Goal: Information Seeking & Learning: Learn about a topic

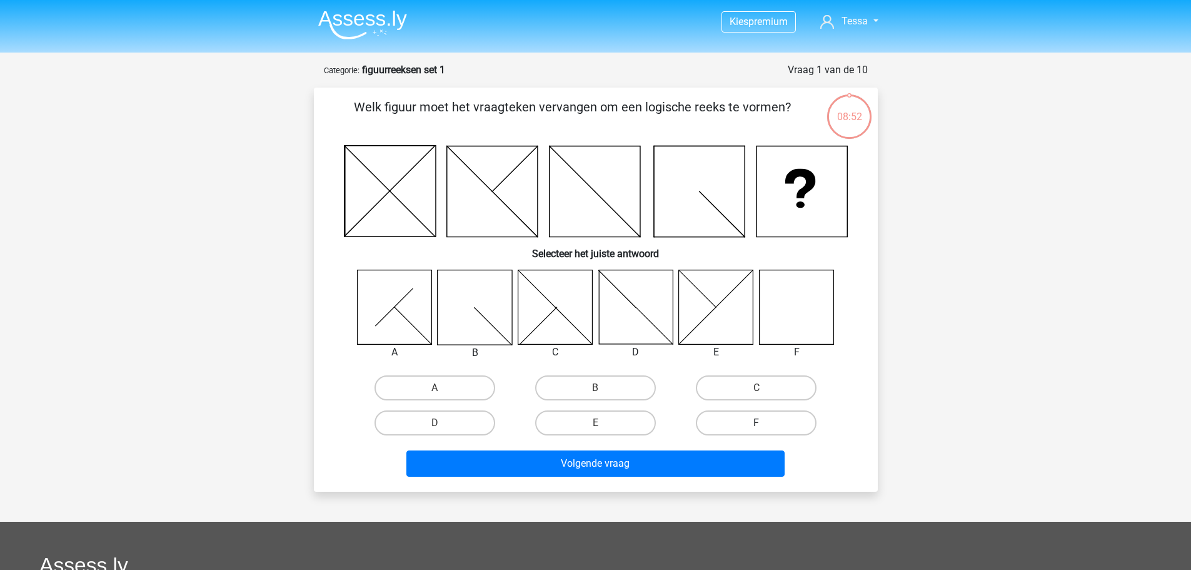
click at [753, 411] on label "F" at bounding box center [756, 422] width 121 height 25
click at [757, 423] on input "F" at bounding box center [761, 427] width 8 height 8
radio input "true"
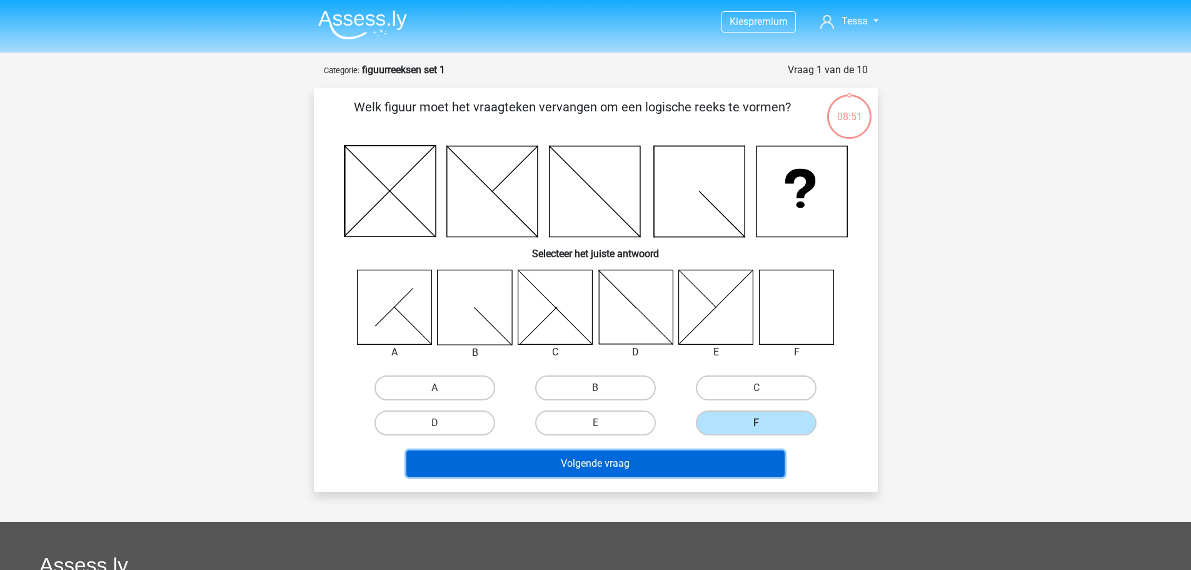
click at [687, 466] on button "Volgende vraag" at bounding box center [595, 463] width 378 height 26
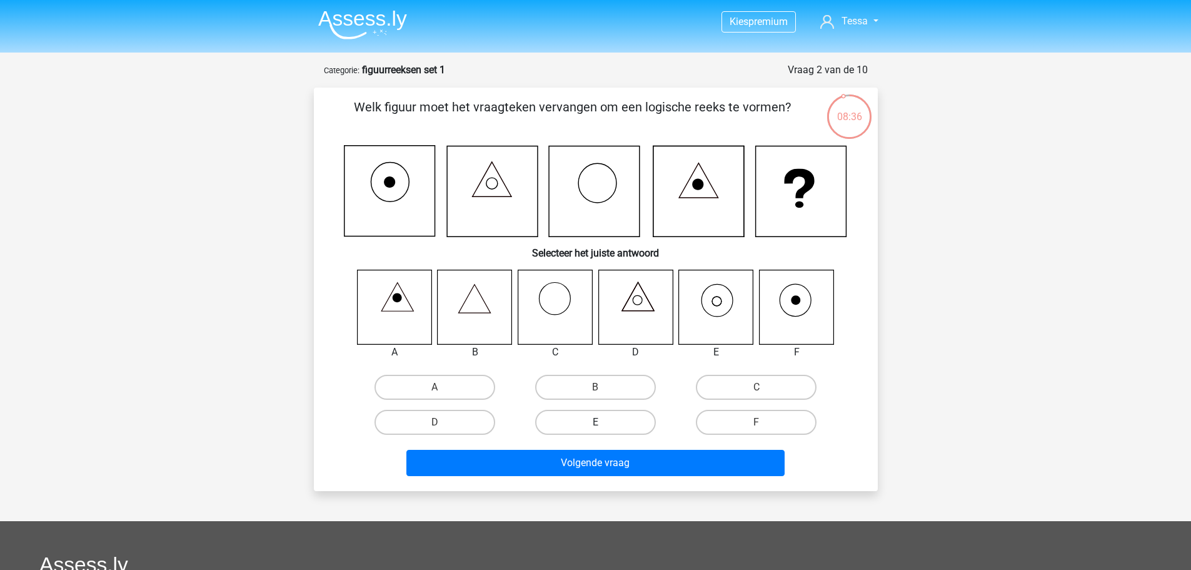
drag, startPoint x: 529, startPoint y: 426, endPoint x: 543, endPoint y: 424, distance: 13.9
click at [530, 426] on div "E" at bounding box center [595, 422] width 151 height 25
click at [553, 421] on label "E" at bounding box center [595, 422] width 121 height 25
click at [595, 422] on input "E" at bounding box center [599, 426] width 8 height 8
radio input "true"
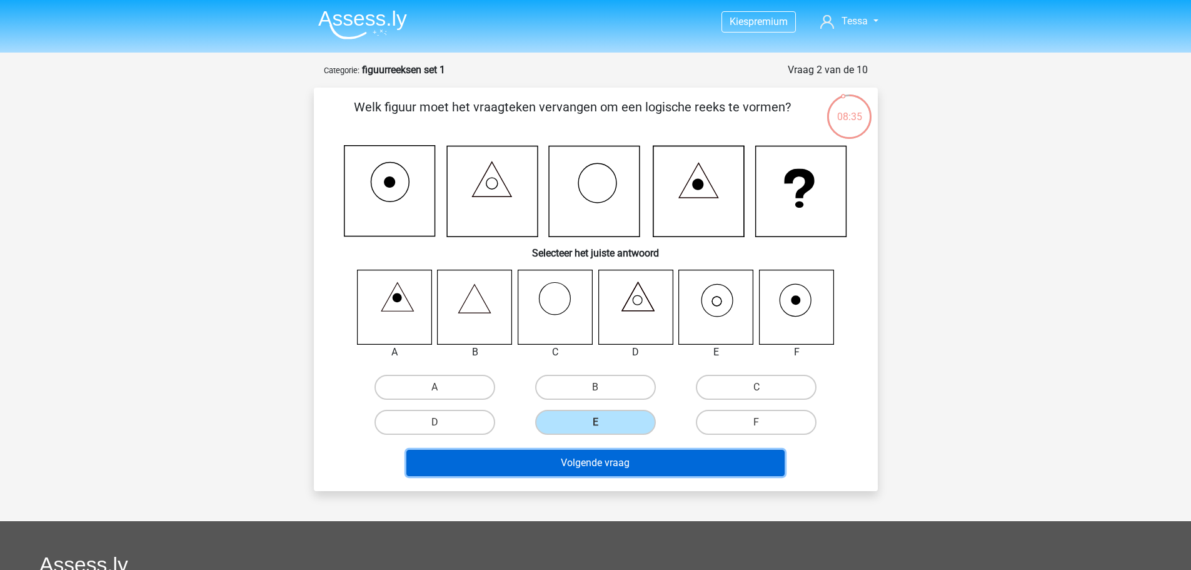
click at [536, 458] on button "Volgende vraag" at bounding box center [595, 463] width 378 height 26
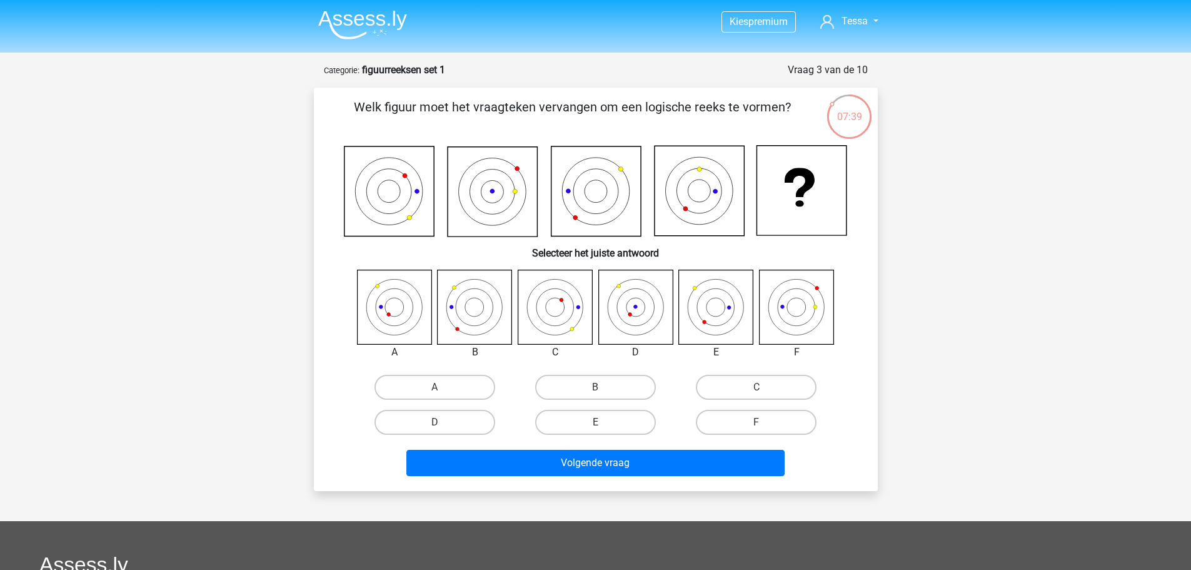
click at [788, 320] on icon at bounding box center [796, 307] width 74 height 74
click at [747, 430] on label "F" at bounding box center [756, 422] width 121 height 25
click at [757, 430] on input "F" at bounding box center [761, 426] width 8 height 8
radio input "true"
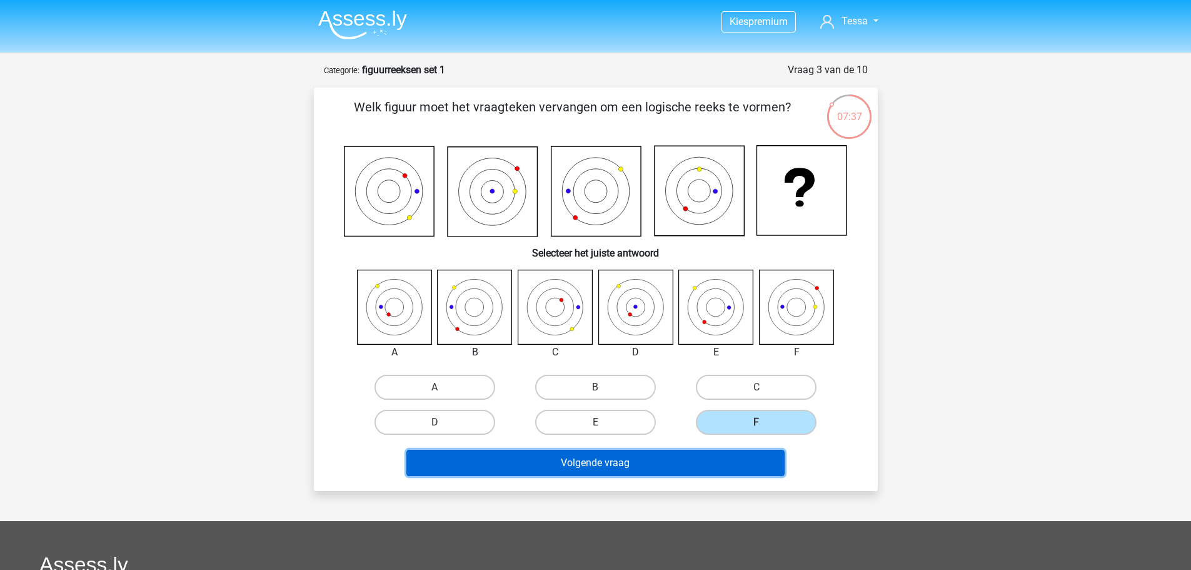
click at [698, 455] on button "Volgende vraag" at bounding box center [595, 463] width 378 height 26
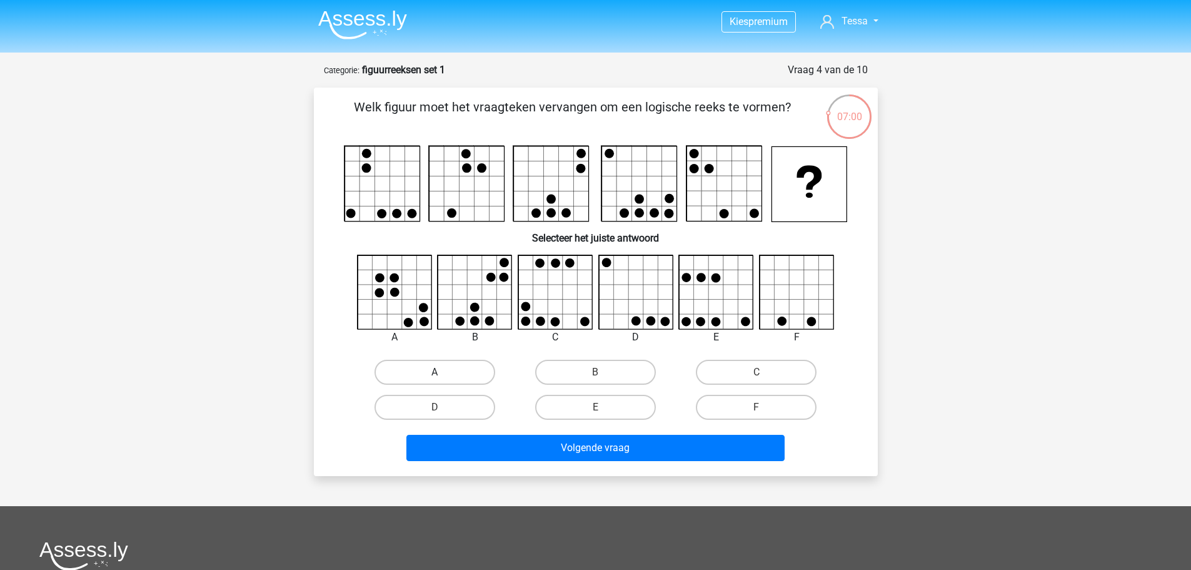
click at [433, 378] on label "A" at bounding box center [435, 372] width 121 height 25
click at [435, 378] on input "A" at bounding box center [439, 376] width 8 height 8
radio input "true"
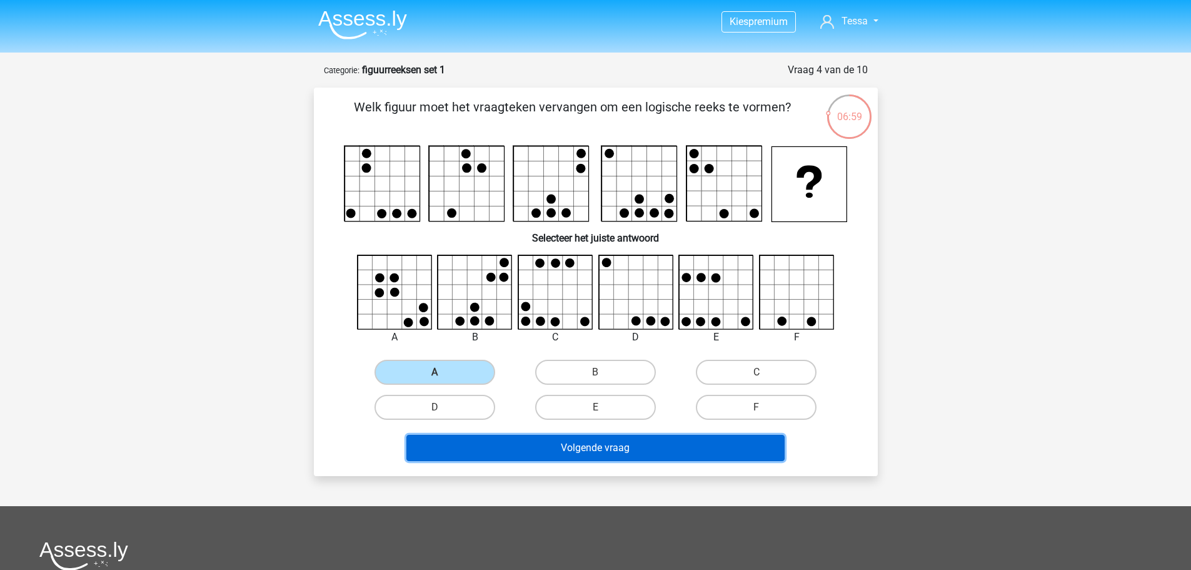
click at [627, 455] on button "Volgende vraag" at bounding box center [595, 448] width 378 height 26
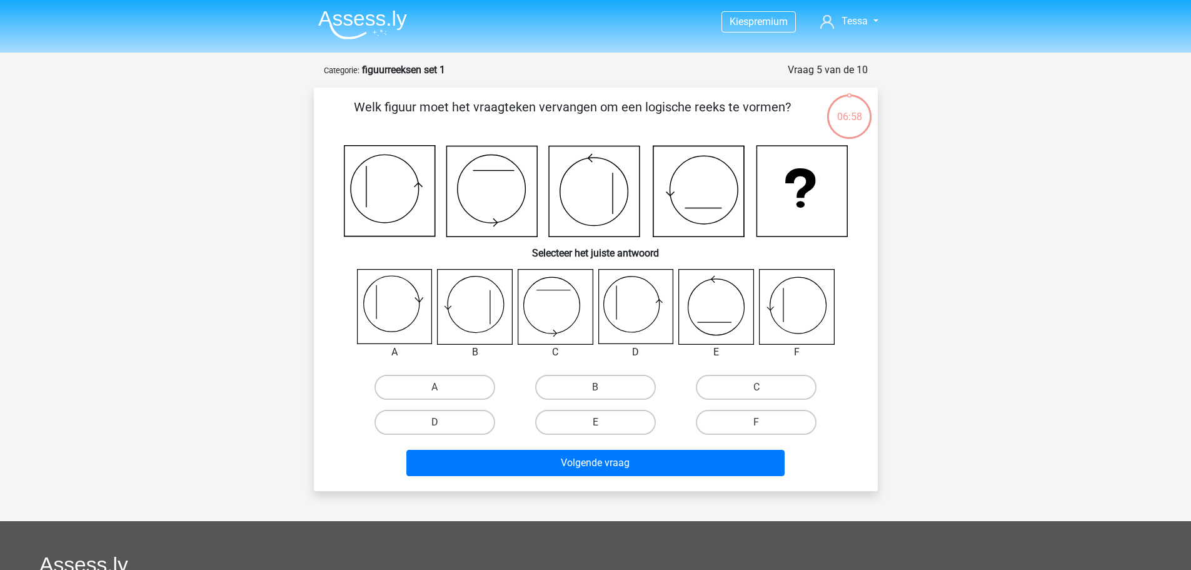
scroll to position [63, 0]
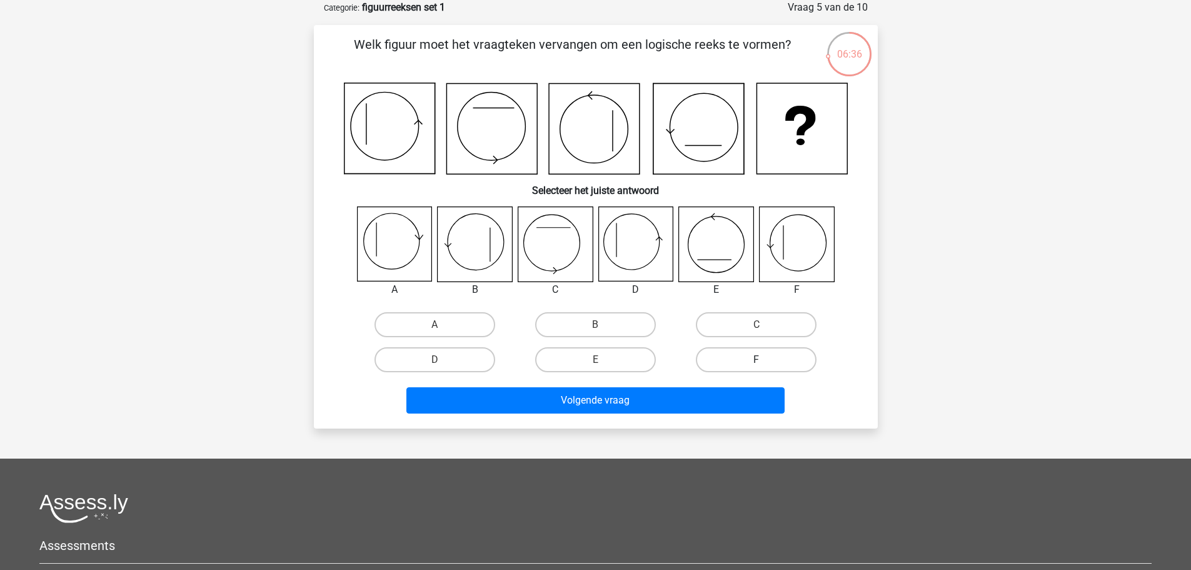
click at [736, 352] on label "F" at bounding box center [756, 359] width 121 height 25
click at [757, 360] on input "F" at bounding box center [761, 364] width 8 height 8
radio input "true"
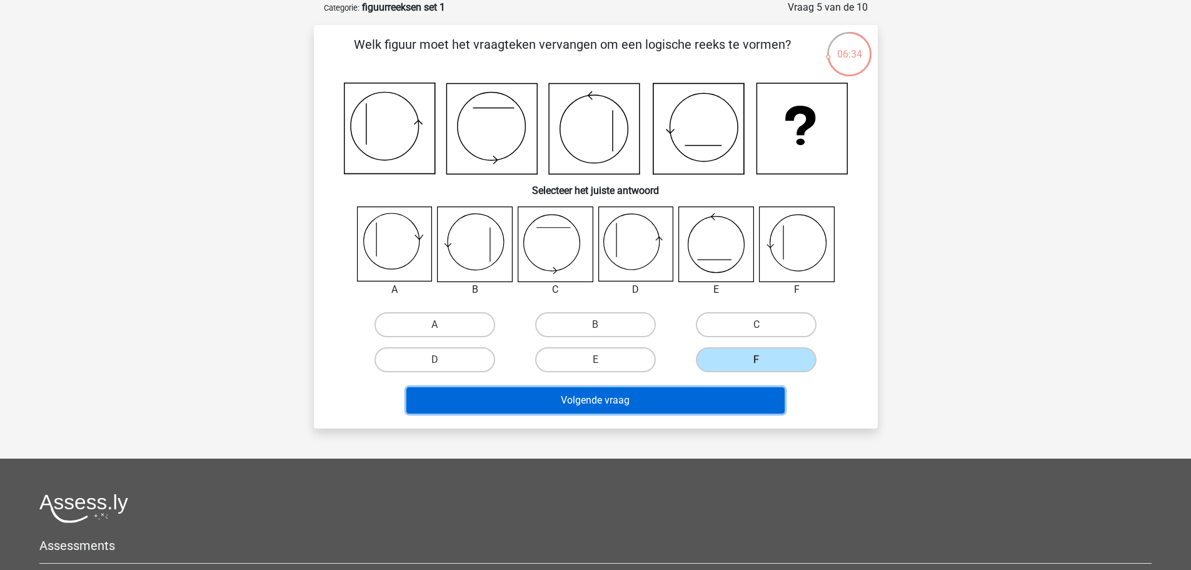
click at [545, 405] on button "Volgende vraag" at bounding box center [595, 400] width 378 height 26
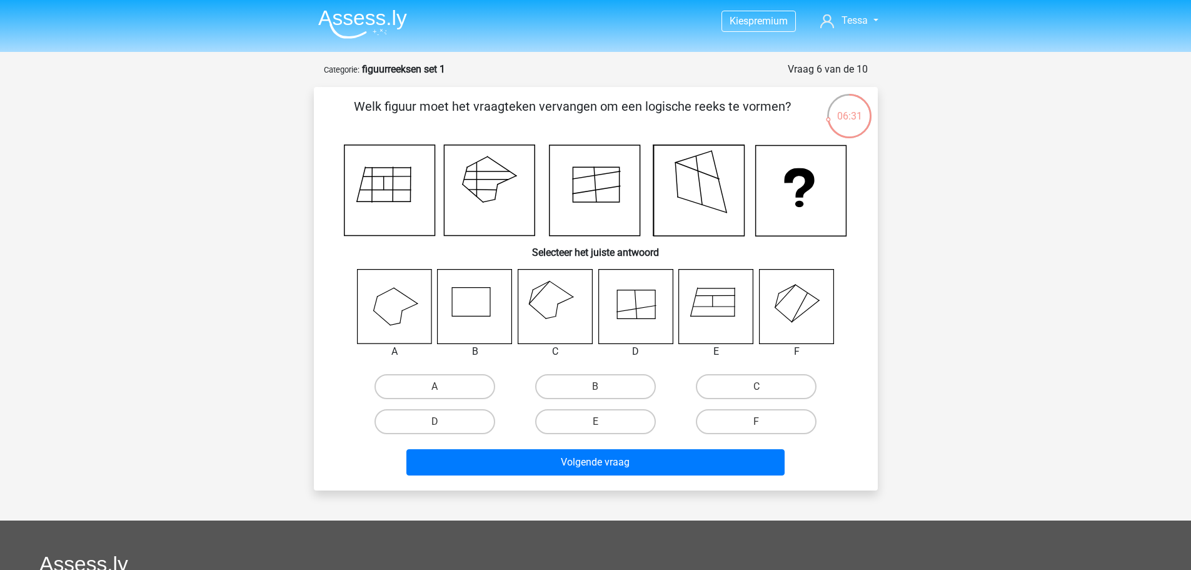
scroll to position [0, 0]
click at [738, 391] on label "C" at bounding box center [756, 387] width 121 height 25
click at [757, 391] on input "C" at bounding box center [761, 391] width 8 height 8
radio input "true"
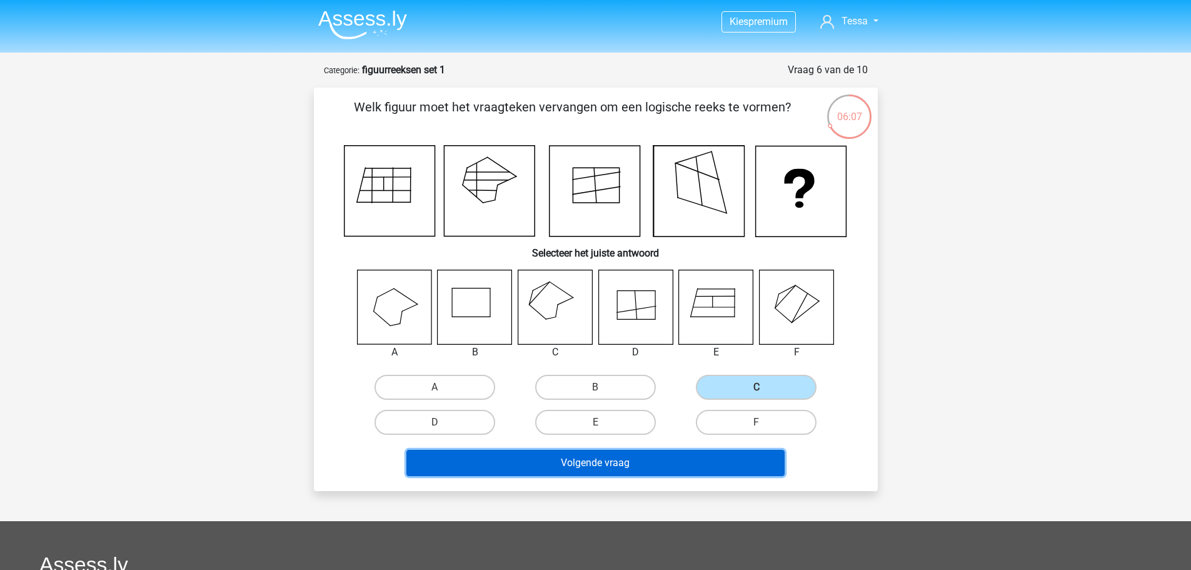
click at [679, 458] on button "Volgende vraag" at bounding box center [595, 463] width 378 height 26
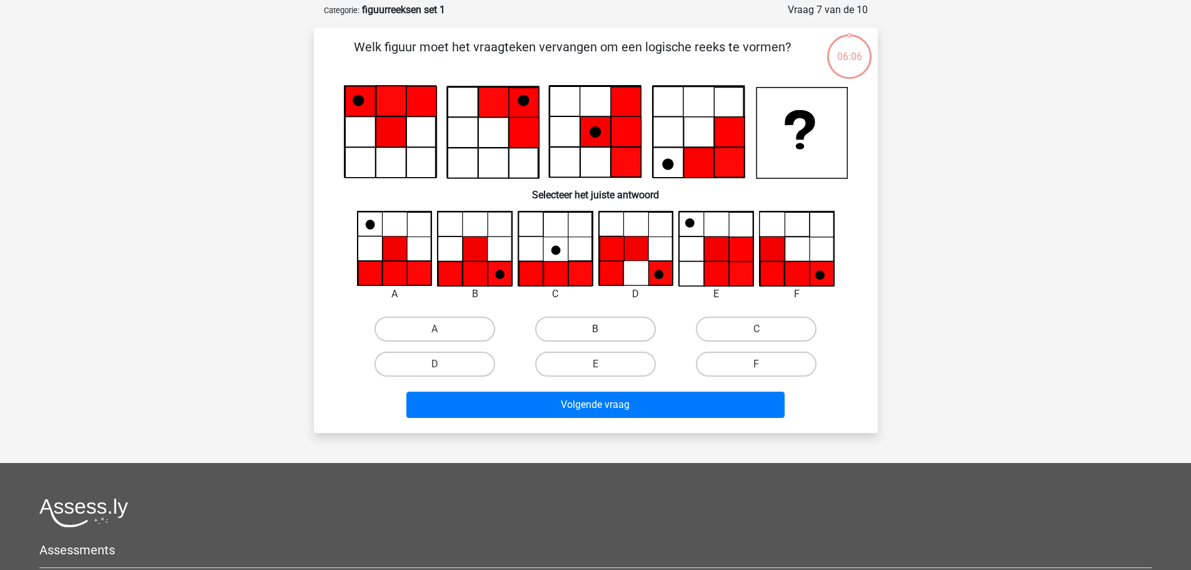
scroll to position [63, 0]
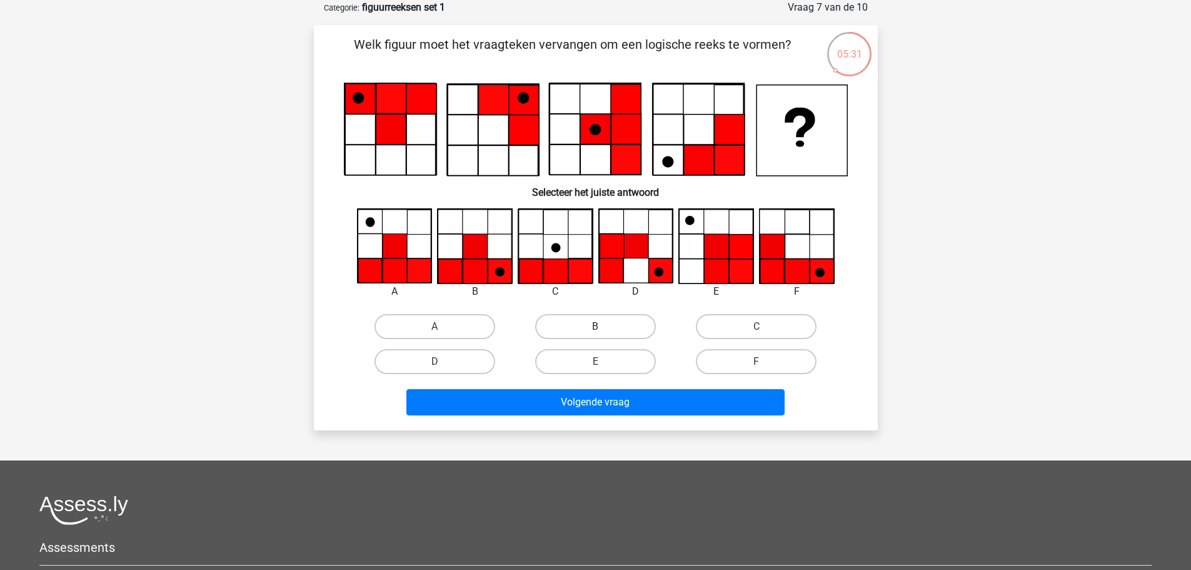
click at [566, 319] on label "B" at bounding box center [595, 326] width 121 height 25
click at [595, 326] on input "B" at bounding box center [599, 330] width 8 height 8
radio input "true"
click at [440, 320] on label "A" at bounding box center [435, 326] width 121 height 25
click at [440, 326] on input "A" at bounding box center [439, 330] width 8 height 8
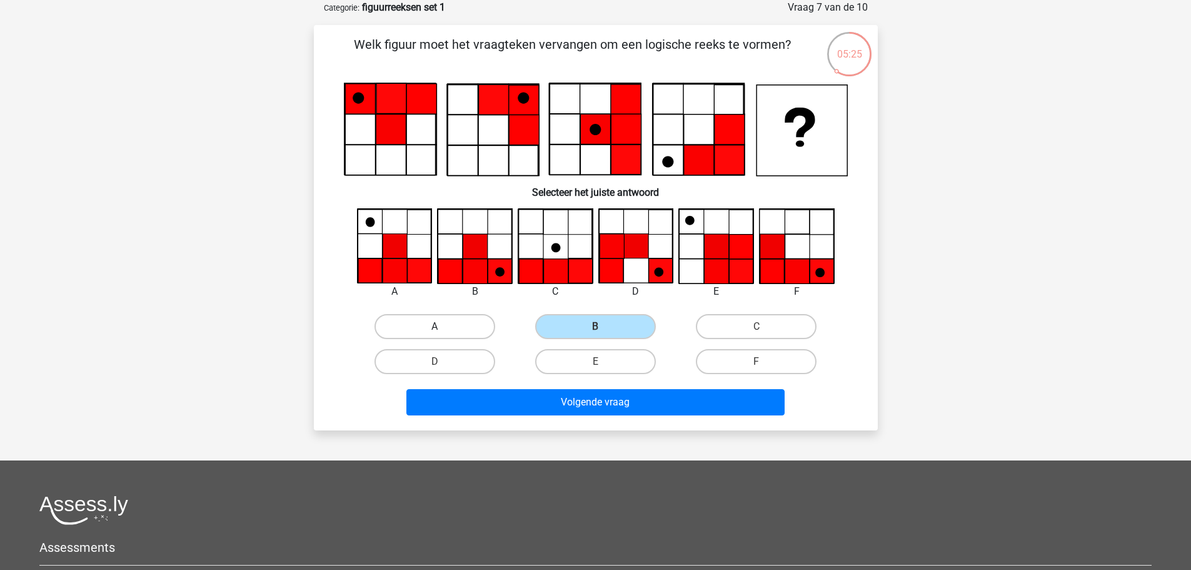
radio input "true"
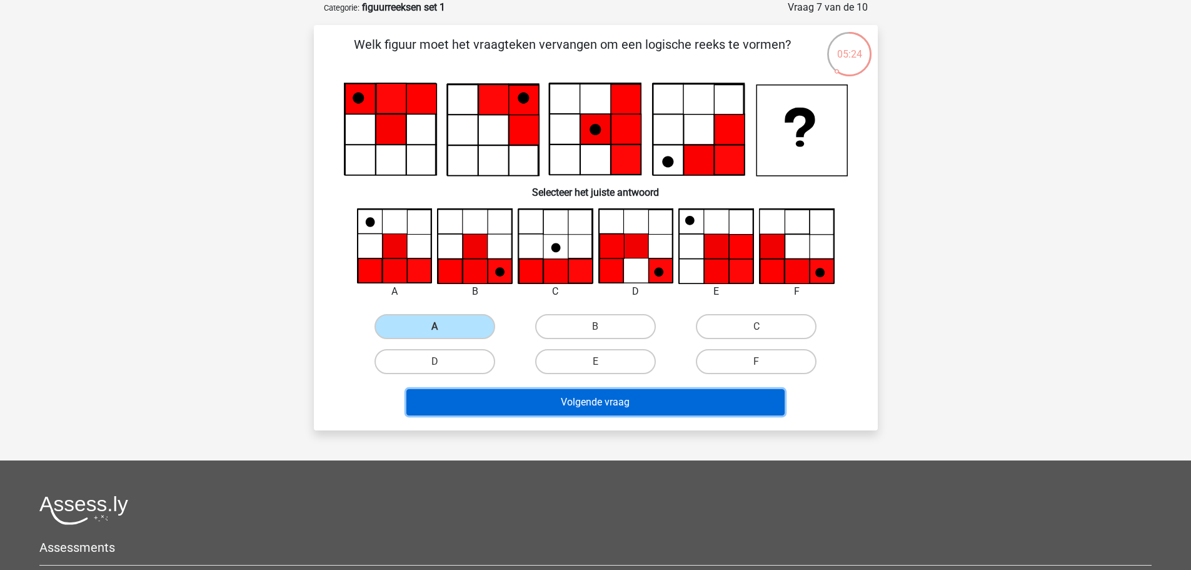
click at [539, 408] on button "Volgende vraag" at bounding box center [595, 402] width 378 height 26
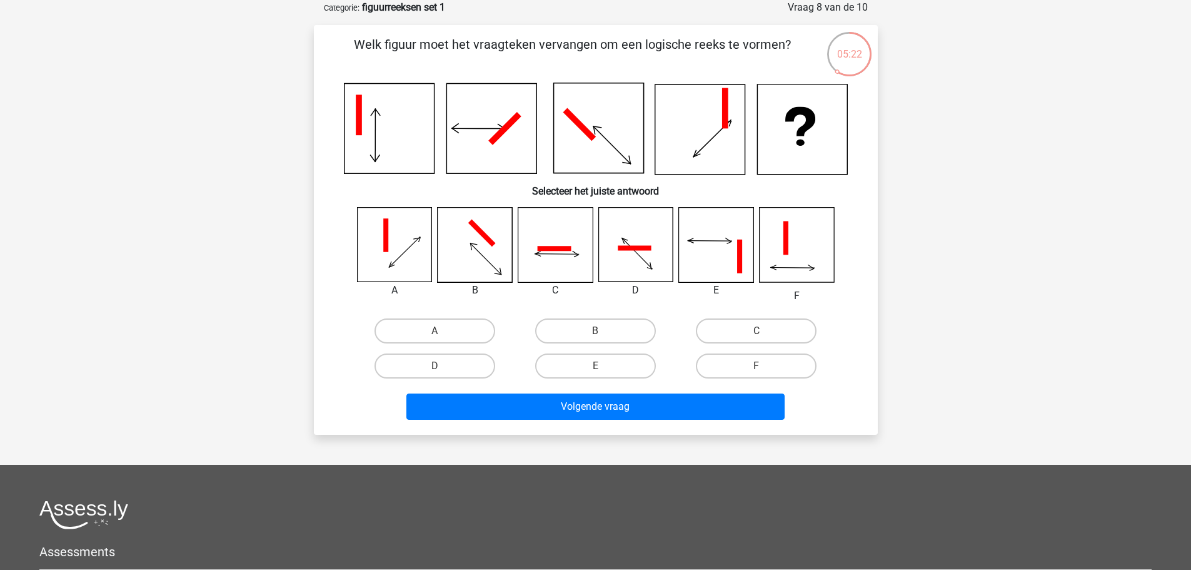
scroll to position [0, 0]
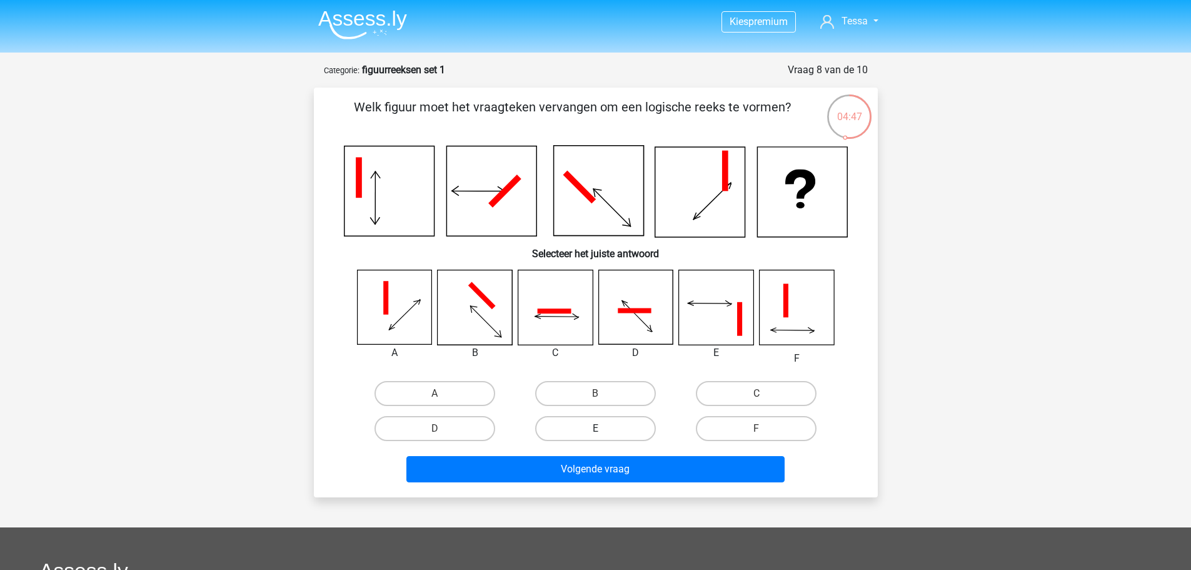
click at [590, 429] on label "E" at bounding box center [595, 428] width 121 height 25
click at [595, 429] on input "E" at bounding box center [599, 432] width 8 height 8
radio input "true"
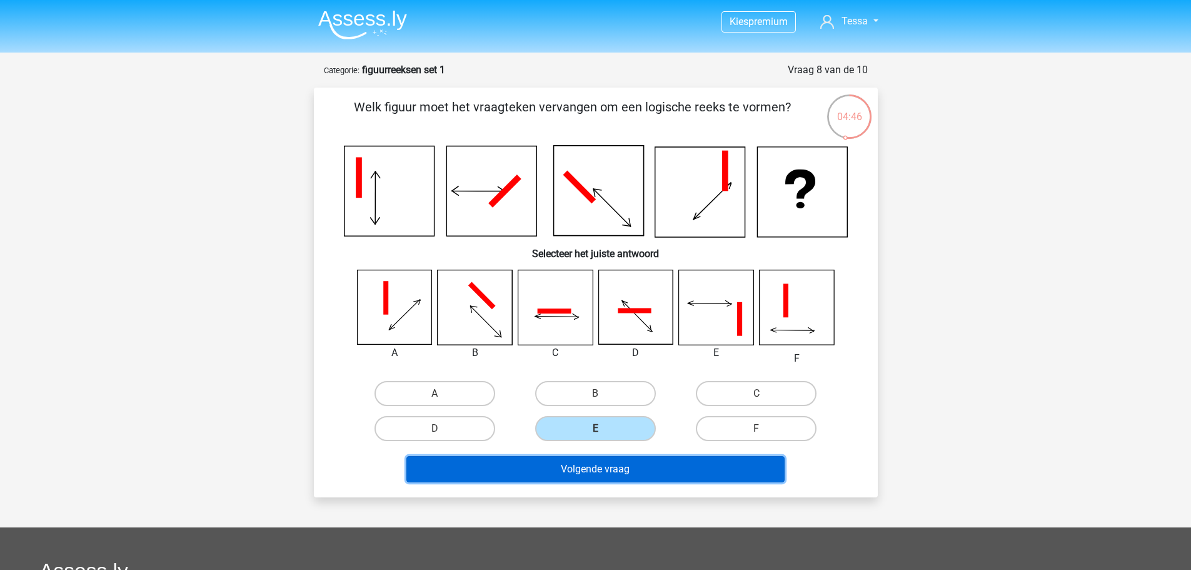
click at [568, 473] on button "Volgende vraag" at bounding box center [595, 469] width 378 height 26
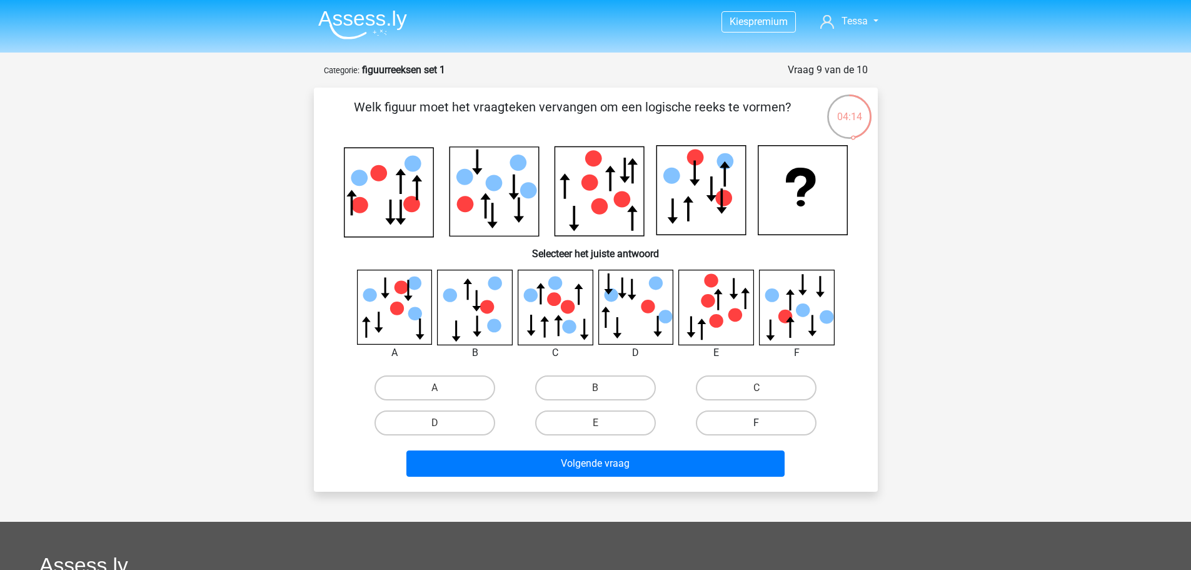
click at [777, 421] on label "F" at bounding box center [756, 422] width 121 height 25
click at [765, 423] on input "F" at bounding box center [761, 427] width 8 height 8
radio input "true"
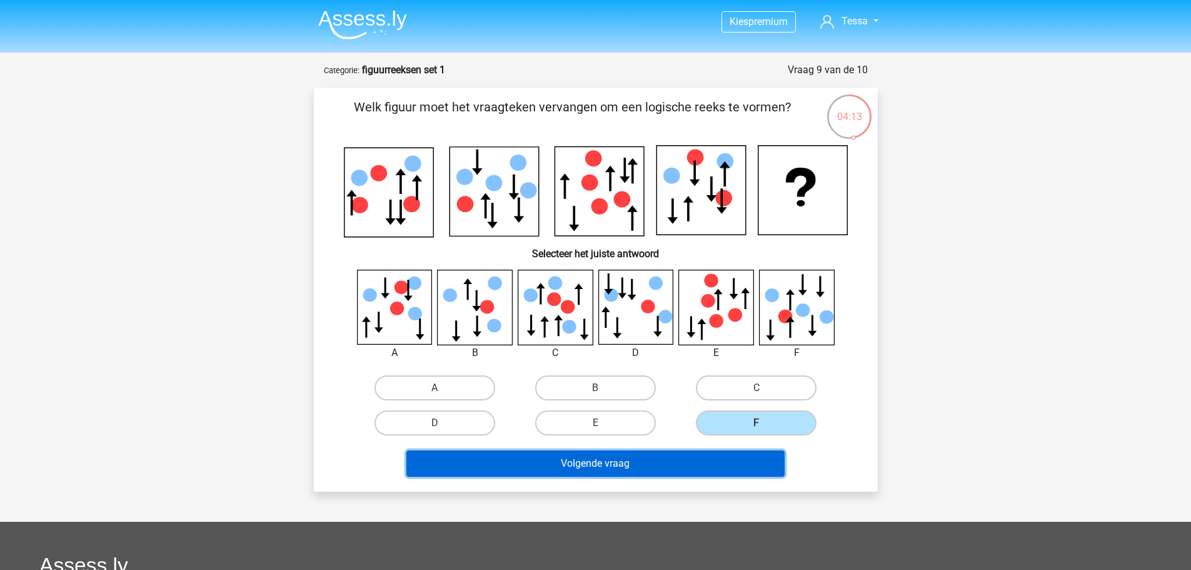
click at [664, 453] on button "Volgende vraag" at bounding box center [595, 463] width 378 height 26
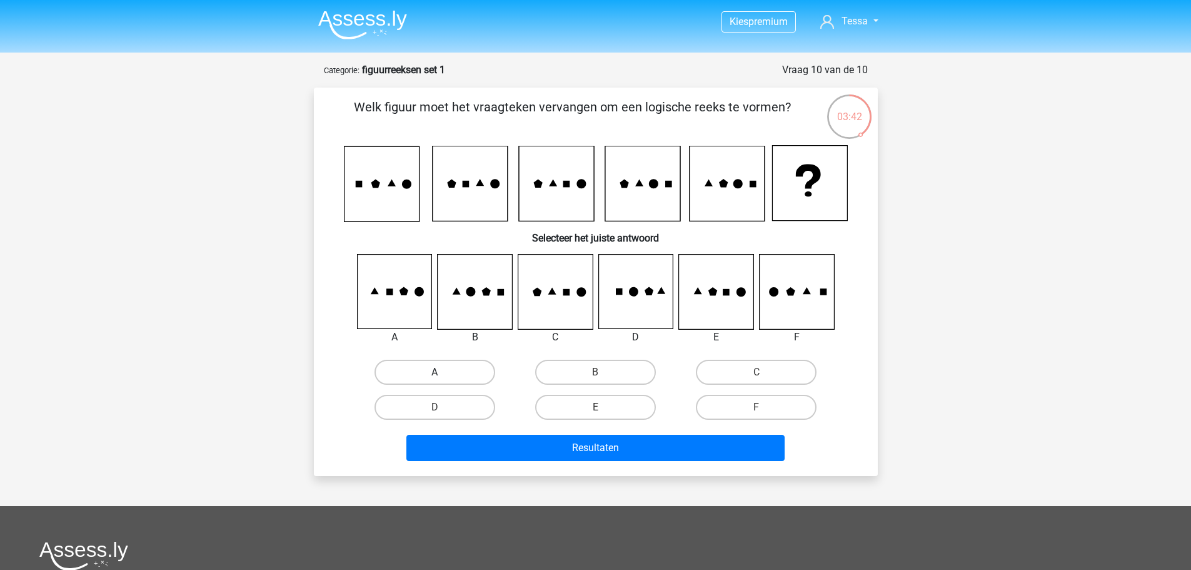
click at [448, 365] on label "A" at bounding box center [435, 372] width 121 height 25
click at [443, 372] on input "A" at bounding box center [439, 376] width 8 height 8
radio input "true"
click at [562, 373] on label "B" at bounding box center [595, 372] width 121 height 25
click at [595, 373] on input "B" at bounding box center [599, 376] width 8 height 8
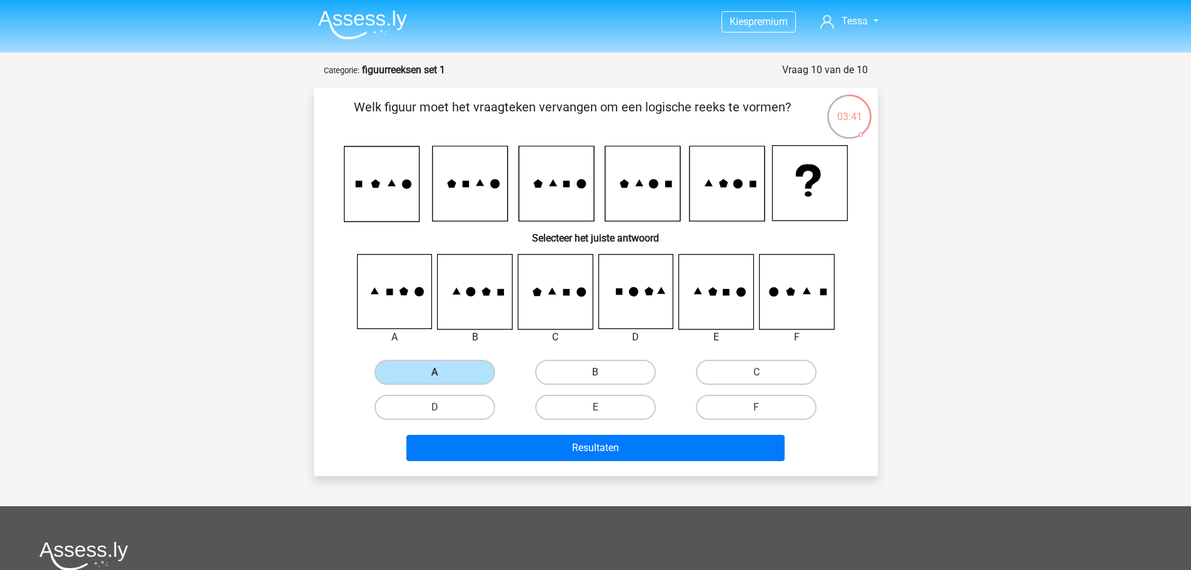
radio input "true"
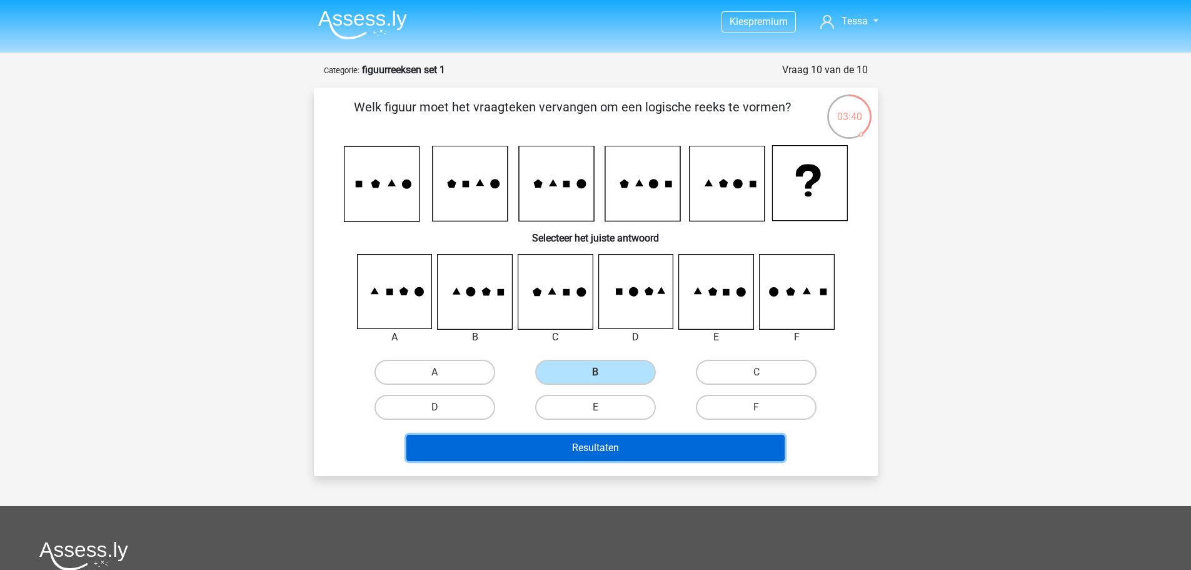
click at [535, 443] on button "Resultaten" at bounding box center [595, 448] width 378 height 26
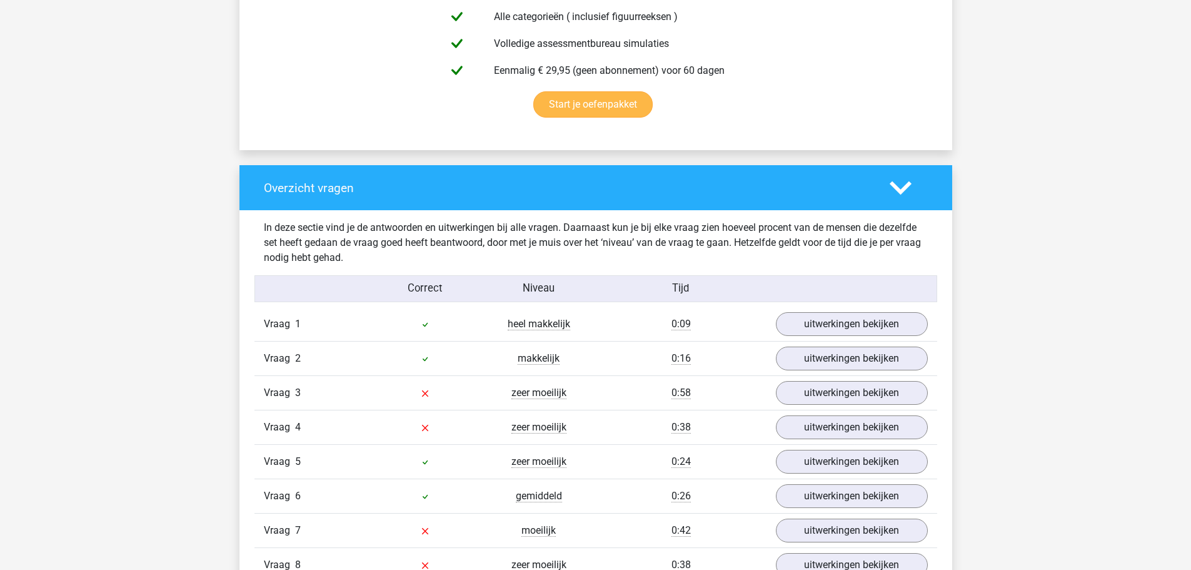
scroll to position [813, 0]
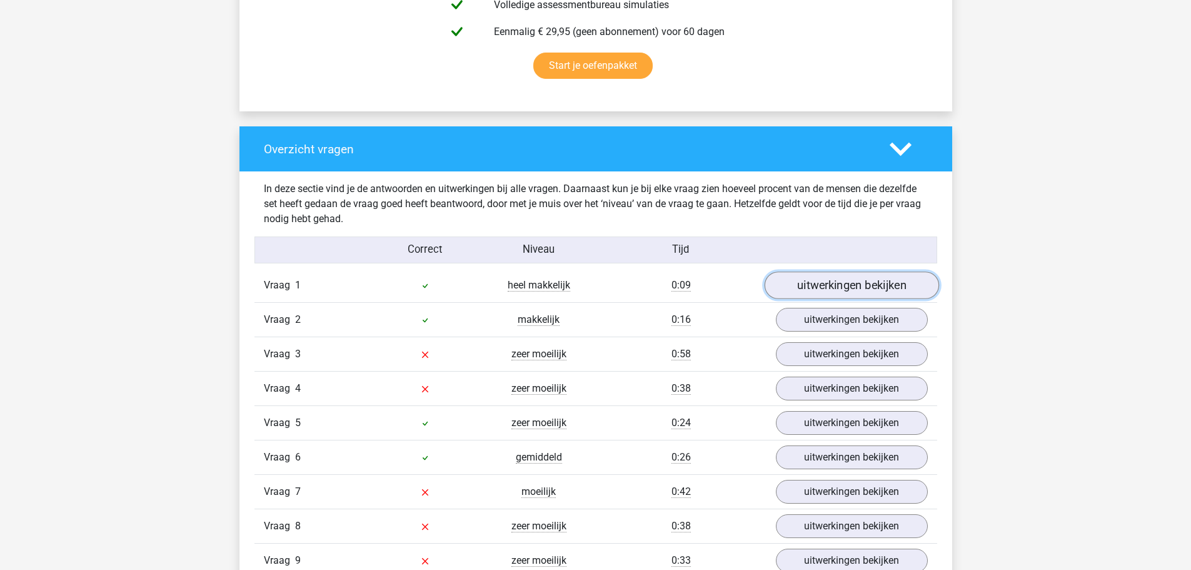
click at [790, 285] on link "uitwerkingen bekijken" at bounding box center [851, 286] width 174 height 28
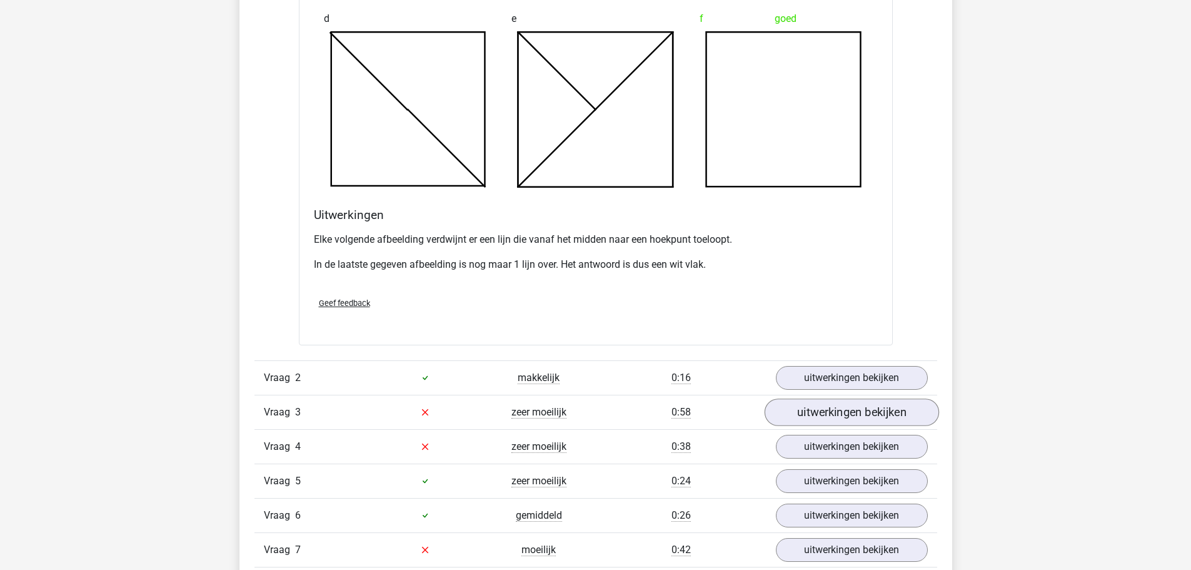
scroll to position [1501, 0]
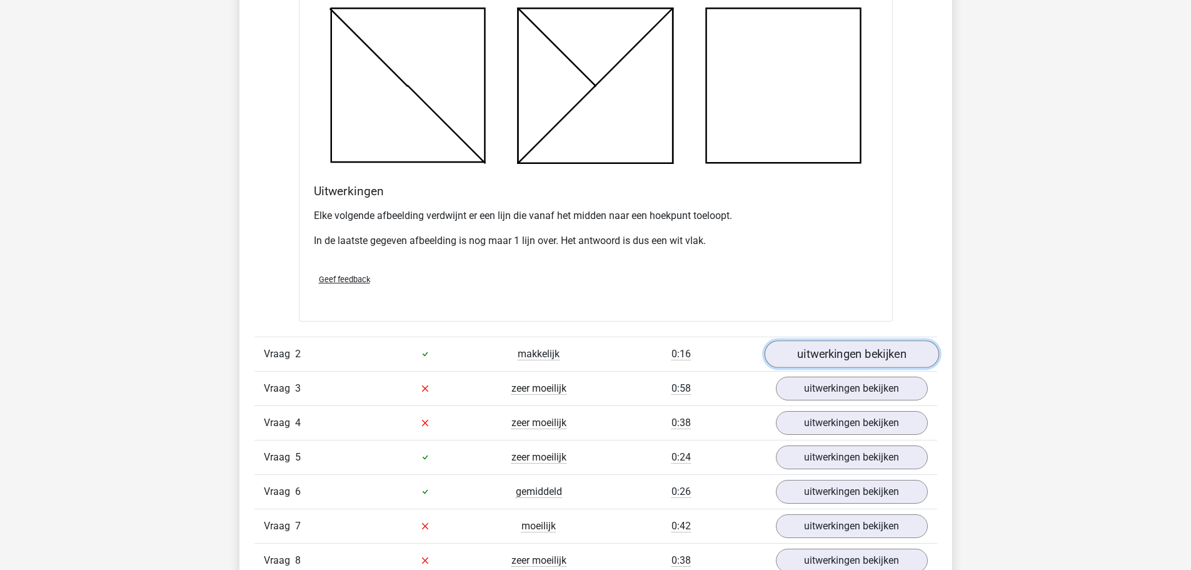
click at [835, 348] on link "uitwerkingen bekijken" at bounding box center [851, 354] width 174 height 28
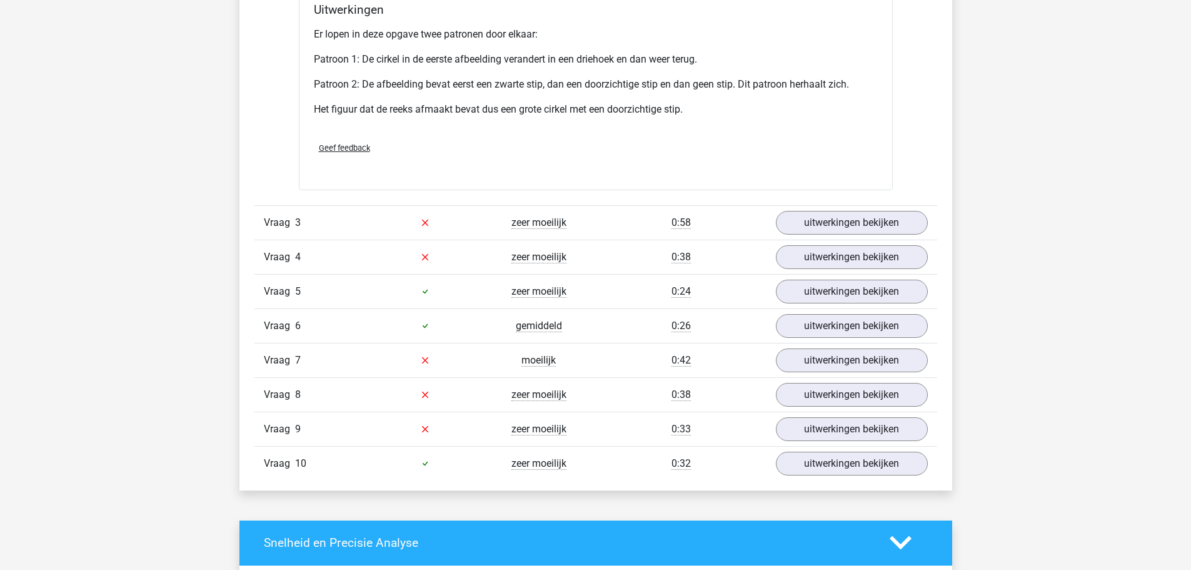
scroll to position [2439, 0]
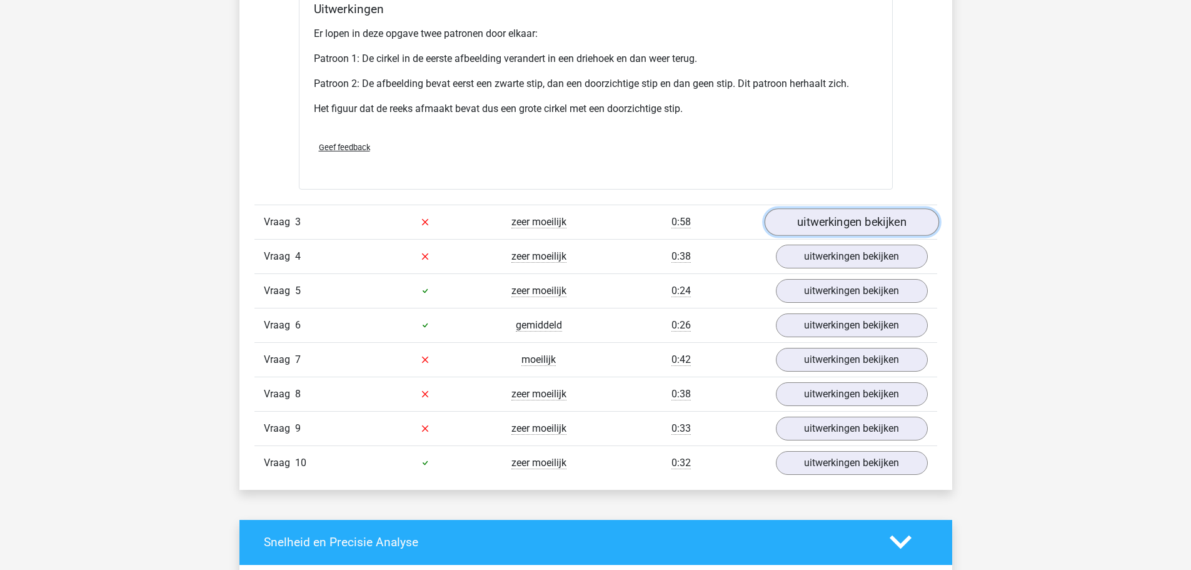
click at [786, 217] on link "uitwerkingen bekijken" at bounding box center [851, 222] width 174 height 28
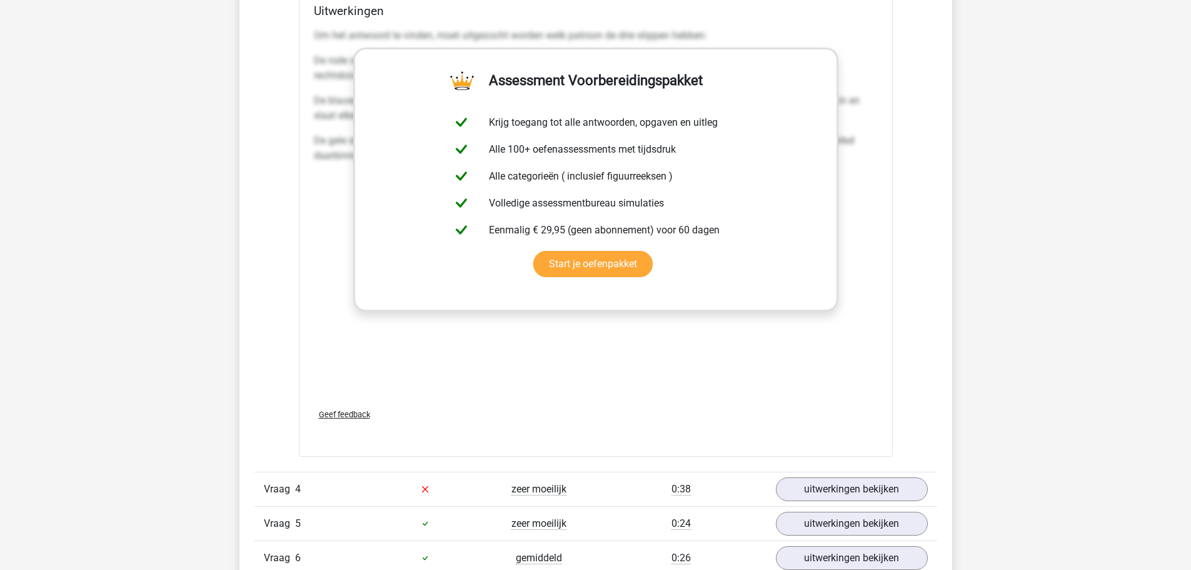
scroll to position [3564, 0]
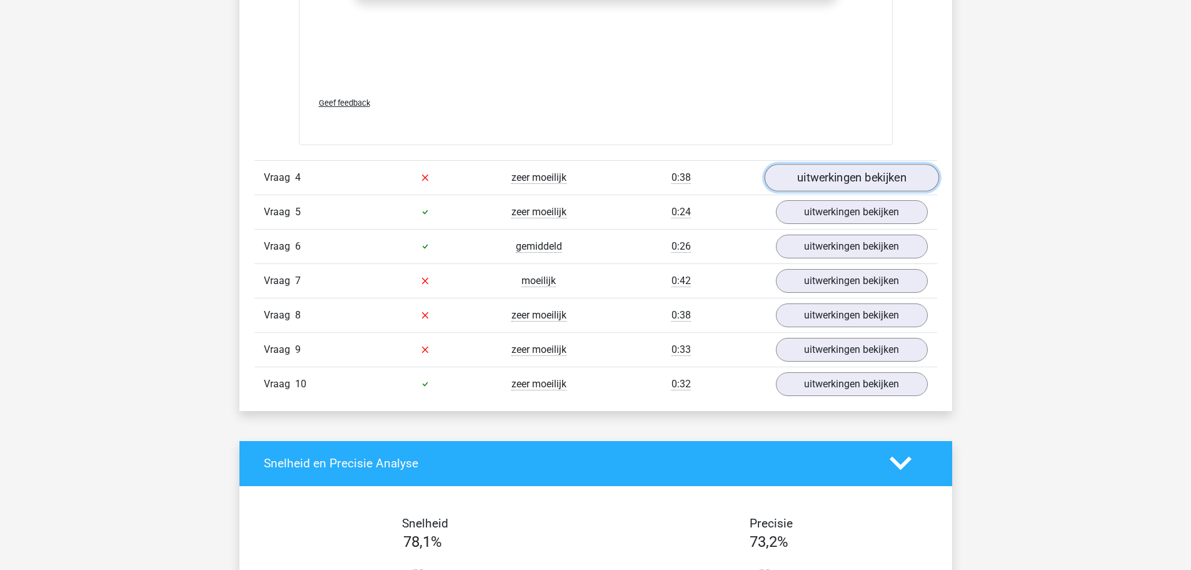
click at [838, 171] on link "uitwerkingen bekijken" at bounding box center [851, 178] width 174 height 28
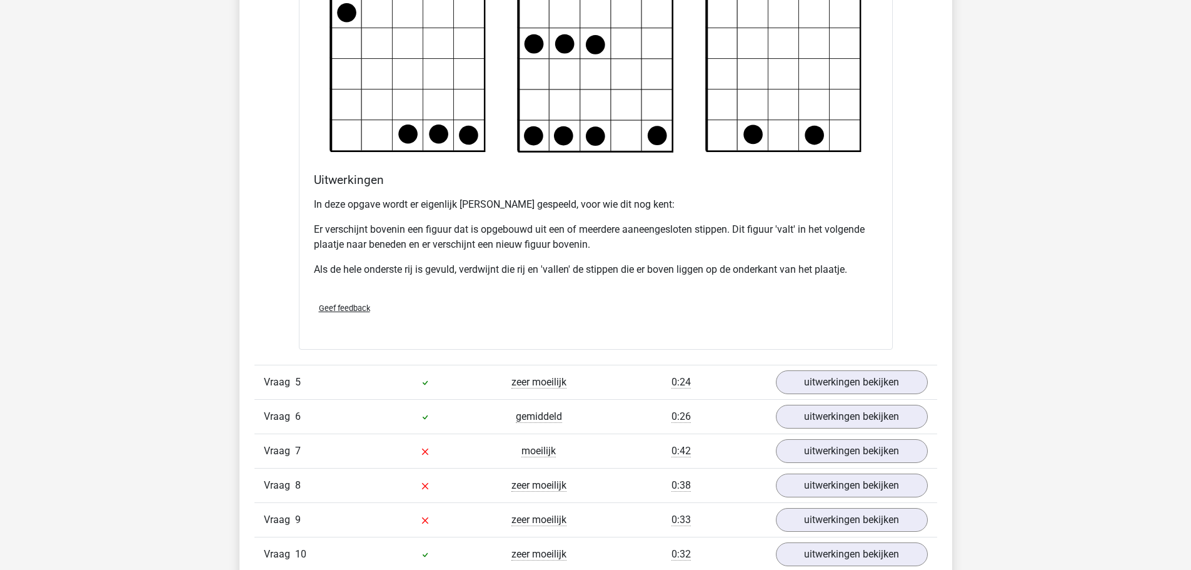
scroll to position [4190, 0]
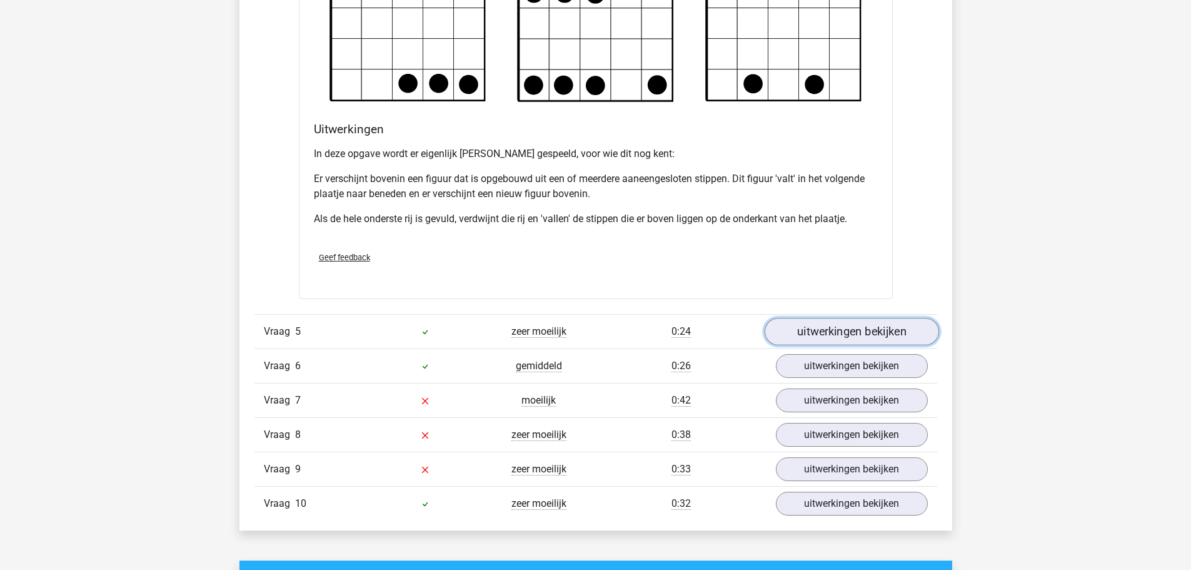
click at [826, 334] on link "uitwerkingen bekijken" at bounding box center [851, 332] width 174 height 28
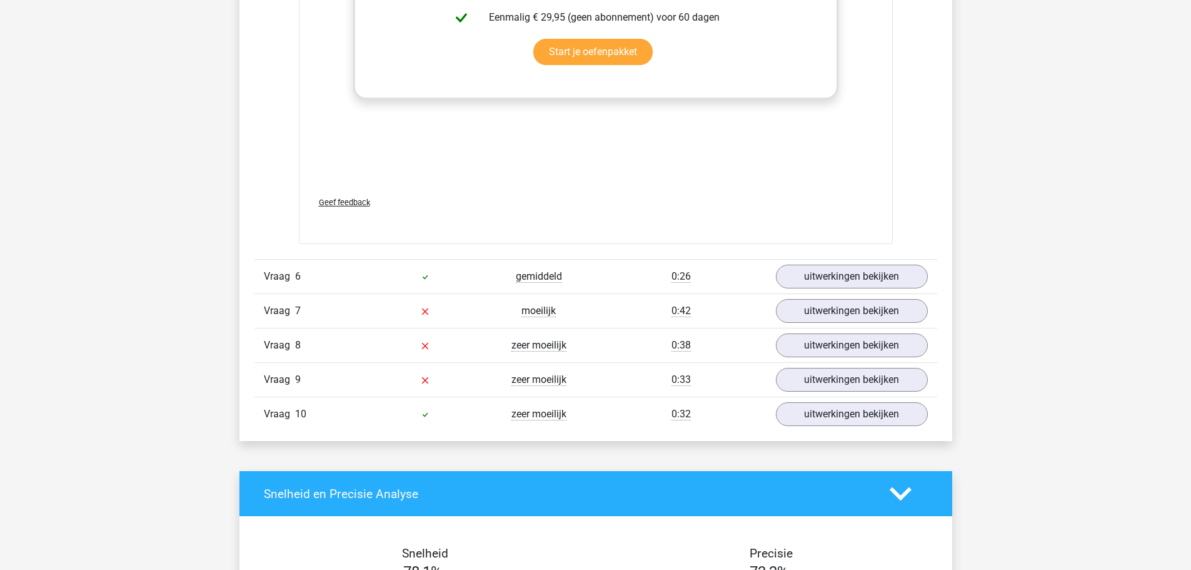
scroll to position [5565, 0]
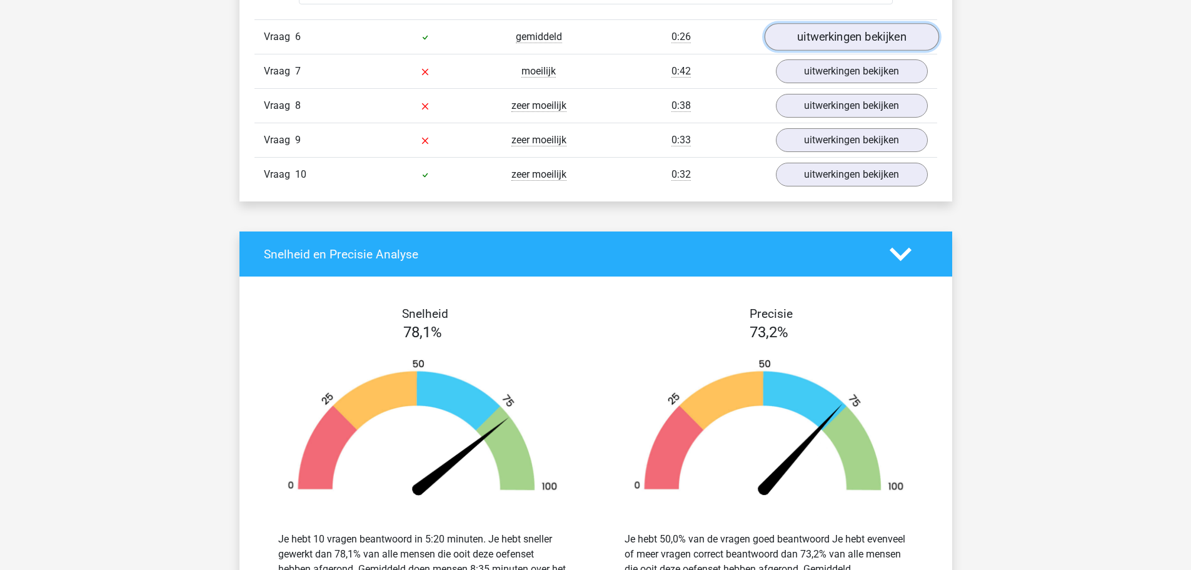
click at [799, 41] on link "uitwerkingen bekijken" at bounding box center [851, 37] width 174 height 28
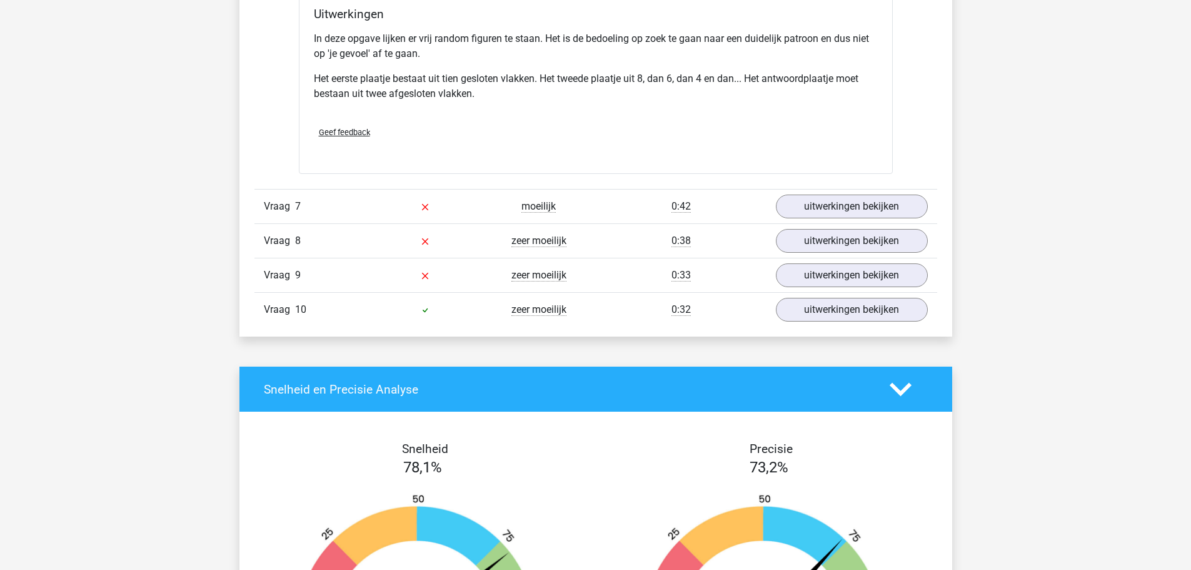
scroll to position [6191, 0]
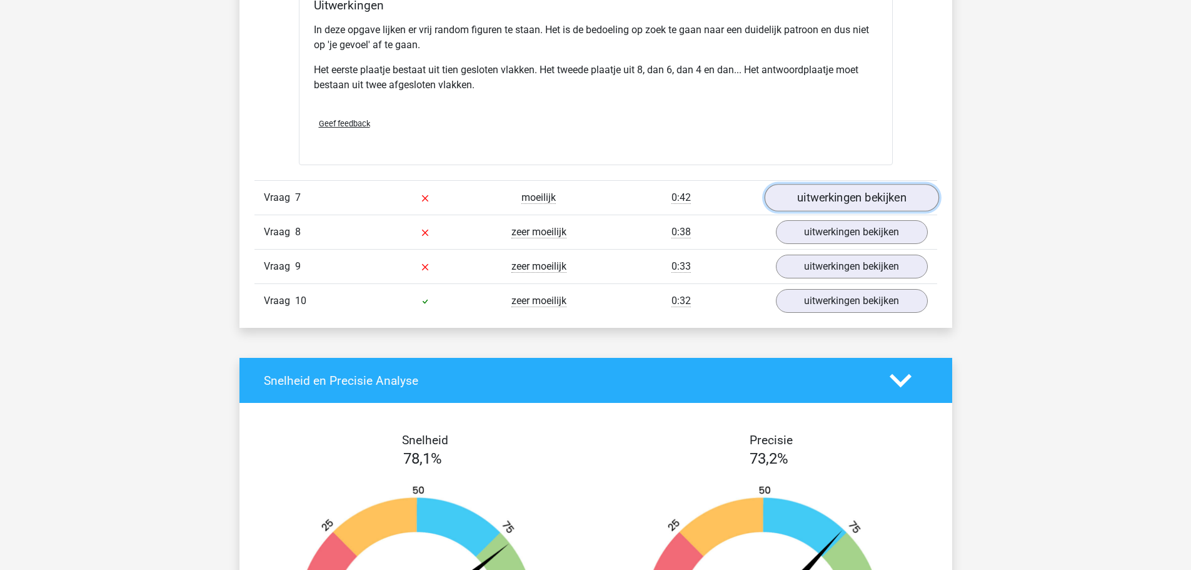
click at [806, 203] on link "uitwerkingen bekijken" at bounding box center [851, 198] width 174 height 28
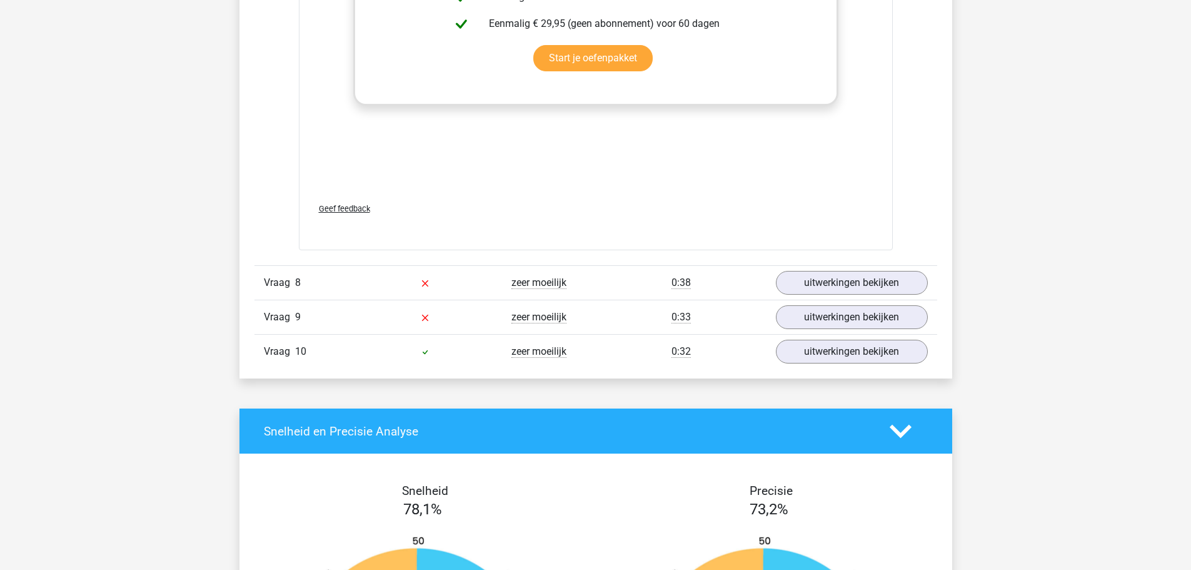
scroll to position [7191, 0]
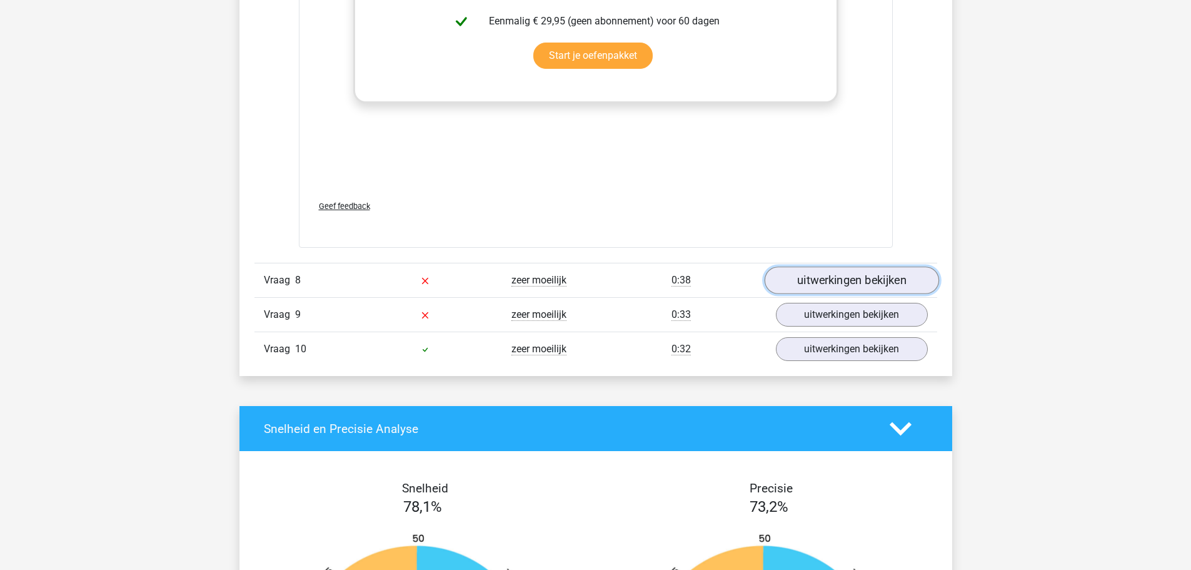
click at [806, 274] on link "uitwerkingen bekijken" at bounding box center [851, 280] width 174 height 28
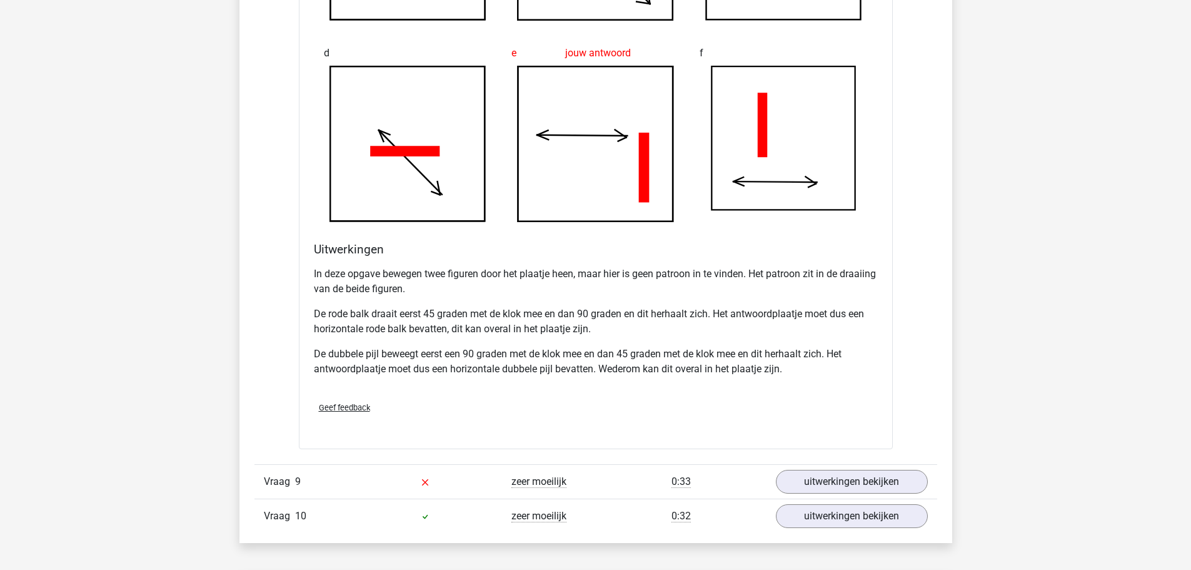
scroll to position [8004, 0]
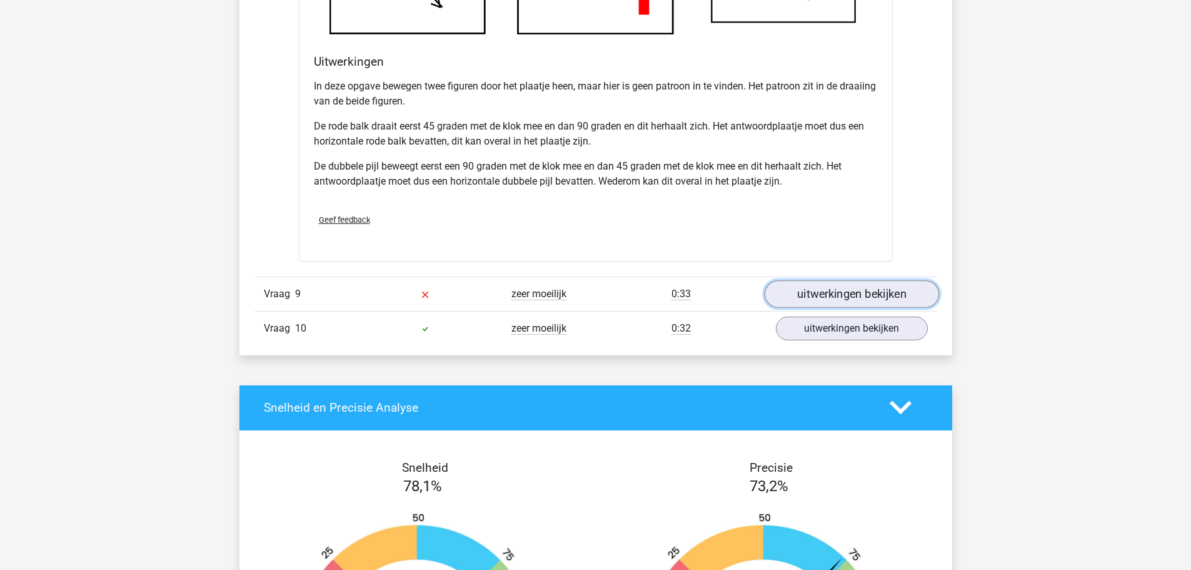
click at [839, 303] on link "uitwerkingen bekijken" at bounding box center [851, 294] width 174 height 28
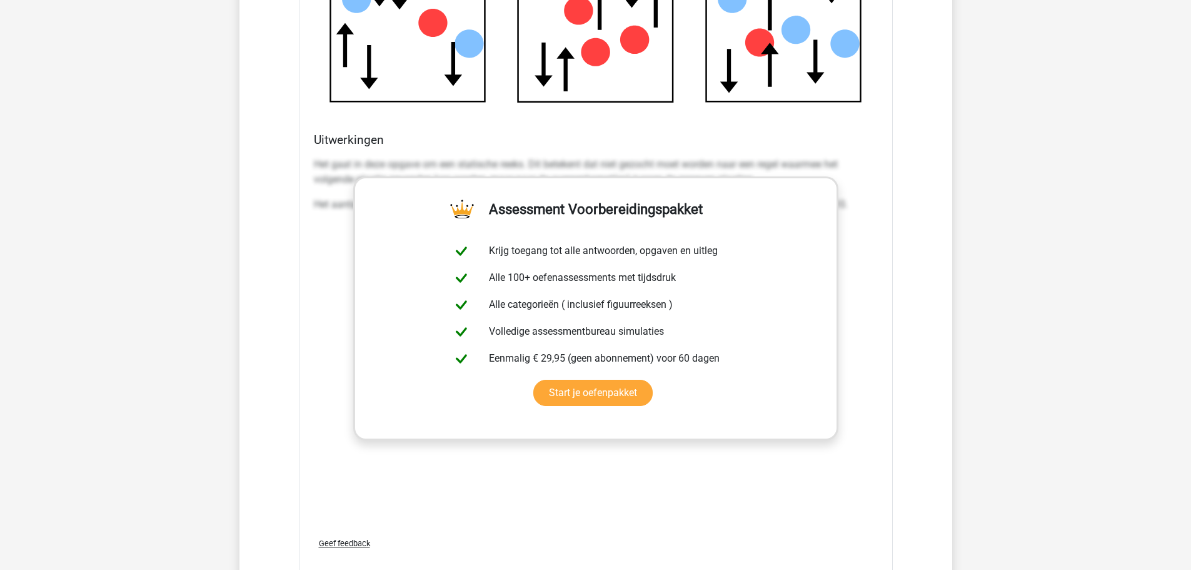
scroll to position [8942, 0]
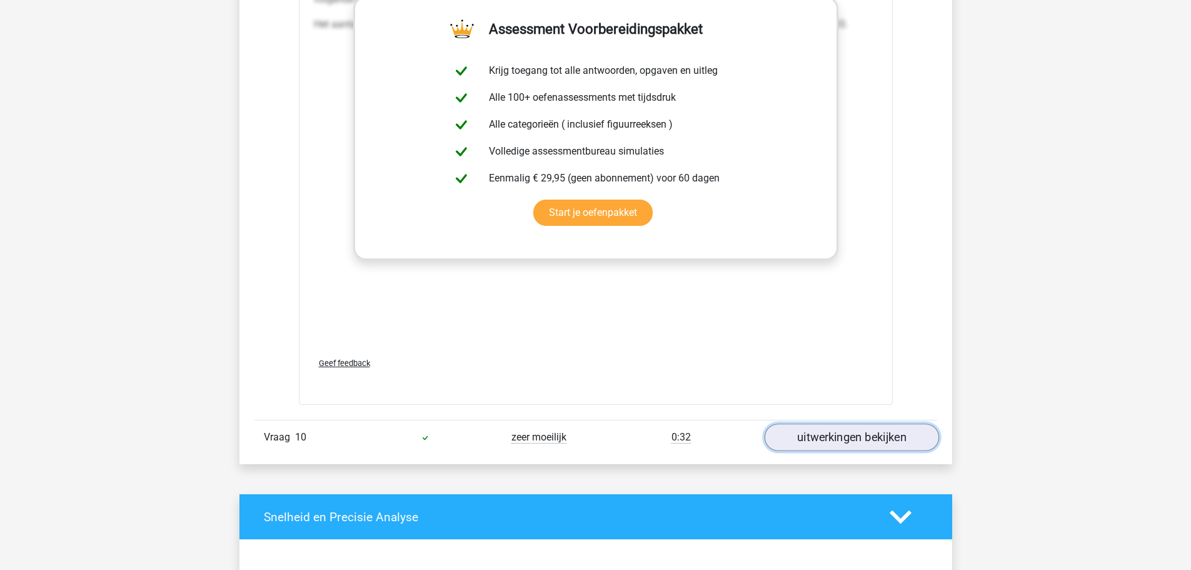
click at [817, 428] on link "uitwerkingen bekijken" at bounding box center [851, 437] width 174 height 28
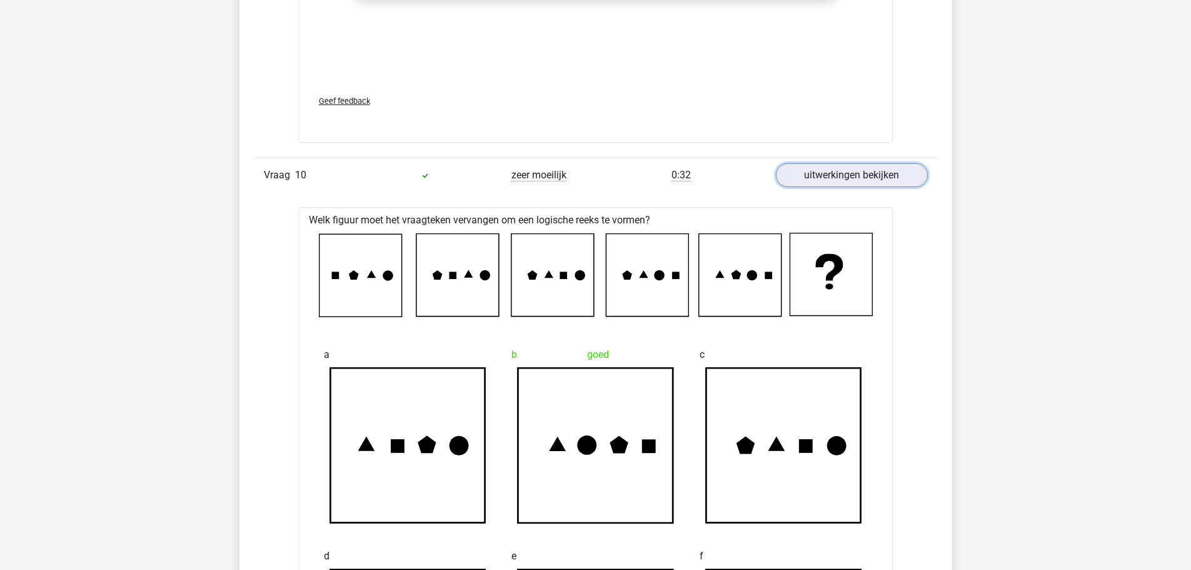
scroll to position [9004, 0]
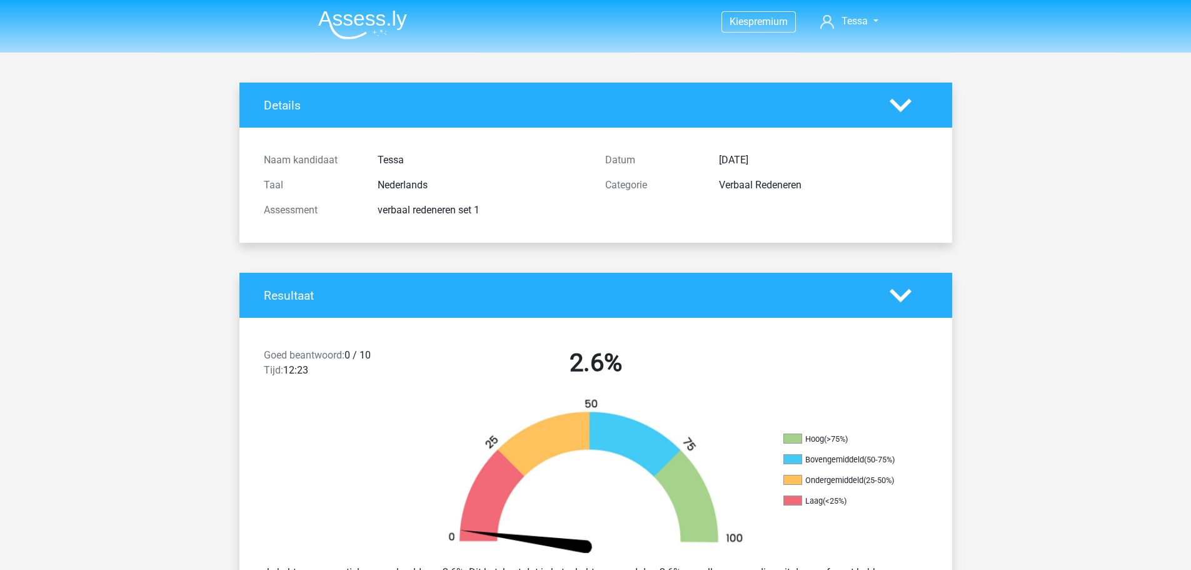
click at [927, 99] on div at bounding box center [908, 105] width 57 height 22
click at [862, 13] on nav "Kies premium Tessa tessamariakraak@gmail.com" at bounding box center [595, 22] width 575 height 41
click at [861, 23] on span "Tessa" at bounding box center [855, 21] width 26 height 12
click at [832, 90] on link "Logout" at bounding box center [838, 100] width 86 height 20
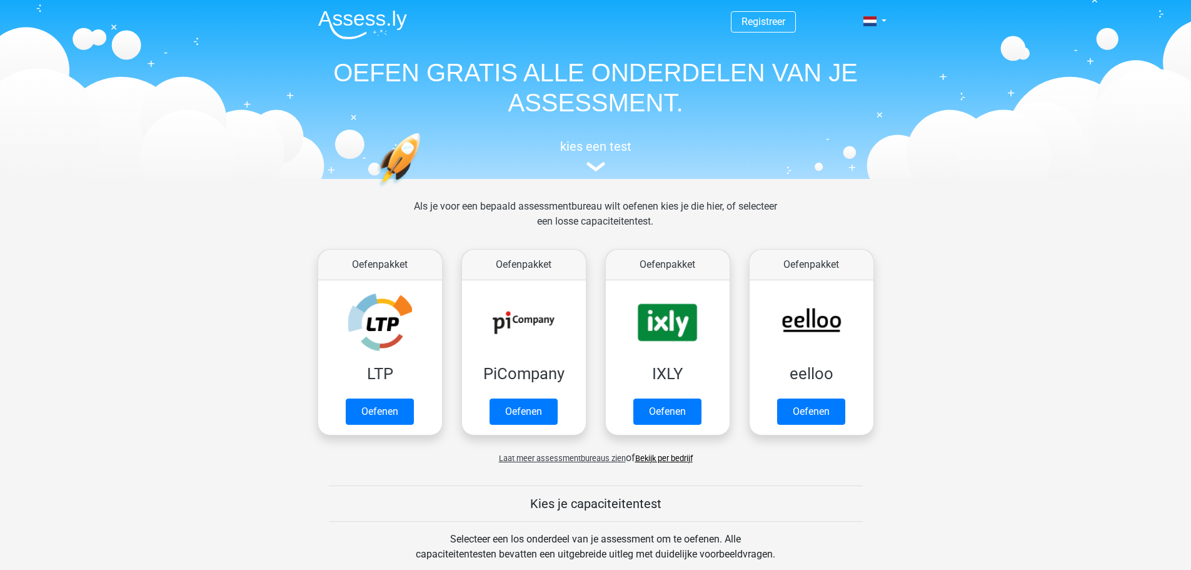
click at [747, 8] on nav "Registreer Nederlands English" at bounding box center [595, 22] width 575 height 41
click at [747, 14] on span "Registreer" at bounding box center [763, 21] width 65 height 21
click at [747, 17] on link "Registreer" at bounding box center [764, 22] width 44 height 12
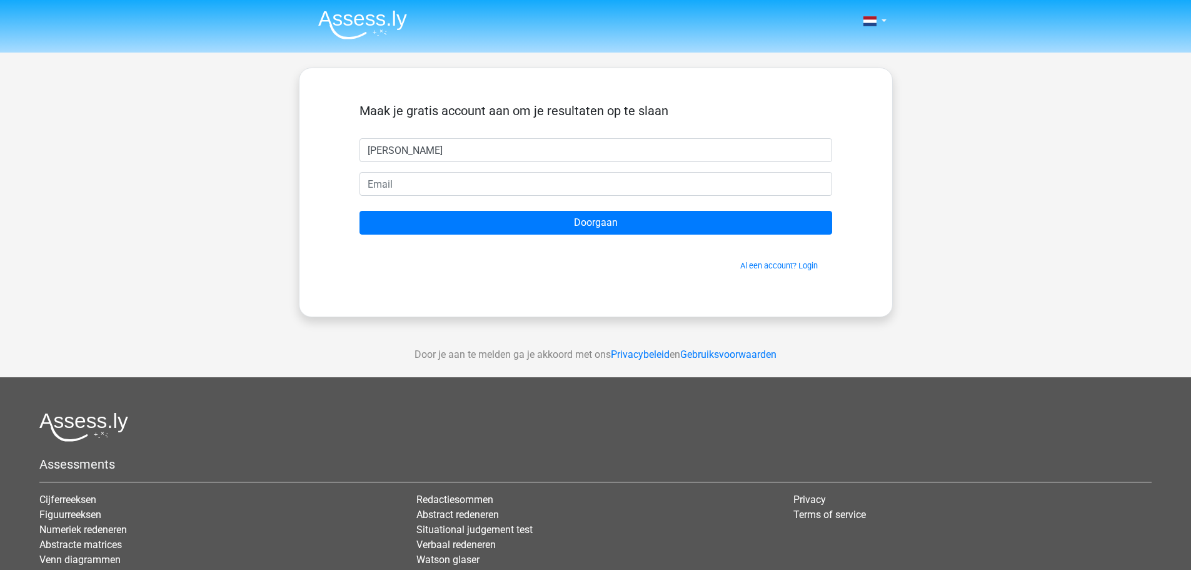
type input "[PERSON_NAME]"
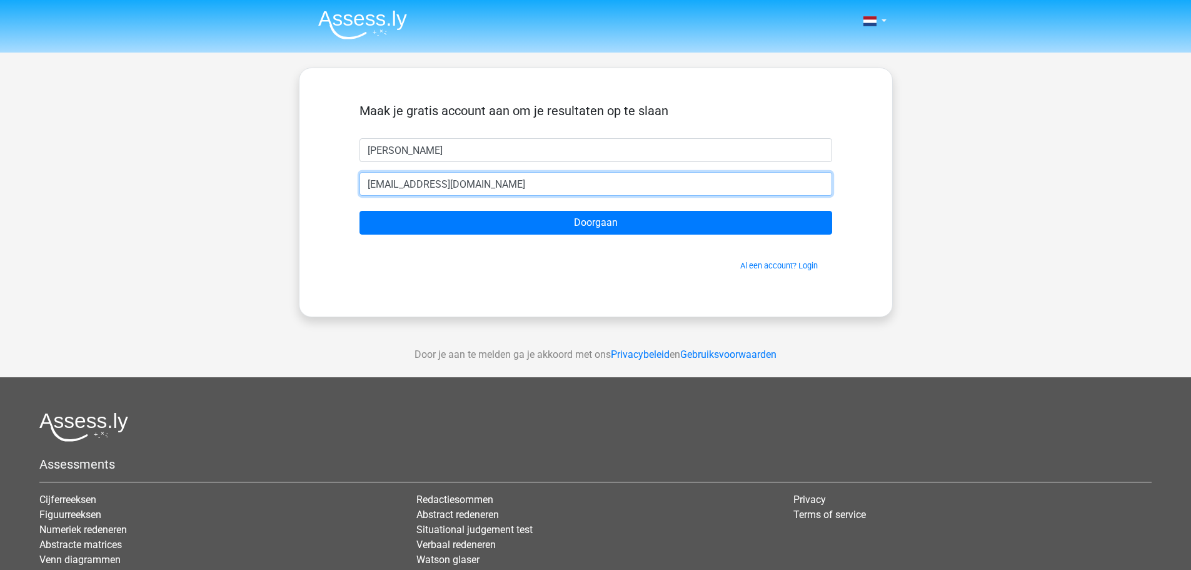
type input "[EMAIL_ADDRESS][DOMAIN_NAME]"
click at [360, 211] on input "Doorgaan" at bounding box center [596, 223] width 473 height 24
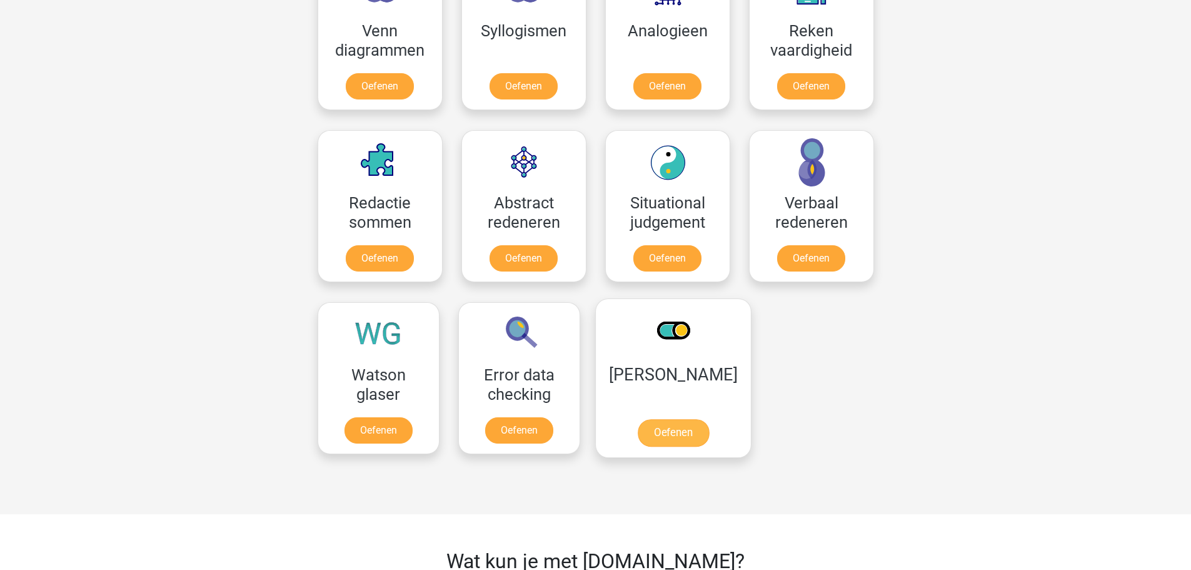
scroll to position [875, 0]
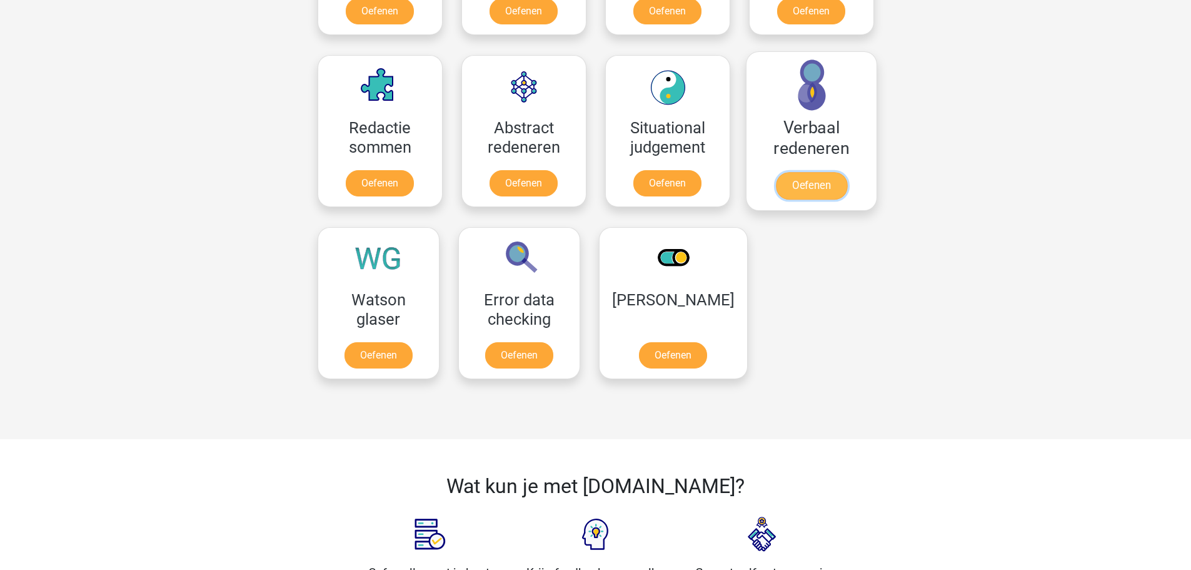
click at [814, 172] on link "Oefenen" at bounding box center [810, 186] width 71 height 28
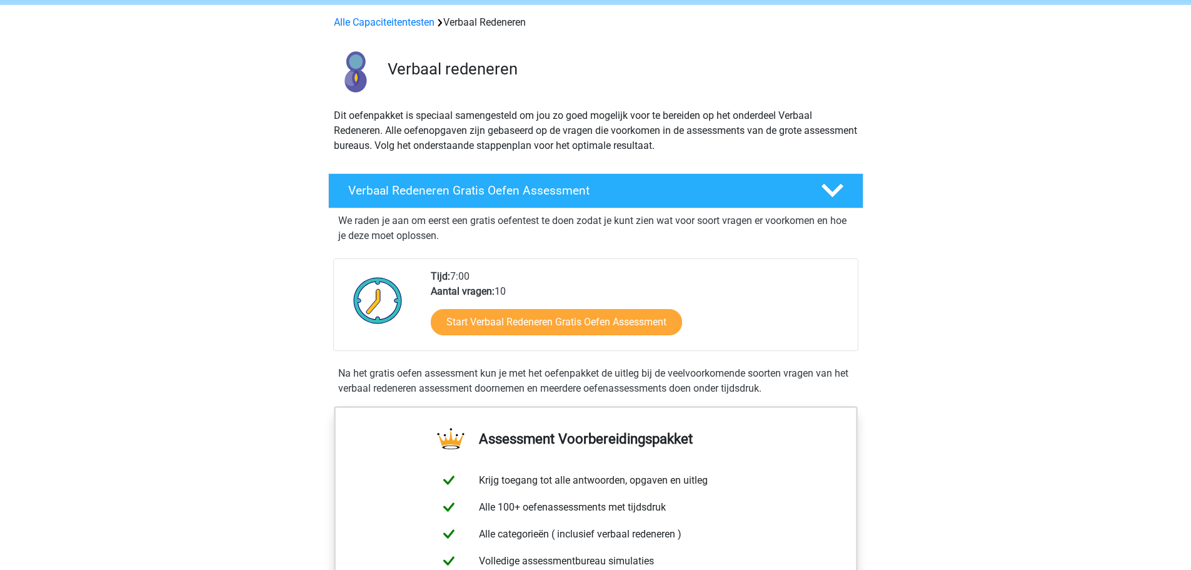
scroll to position [125, 0]
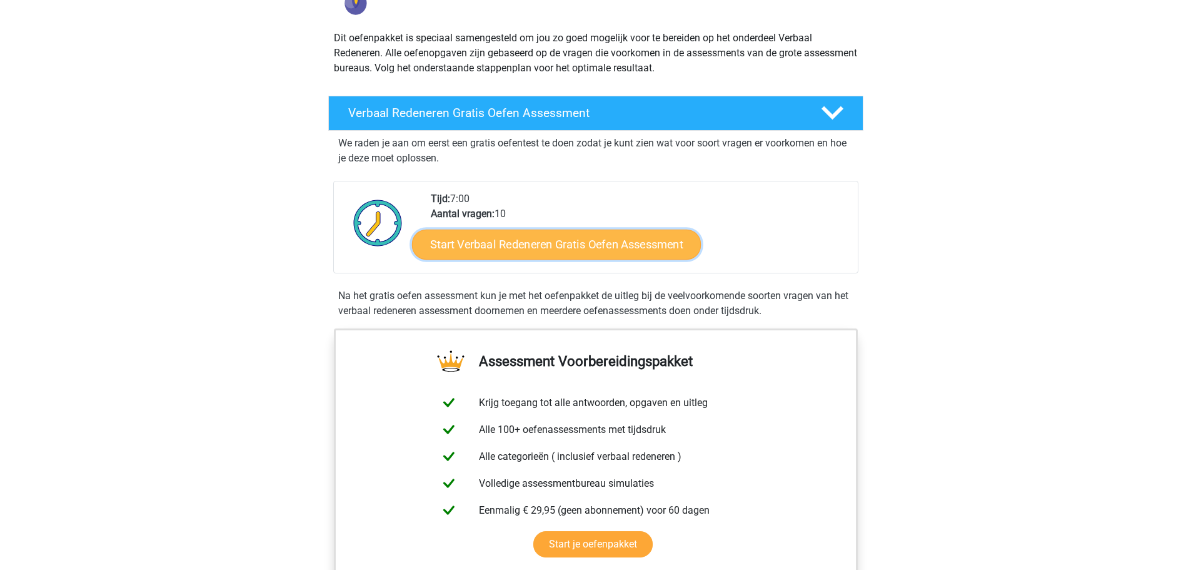
click at [594, 241] on link "Start Verbaal Redeneren Gratis Oefen Assessment" at bounding box center [556, 244] width 289 height 30
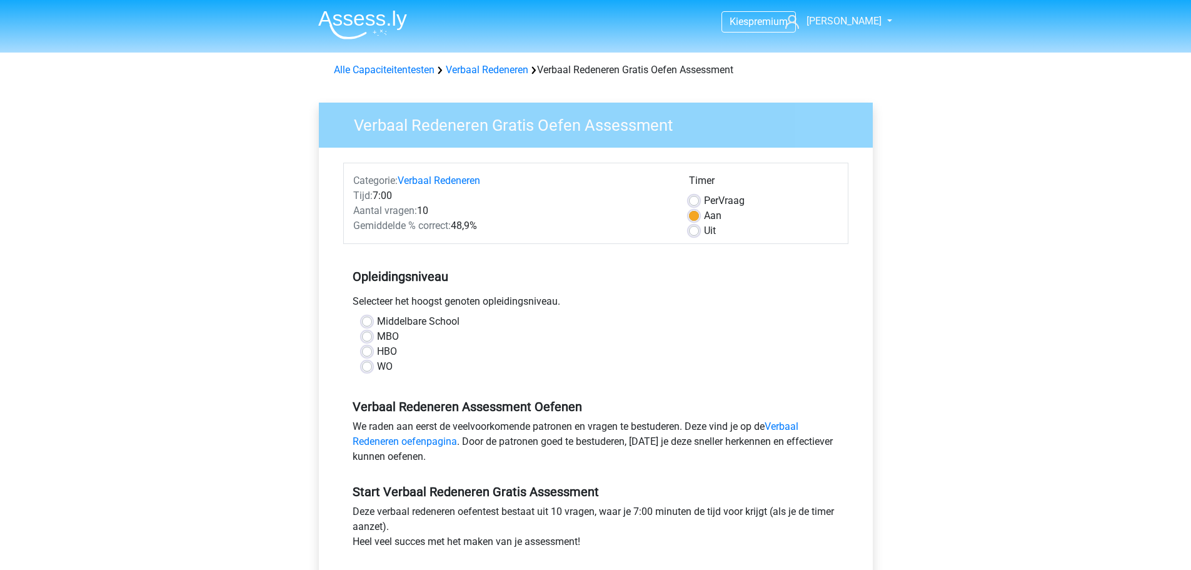
click at [380, 366] on label "WO" at bounding box center [385, 366] width 16 height 15
click at [372, 366] on input "WO" at bounding box center [367, 365] width 10 height 13
radio input "true"
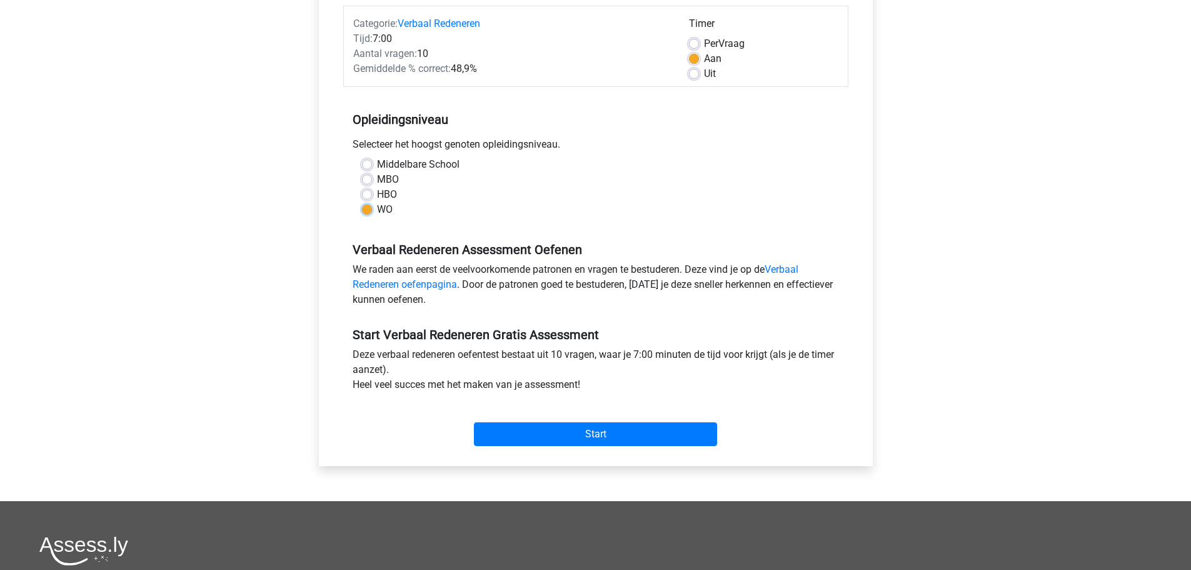
scroll to position [418, 0]
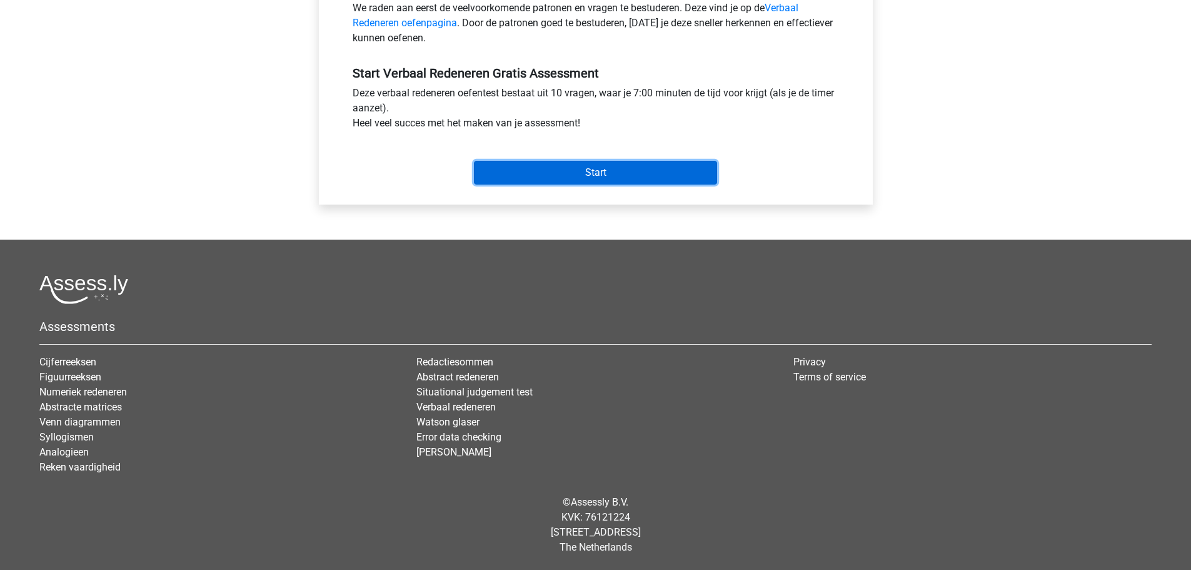
click at [570, 177] on input "Start" at bounding box center [595, 173] width 243 height 24
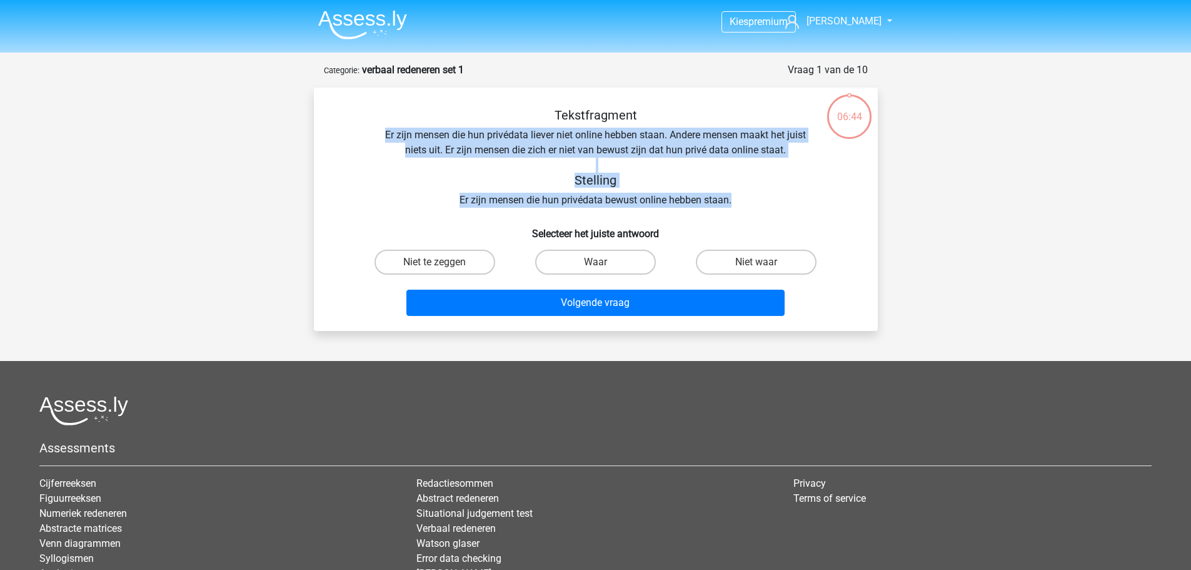
drag, startPoint x: 382, startPoint y: 136, endPoint x: 753, endPoint y: 204, distance: 377.6
click at [753, 204] on div "Tekstfragment Er zijn mensen die hun privédata liever niet online hebben staan.…" at bounding box center [596, 158] width 524 height 100
copy div "Er zijn mensen die hun privédata liever niet online hebben staan. Andere mensen…"
click at [594, 257] on label "Waar" at bounding box center [595, 261] width 121 height 25
click at [595, 262] on input "Waar" at bounding box center [599, 266] width 8 height 8
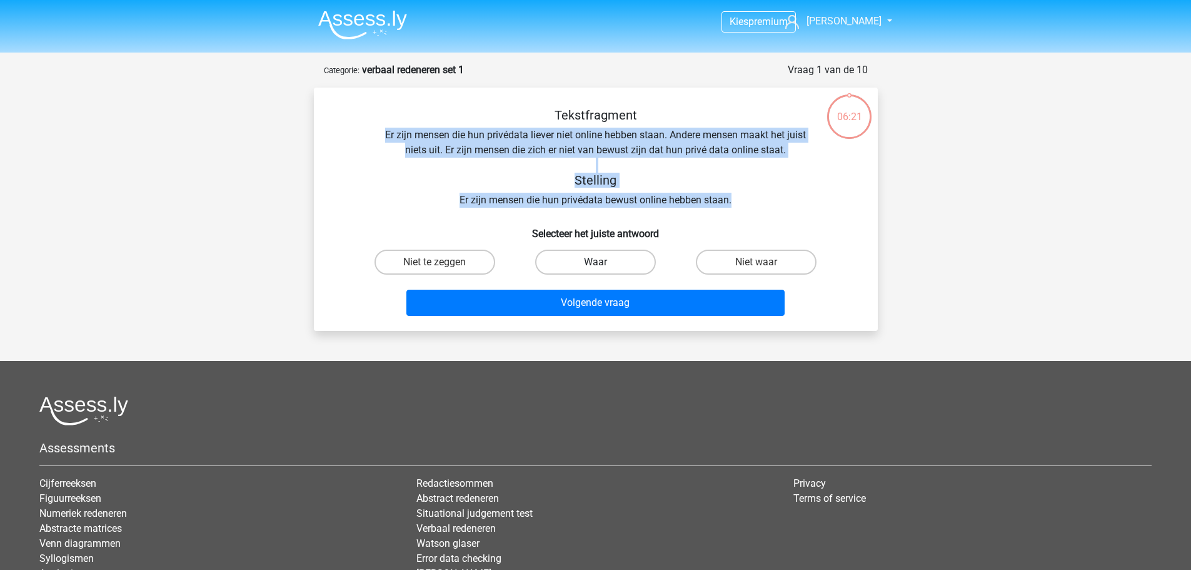
radio input "true"
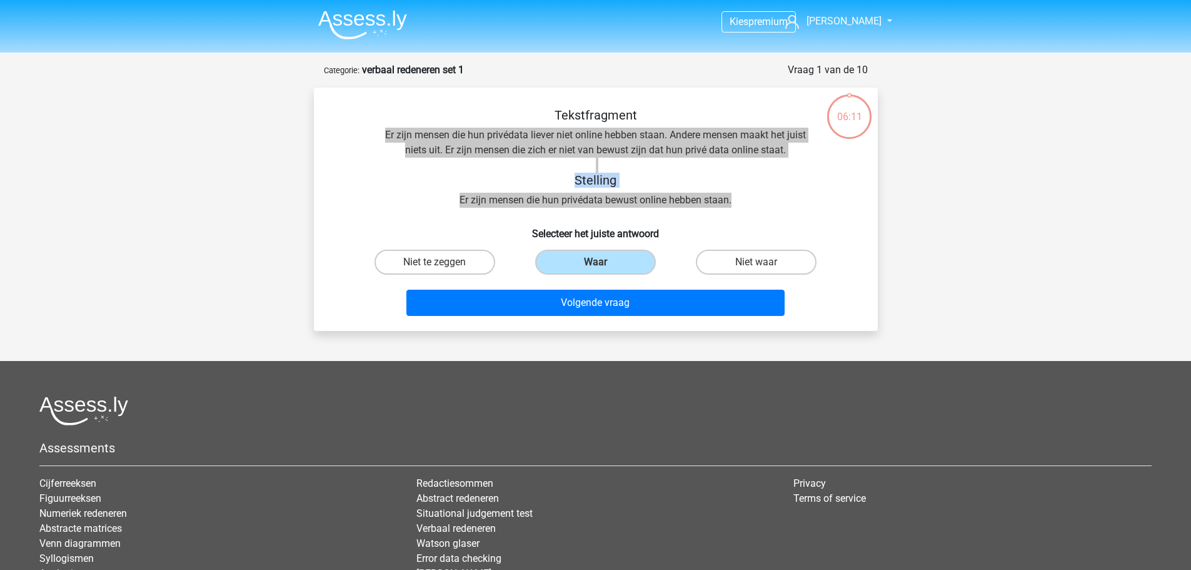
click at [665, 147] on div "Tekstfragment Er zijn mensen die hun privédata liever niet online hebben staan.…" at bounding box center [596, 158] width 524 height 100
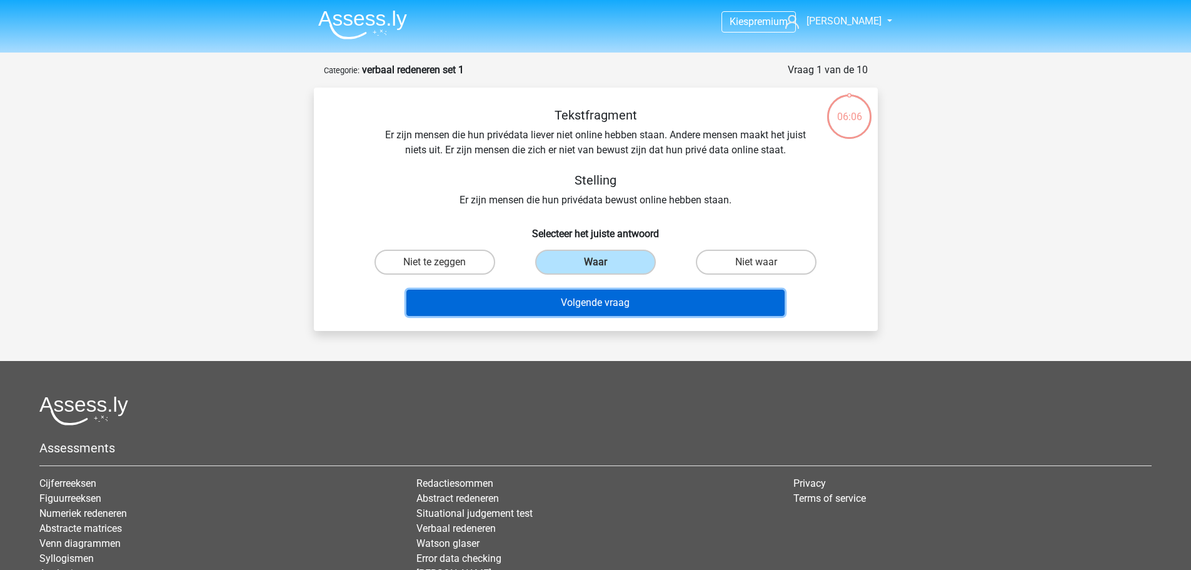
click at [564, 302] on button "Volgende vraag" at bounding box center [595, 303] width 378 height 26
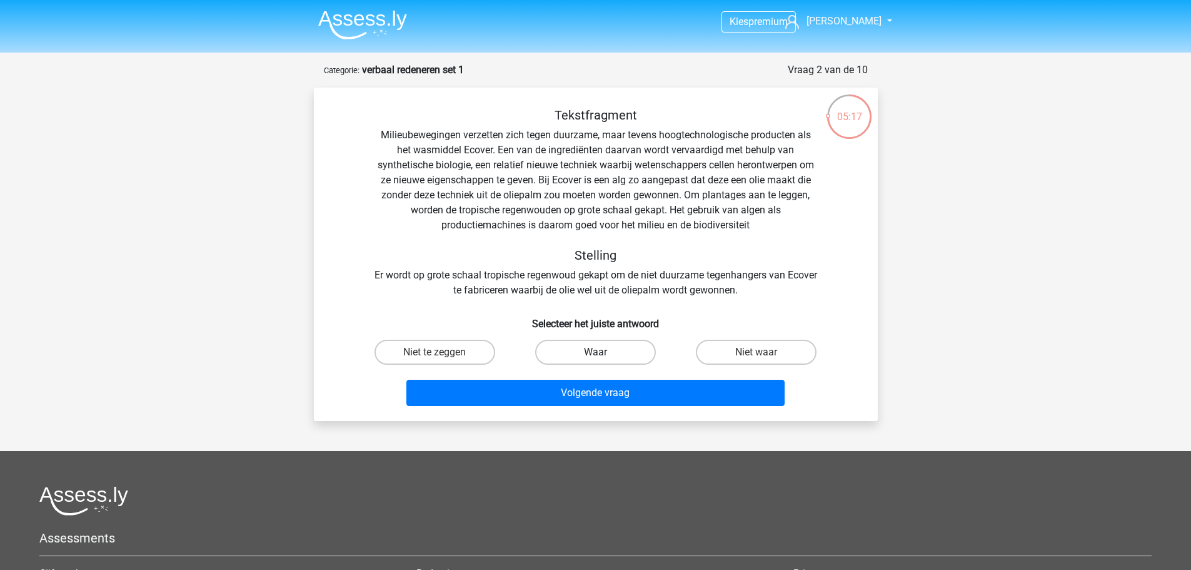
click at [595, 353] on label "Waar" at bounding box center [595, 352] width 121 height 25
click at [595, 353] on input "Waar" at bounding box center [599, 356] width 8 height 8
radio input "true"
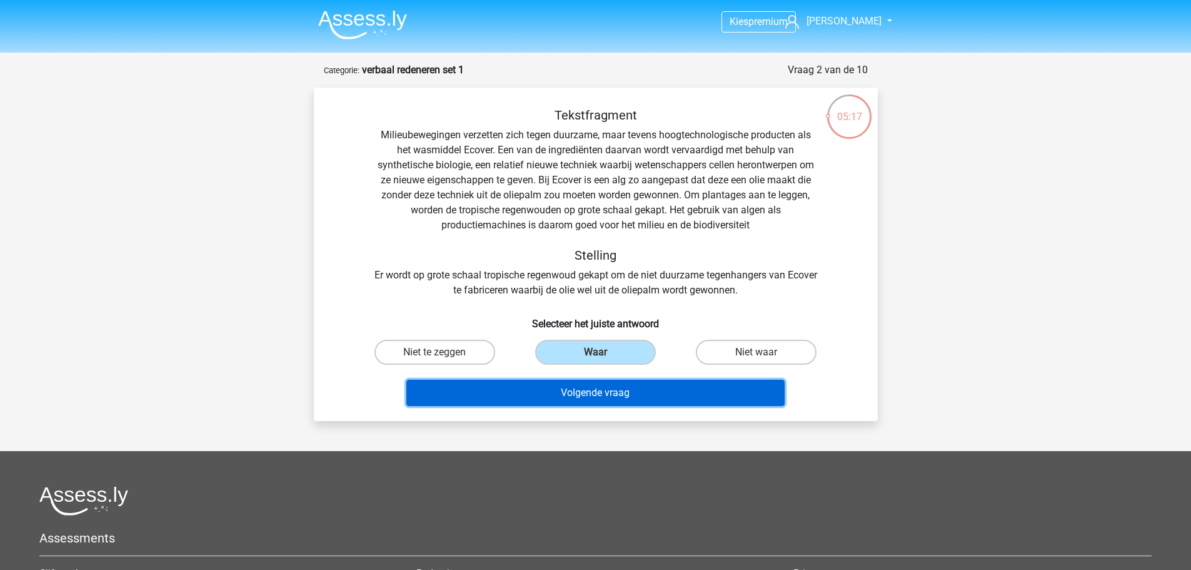
click at [571, 396] on button "Volgende vraag" at bounding box center [595, 393] width 378 height 26
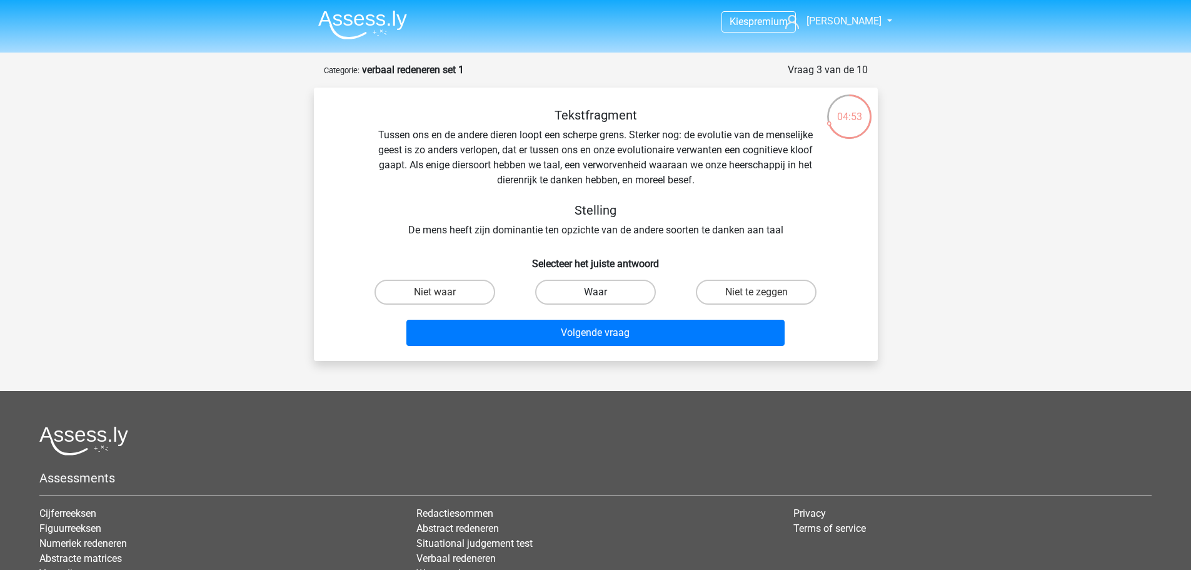
click at [586, 285] on label "Waar" at bounding box center [595, 292] width 121 height 25
click at [595, 292] on input "Waar" at bounding box center [599, 296] width 8 height 8
radio input "true"
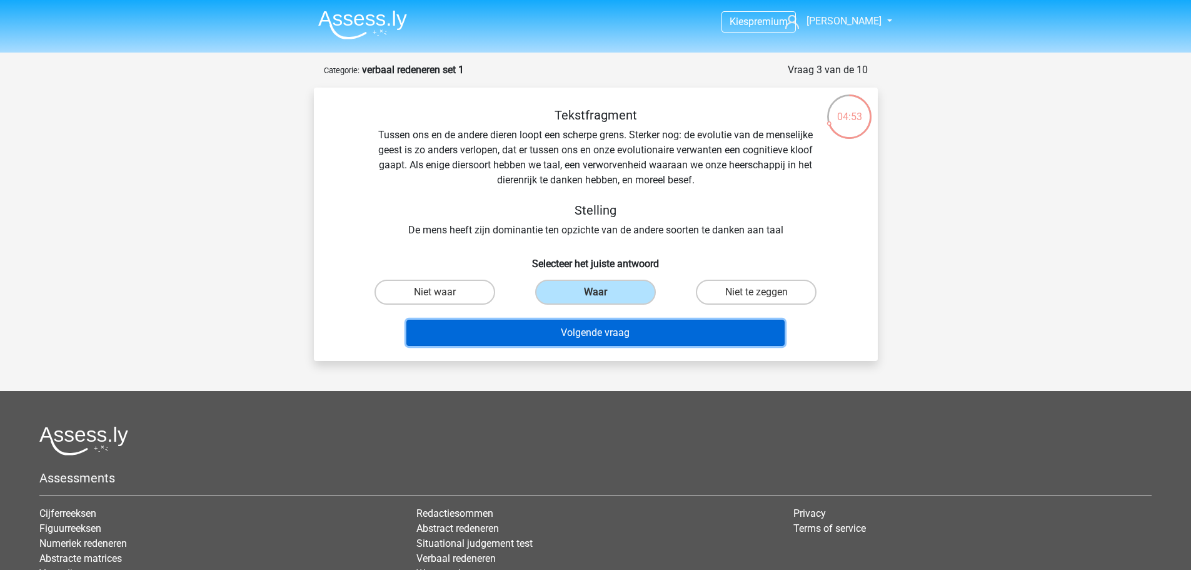
click at [589, 328] on button "Volgende vraag" at bounding box center [595, 333] width 378 height 26
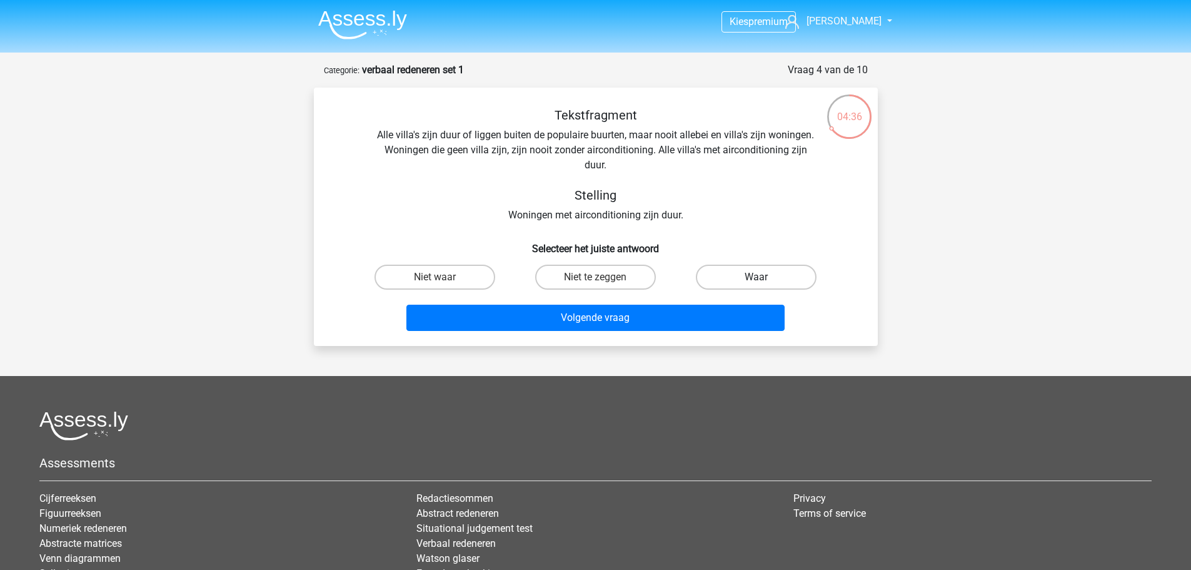
click at [763, 276] on label "Waar" at bounding box center [756, 277] width 121 height 25
click at [763, 277] on input "Waar" at bounding box center [761, 281] width 8 height 8
radio input "true"
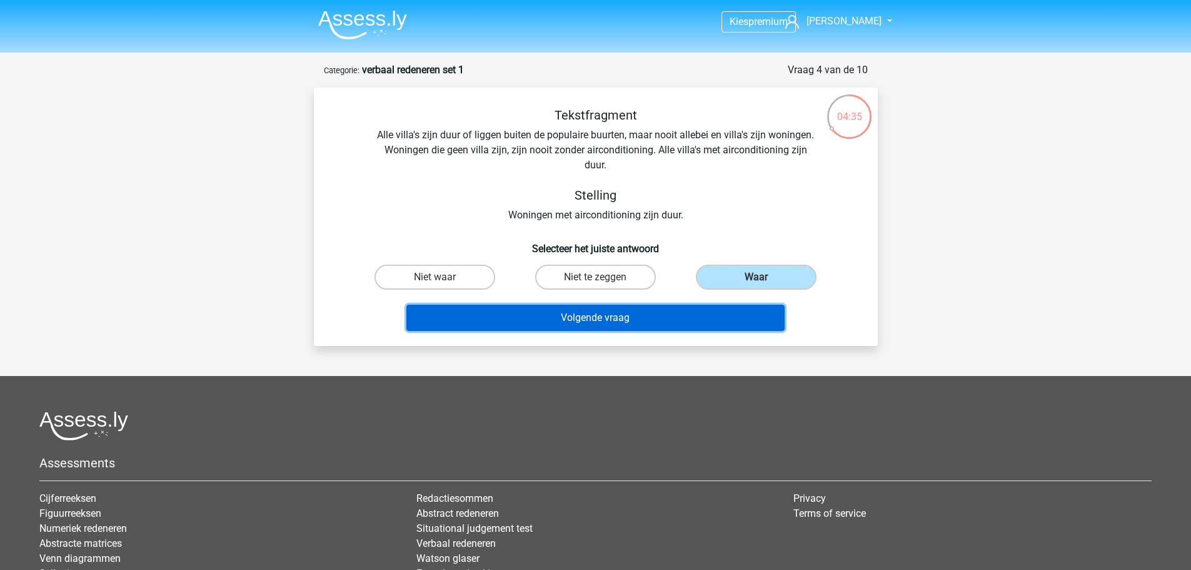
click at [615, 324] on button "Volgende vraag" at bounding box center [595, 318] width 378 height 26
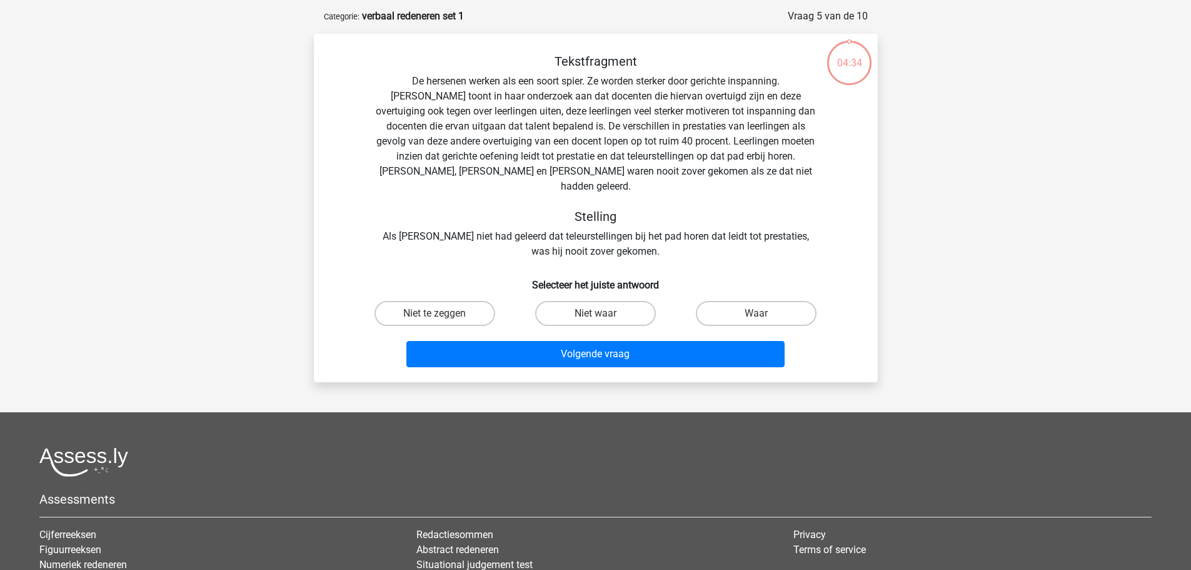
scroll to position [63, 0]
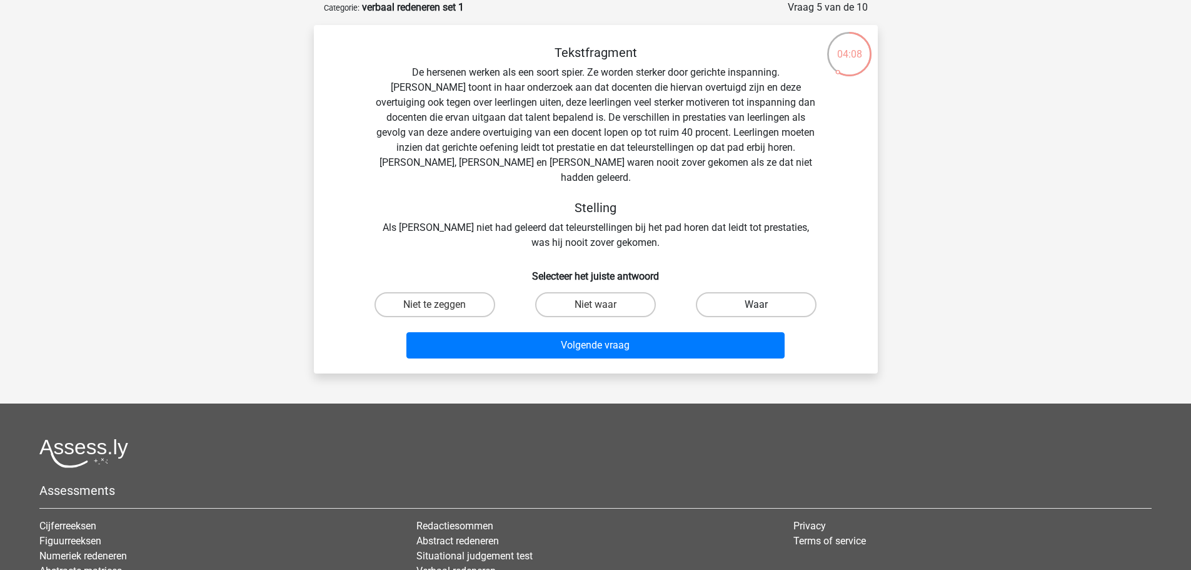
click at [711, 292] on label "Waar" at bounding box center [756, 304] width 121 height 25
click at [757, 305] on input "Waar" at bounding box center [761, 309] width 8 height 8
radio input "true"
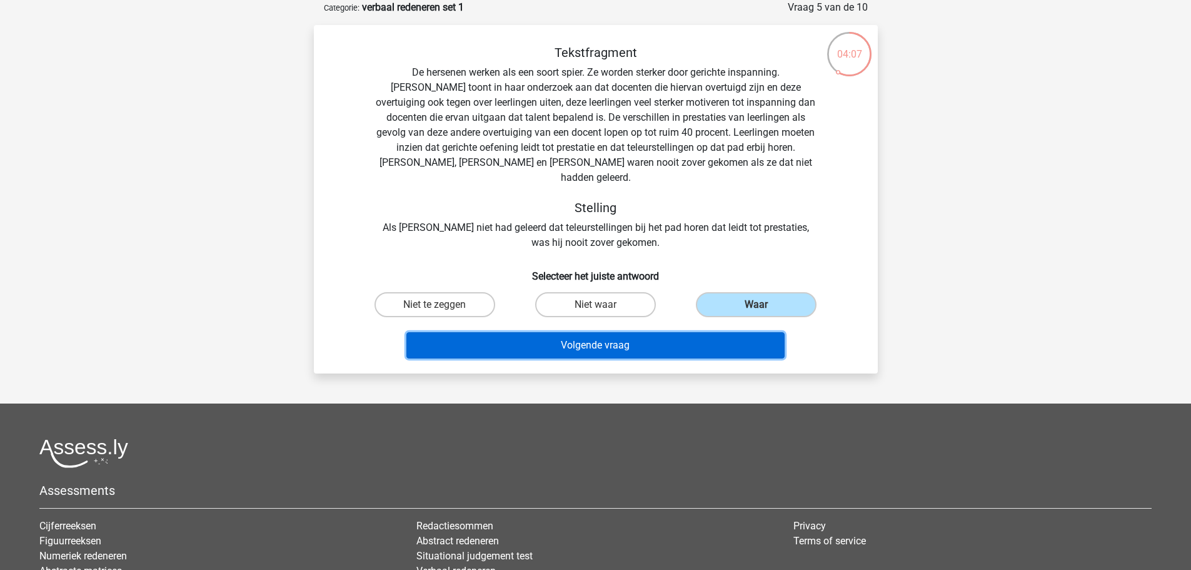
click at [670, 332] on button "Volgende vraag" at bounding box center [595, 345] width 378 height 26
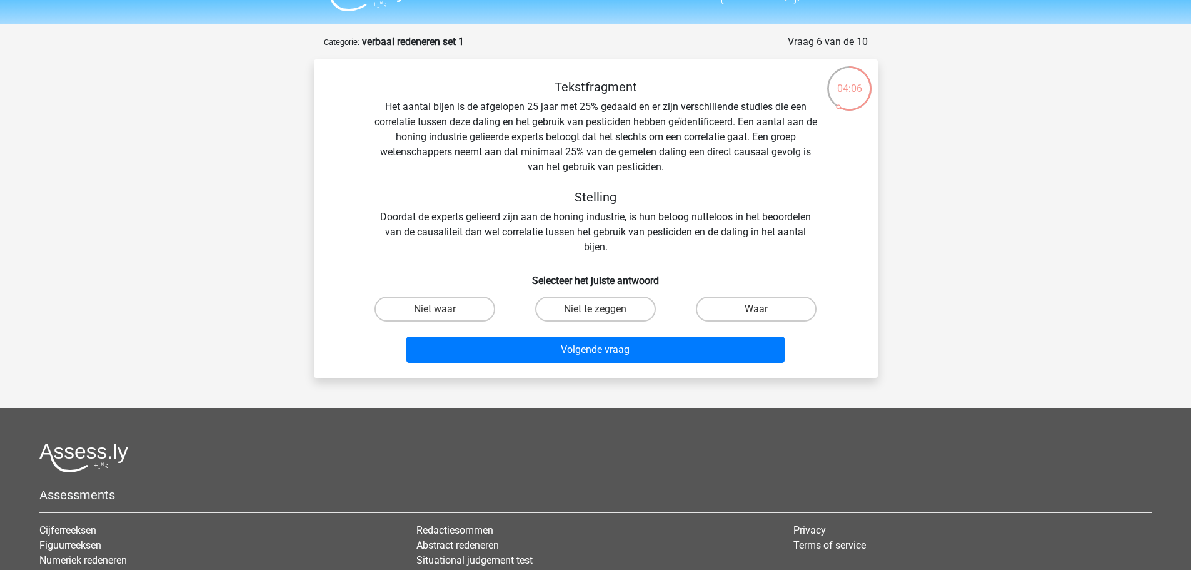
scroll to position [0, 0]
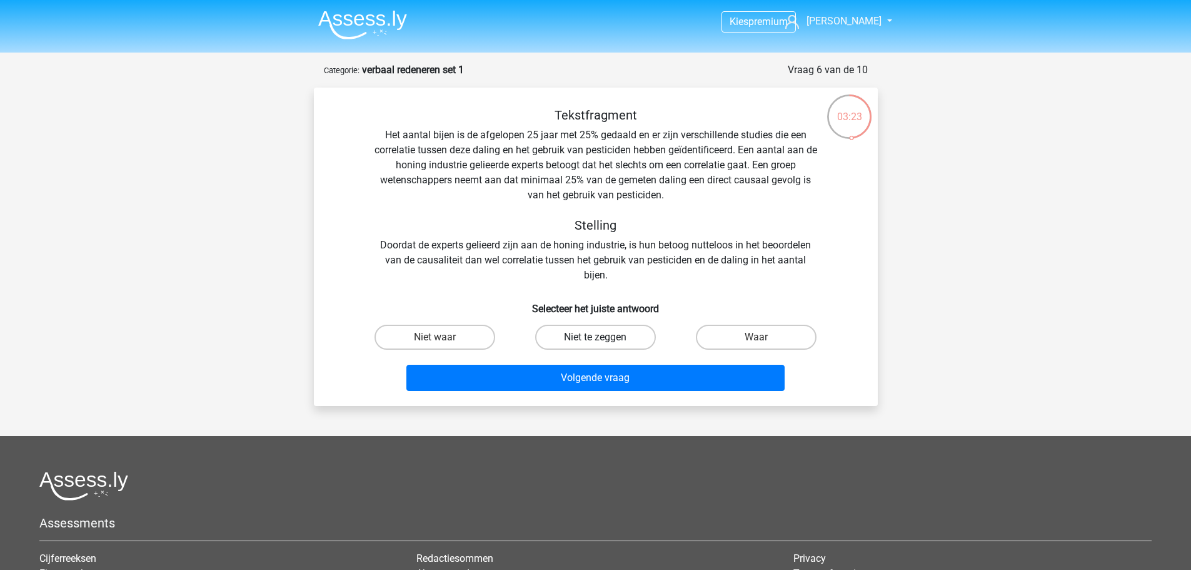
click at [578, 335] on label "Niet te zeggen" at bounding box center [595, 337] width 121 height 25
click at [595, 337] on input "Niet te zeggen" at bounding box center [599, 341] width 8 height 8
radio input "true"
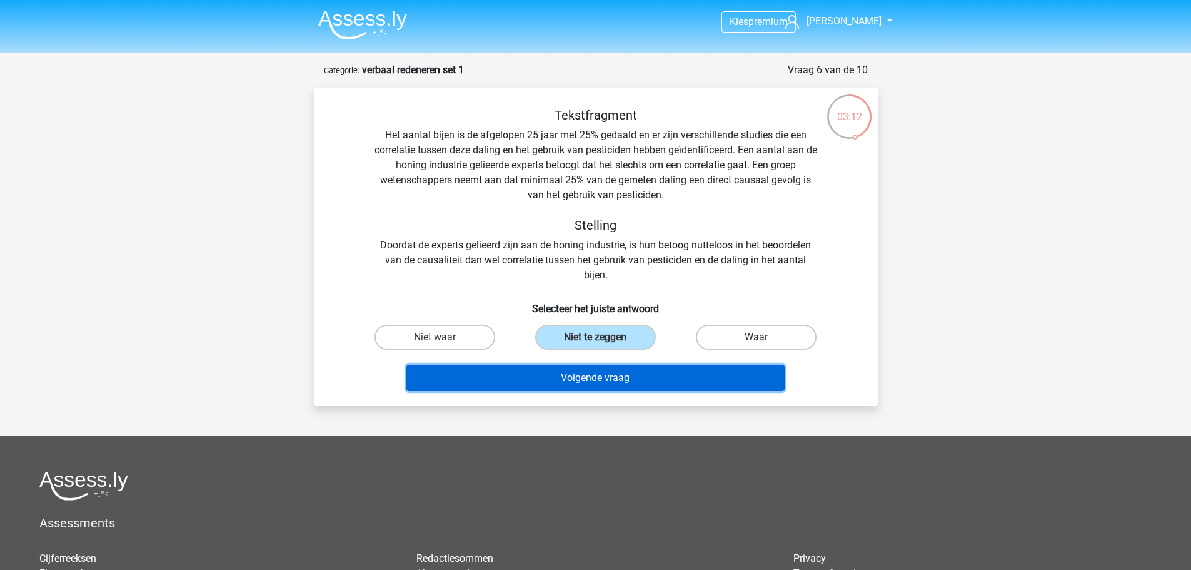
click at [534, 373] on button "Volgende vraag" at bounding box center [595, 378] width 378 height 26
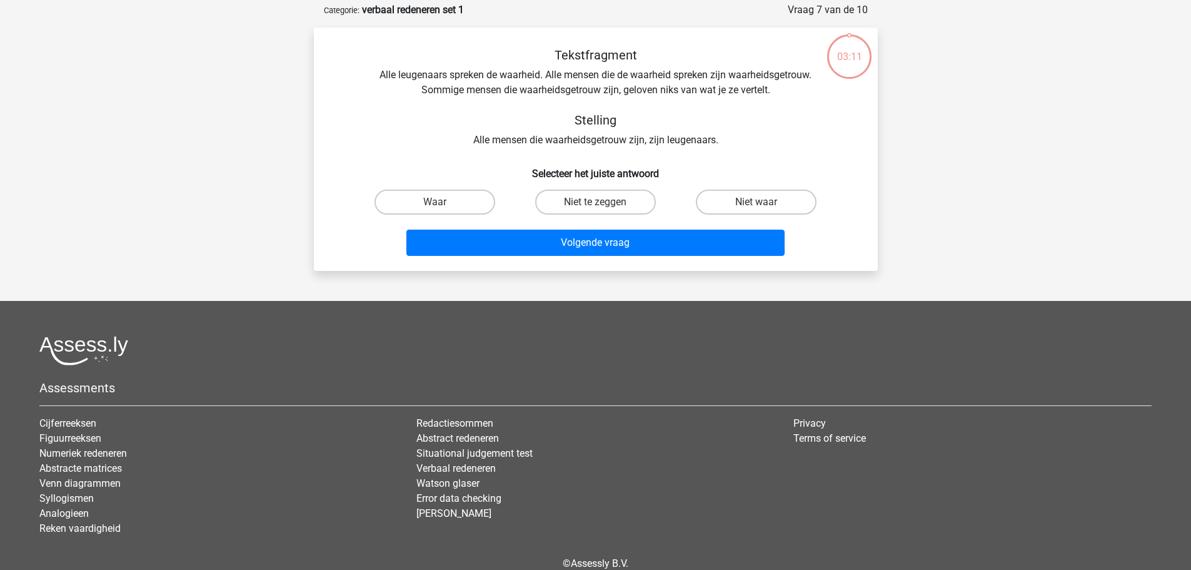
scroll to position [63, 0]
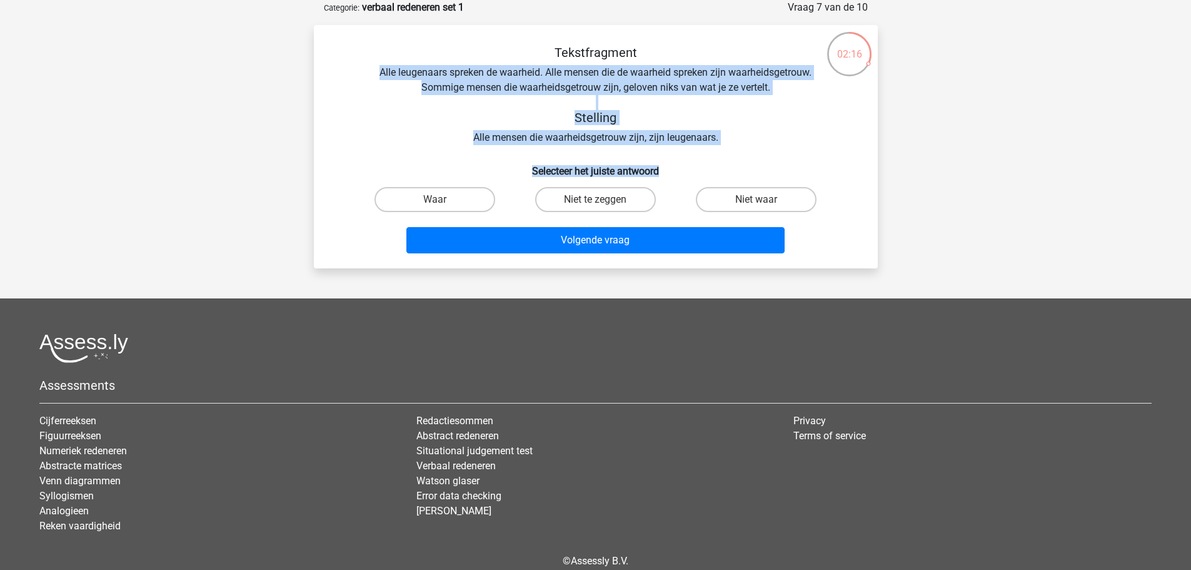
drag, startPoint x: 378, startPoint y: 68, endPoint x: 708, endPoint y: 109, distance: 332.0
click at [789, 148] on div "Tekstfragment Alle leugenaars spreken de waarheid. Alle mensen die de waarheid …" at bounding box center [596, 151] width 554 height 213
copy div "Alle leugenaars spreken de waarheid. Alle mensen die de waarheid spreken zijn w…"
click at [822, 153] on div "Tekstfragment Alle leugenaars spreken de waarheid. Alle mensen die de waarheid …" at bounding box center [596, 151] width 554 height 213
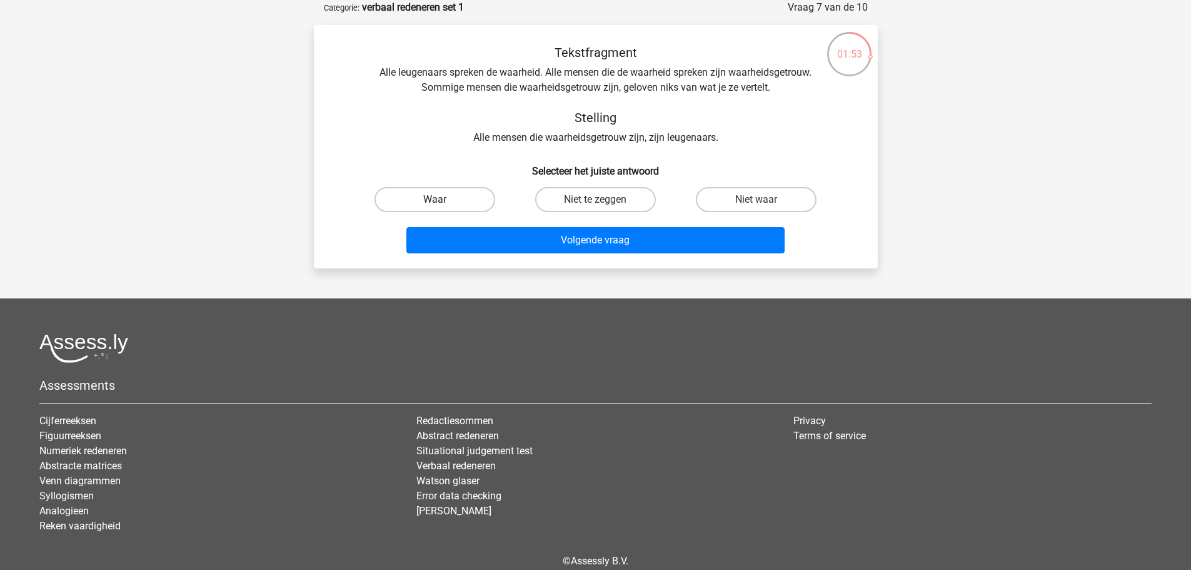
click at [429, 207] on label "Waar" at bounding box center [435, 199] width 121 height 25
click at [435, 207] on input "Waar" at bounding box center [439, 203] width 8 height 8
radio input "true"
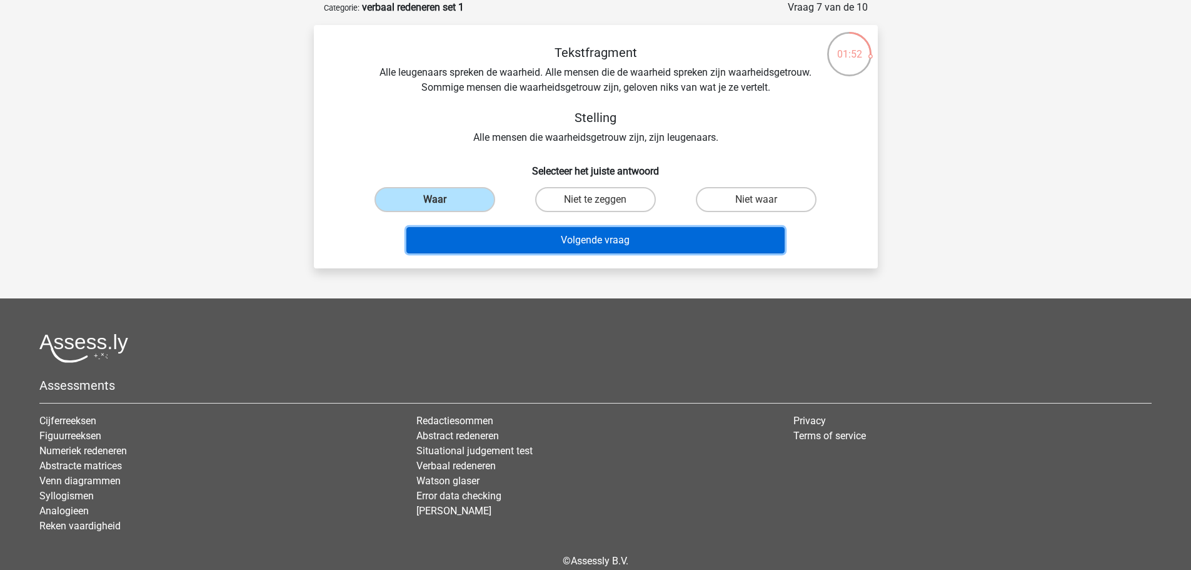
click at [476, 251] on button "Volgende vraag" at bounding box center [595, 240] width 378 height 26
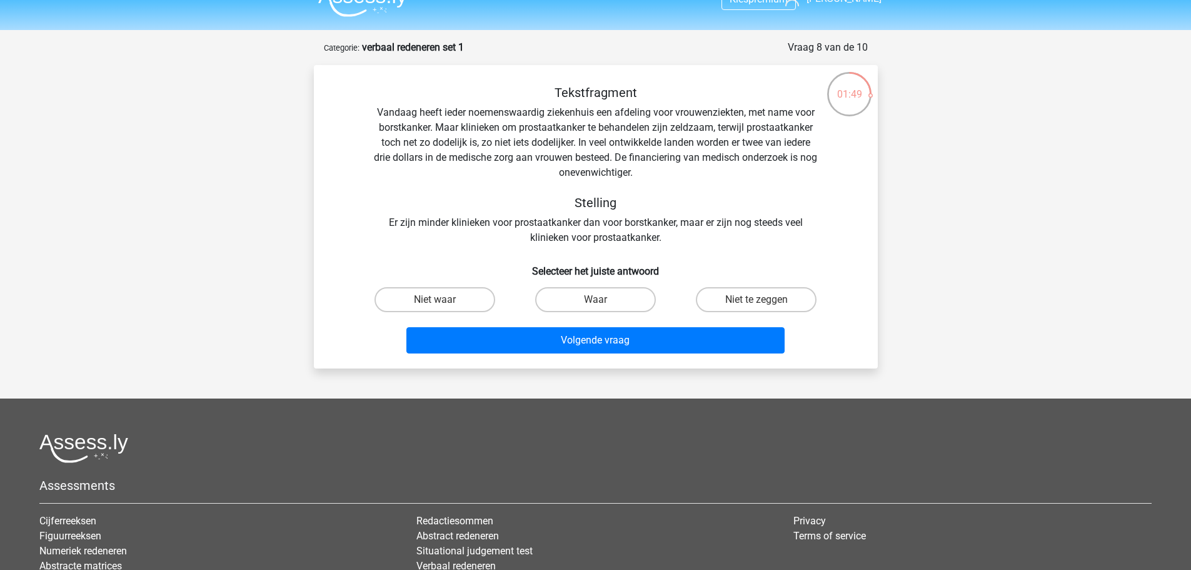
scroll to position [0, 0]
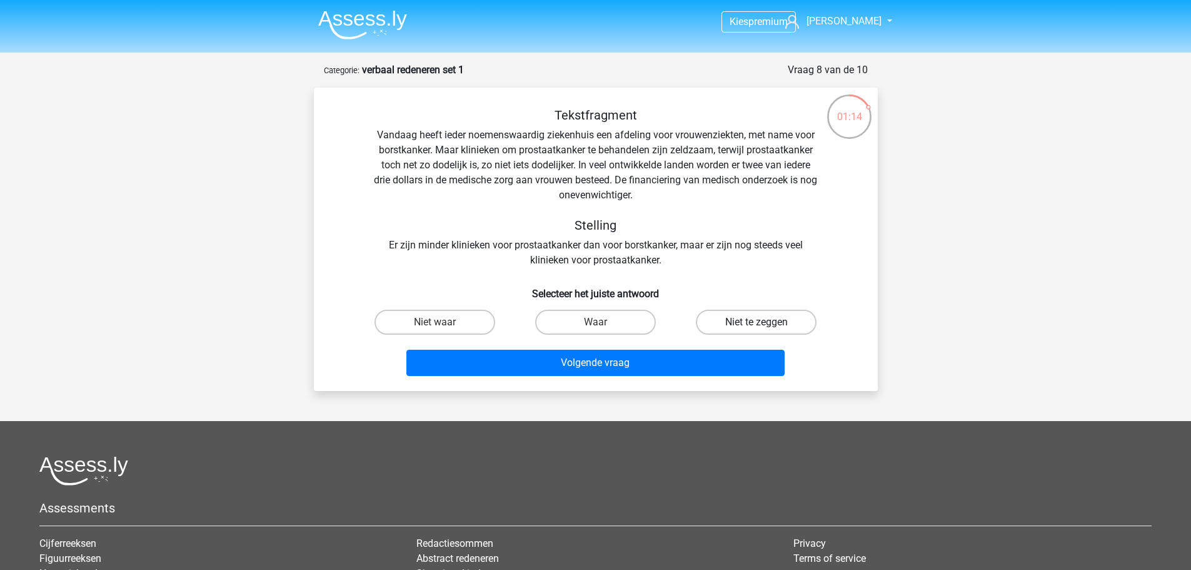
click at [782, 331] on label "Niet te zeggen" at bounding box center [756, 322] width 121 height 25
click at [765, 330] on input "Niet te zeggen" at bounding box center [761, 326] width 8 height 8
radio input "true"
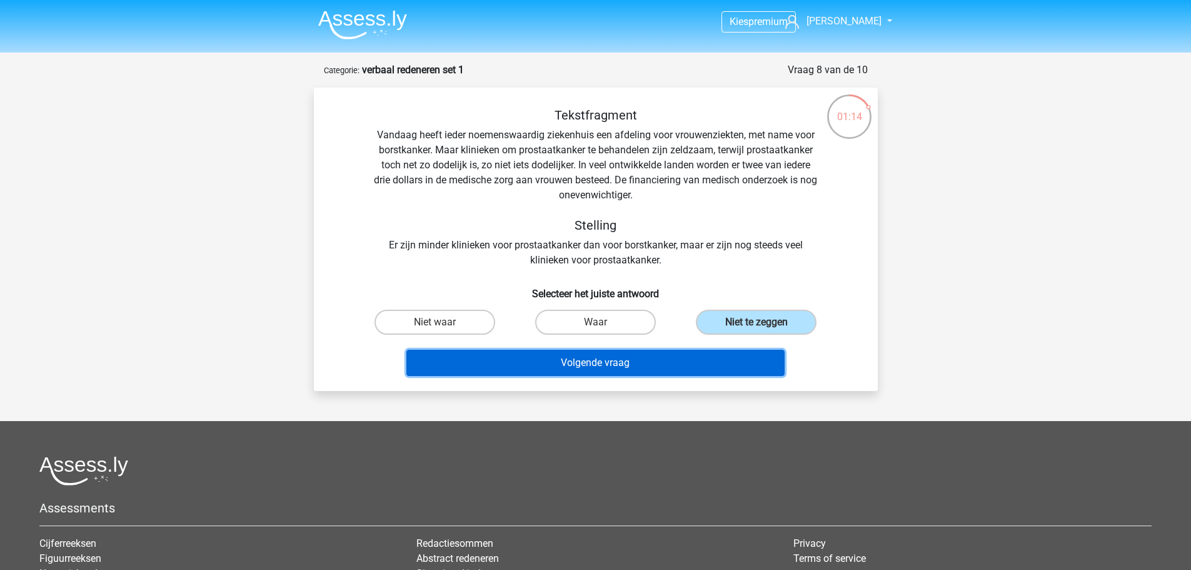
click at [703, 350] on button "Volgende vraag" at bounding box center [595, 363] width 378 height 26
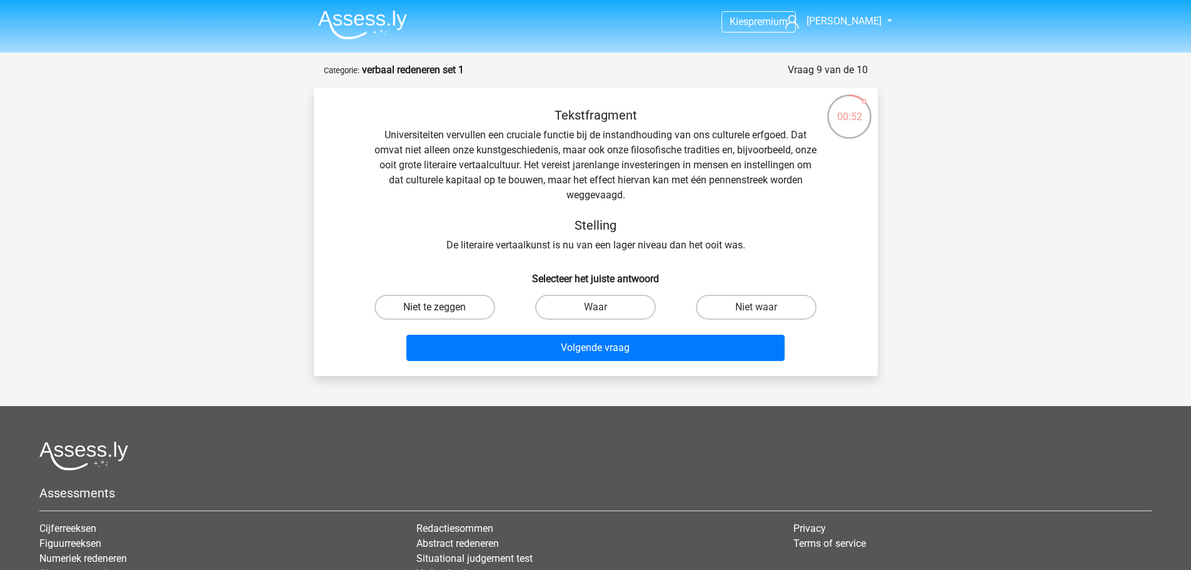
click at [474, 299] on label "Niet te zeggen" at bounding box center [435, 307] width 121 height 25
click at [443, 307] on input "Niet te zeggen" at bounding box center [439, 311] width 8 height 8
radio input "true"
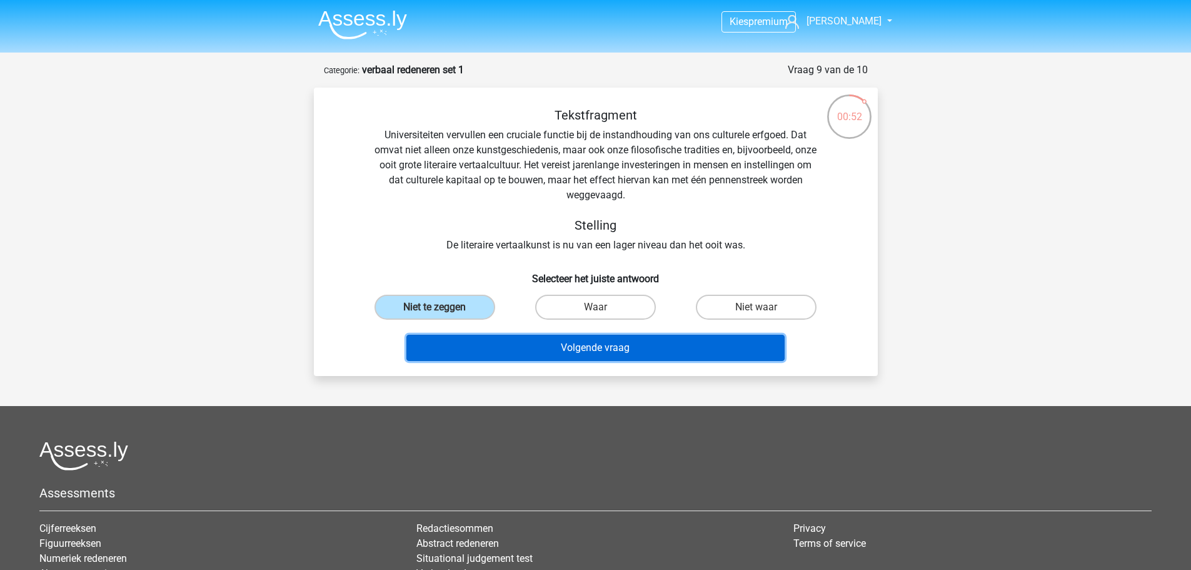
click at [495, 360] on button "Volgende vraag" at bounding box center [595, 348] width 378 height 26
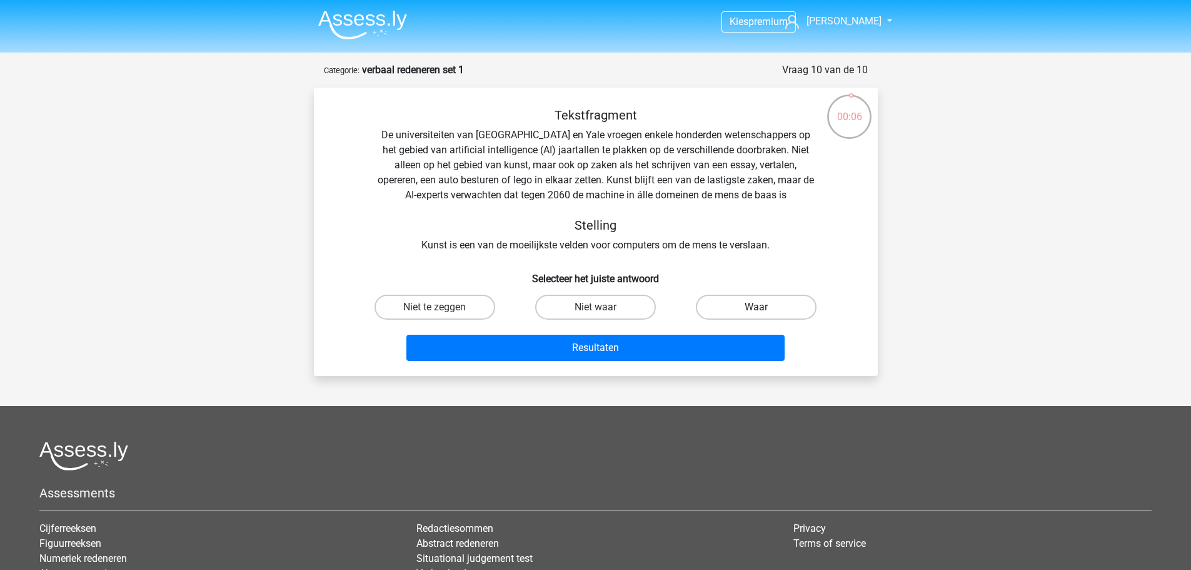
click at [712, 308] on label "Waar" at bounding box center [756, 307] width 121 height 25
click at [757, 308] on input "Waar" at bounding box center [761, 311] width 8 height 8
radio input "true"
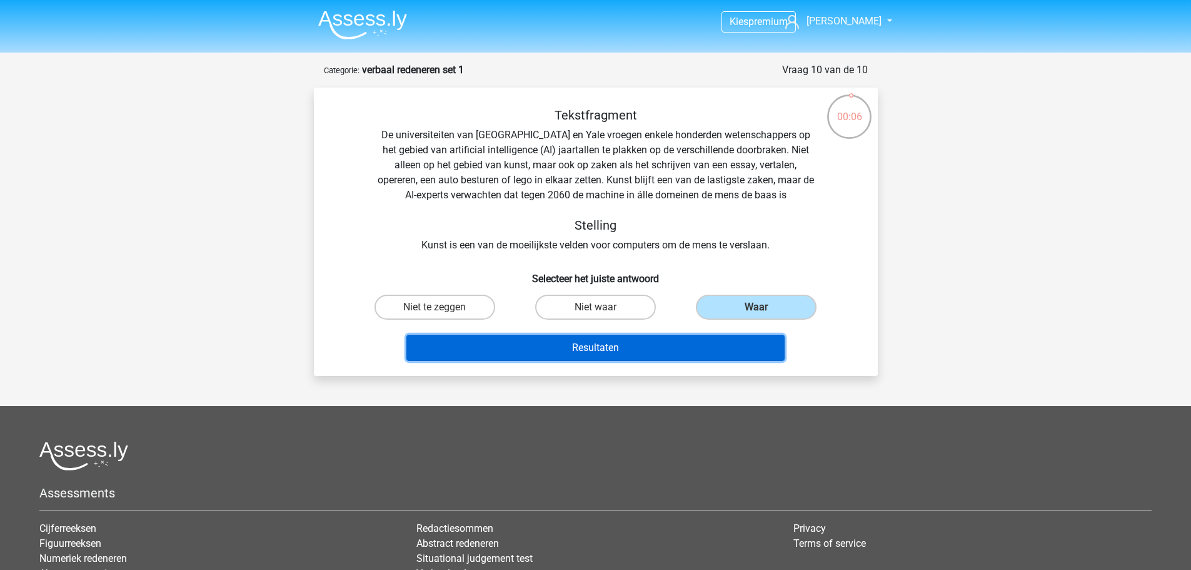
click at [660, 351] on button "Resultaten" at bounding box center [595, 348] width 378 height 26
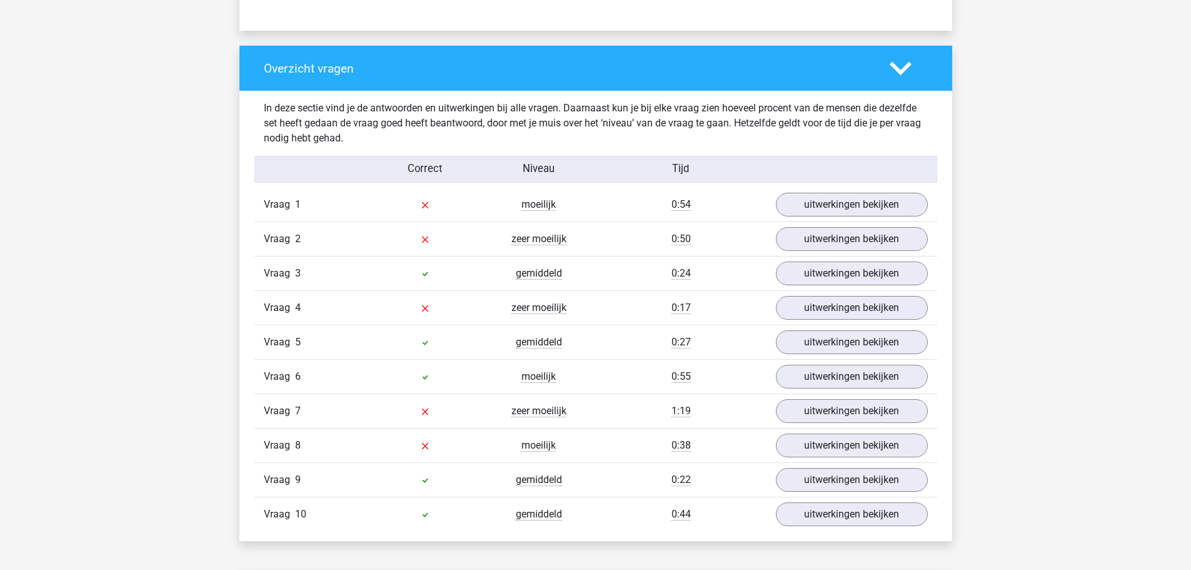
scroll to position [875, 0]
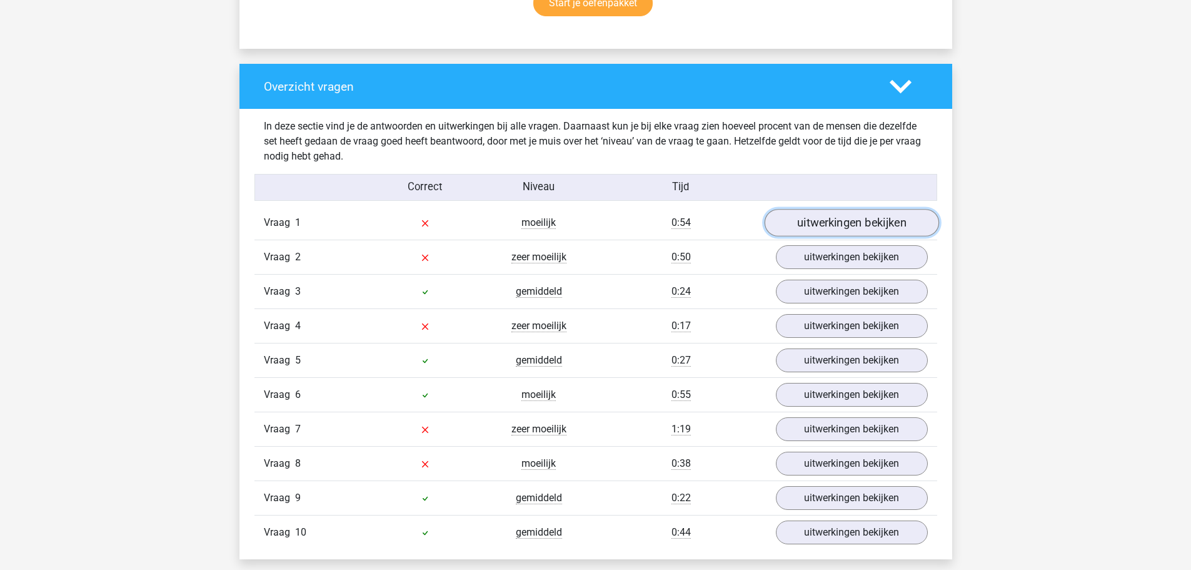
click at [833, 222] on link "uitwerkingen bekijken" at bounding box center [851, 223] width 174 height 28
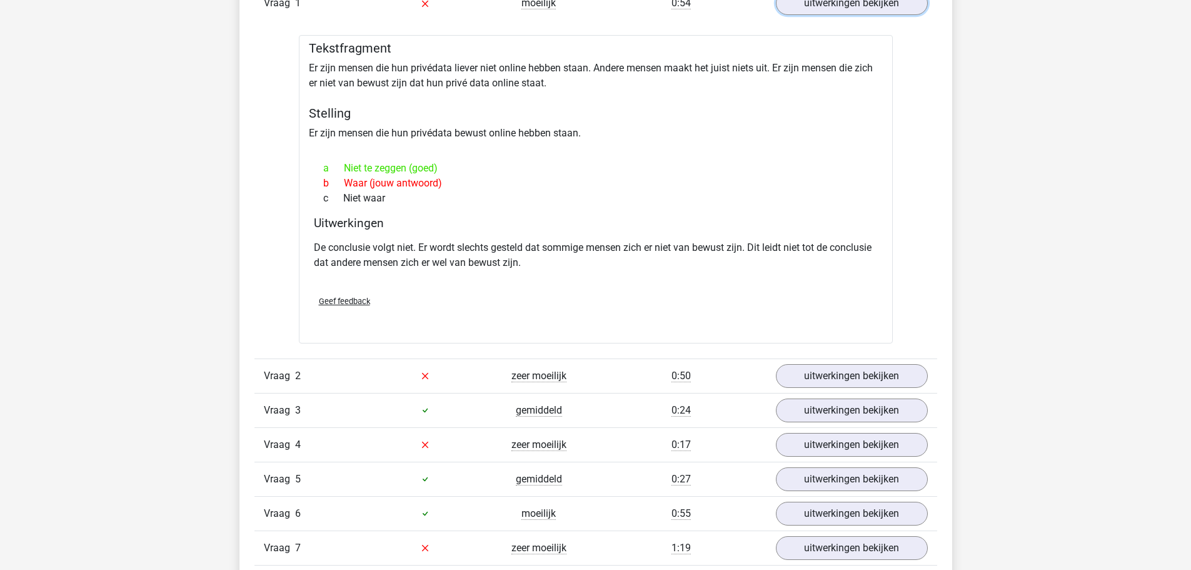
scroll to position [1188, 0]
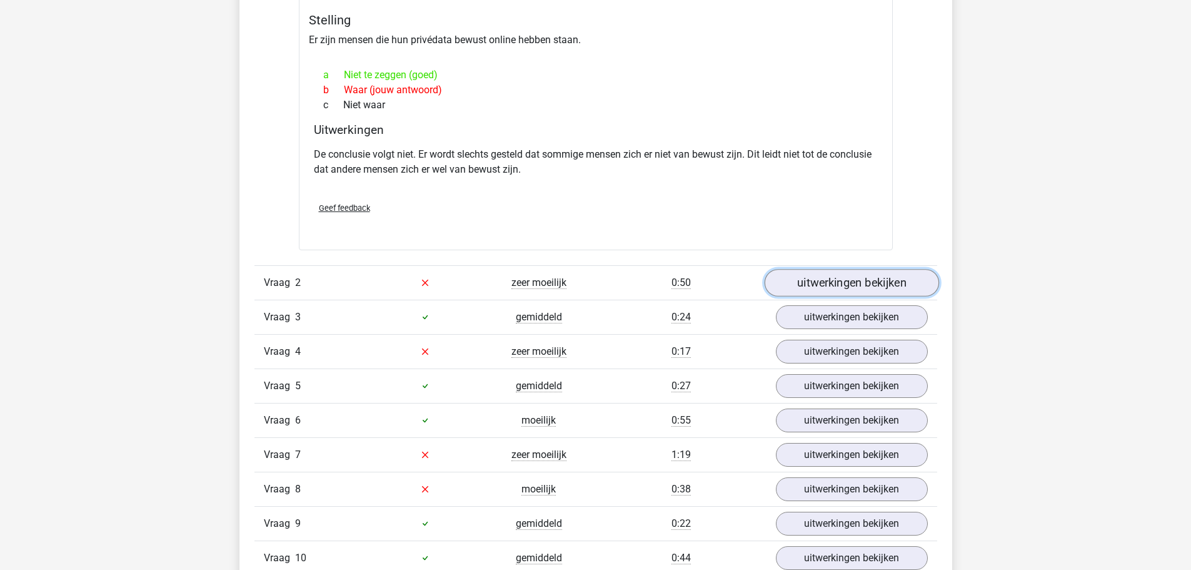
click at [815, 291] on link "uitwerkingen bekijken" at bounding box center [851, 283] width 174 height 28
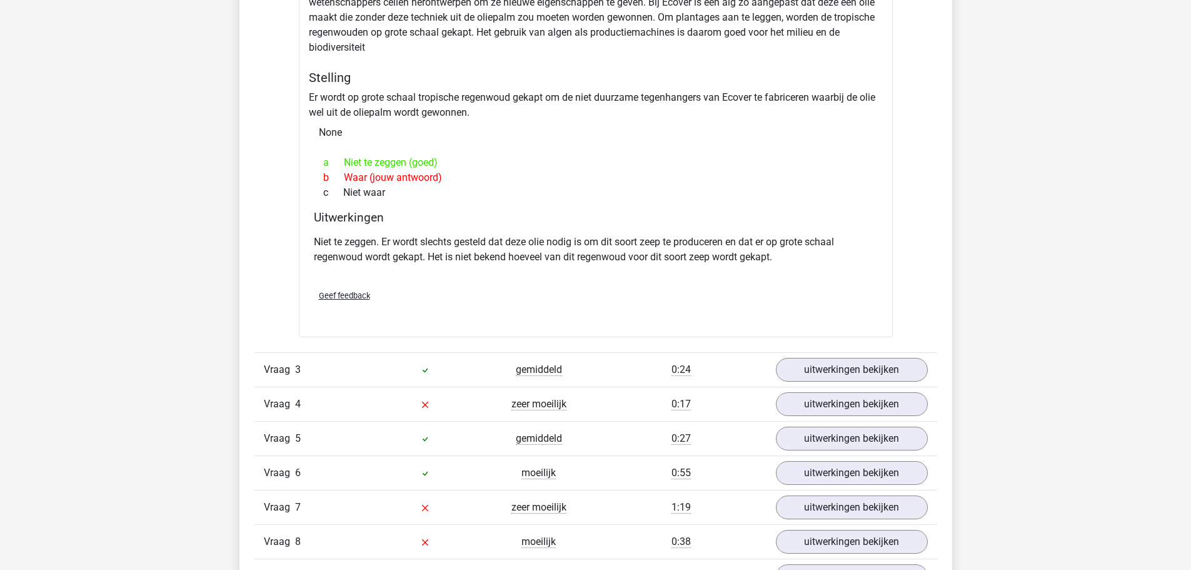
scroll to position [1501, 0]
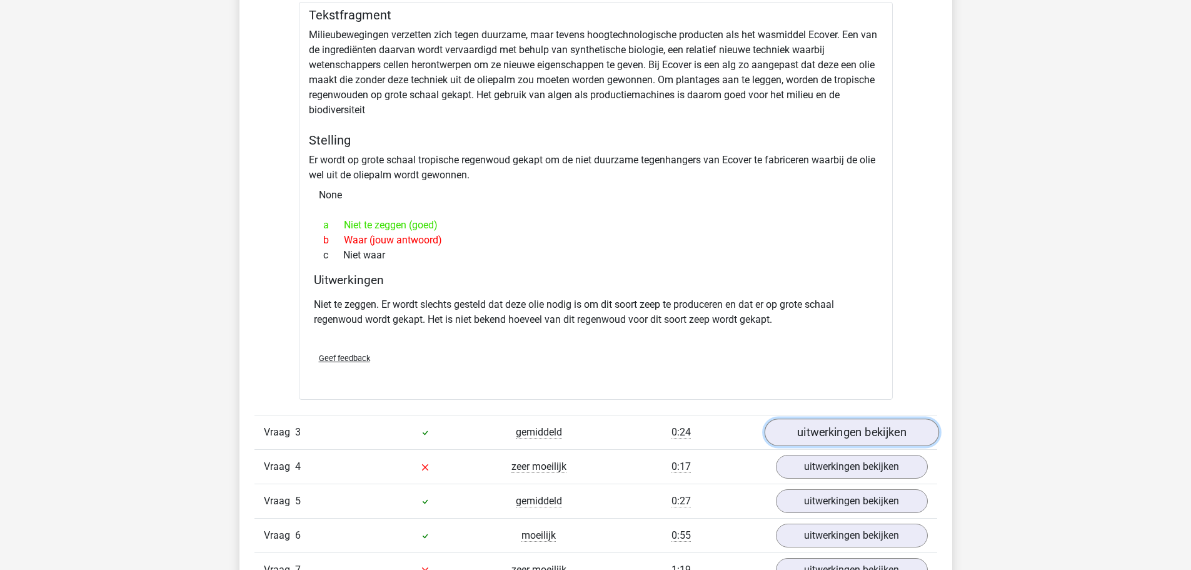
click at [895, 435] on link "uitwerkingen bekijken" at bounding box center [851, 432] width 174 height 28
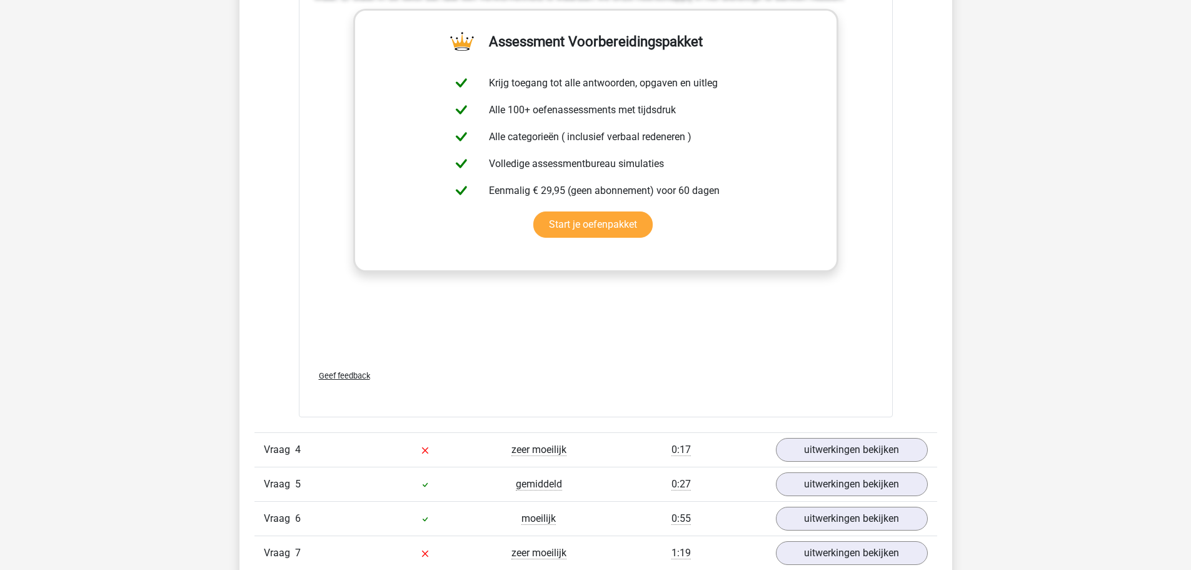
scroll to position [2376, 0]
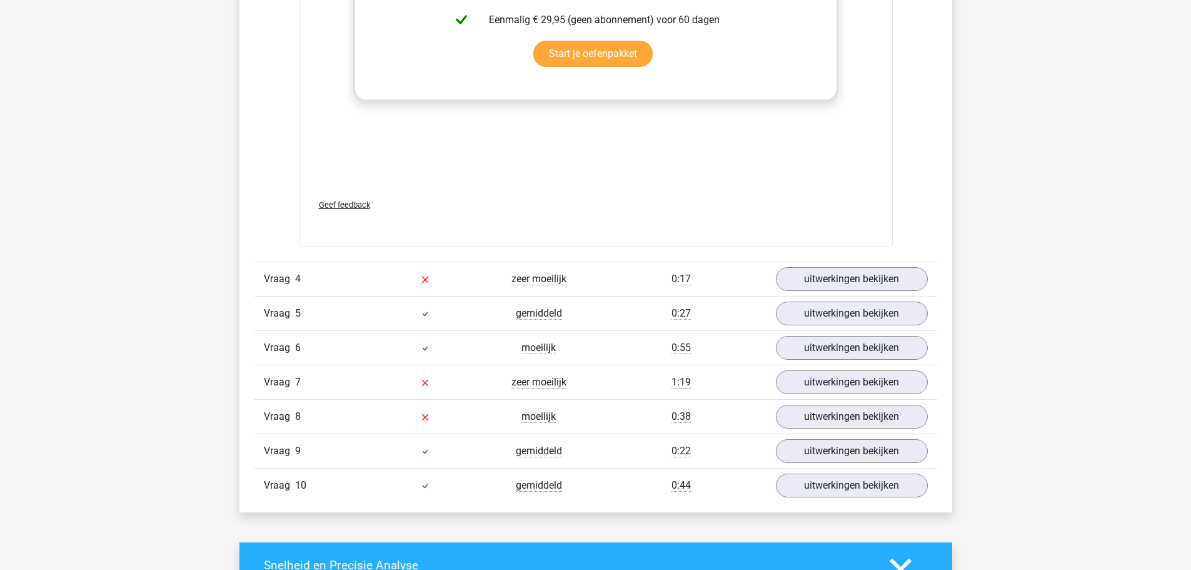
click at [792, 265] on div "Vraag 4 zeer moeilijk 0:17 uitwerkingen bekijken" at bounding box center [595, 278] width 683 height 34
click at [795, 274] on link "uitwerkingen bekijken" at bounding box center [851, 279] width 174 height 28
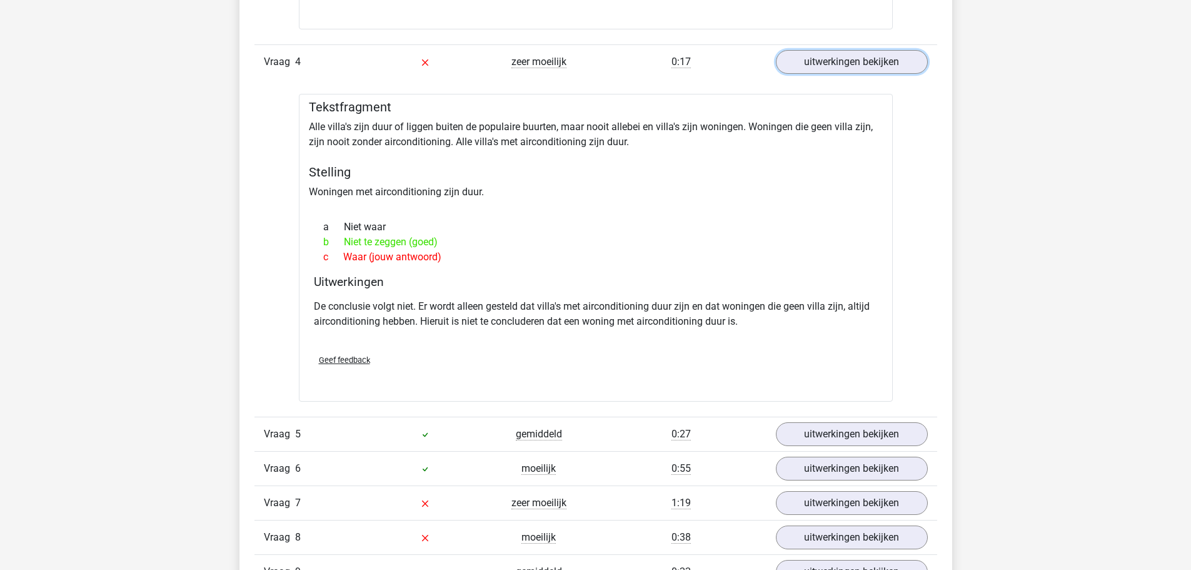
scroll to position [2751, 0]
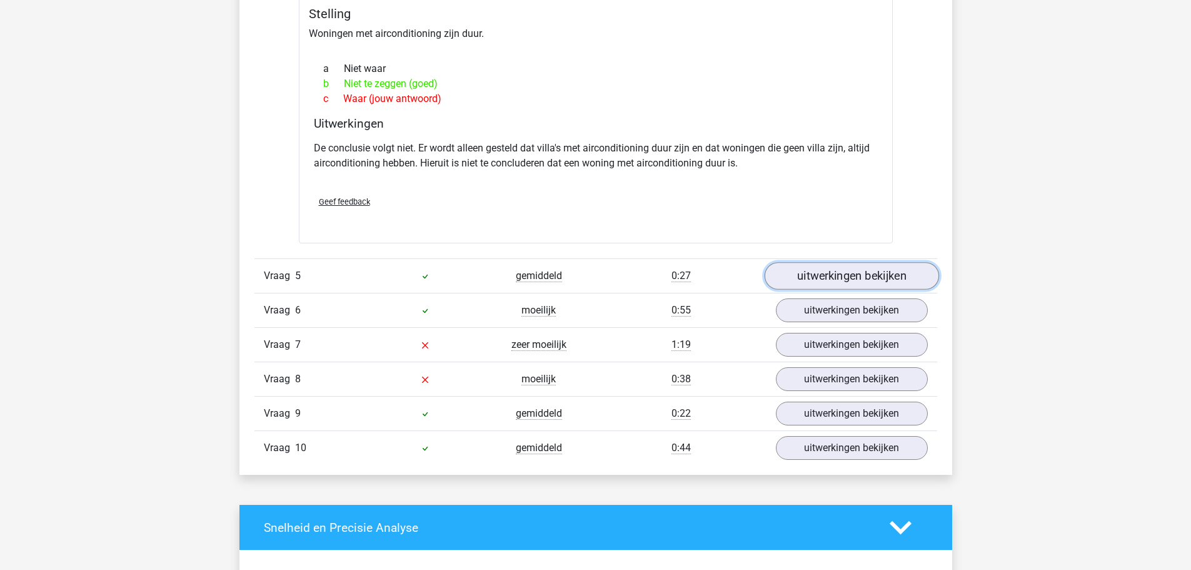
click at [814, 281] on link "uitwerkingen bekijken" at bounding box center [851, 276] width 174 height 28
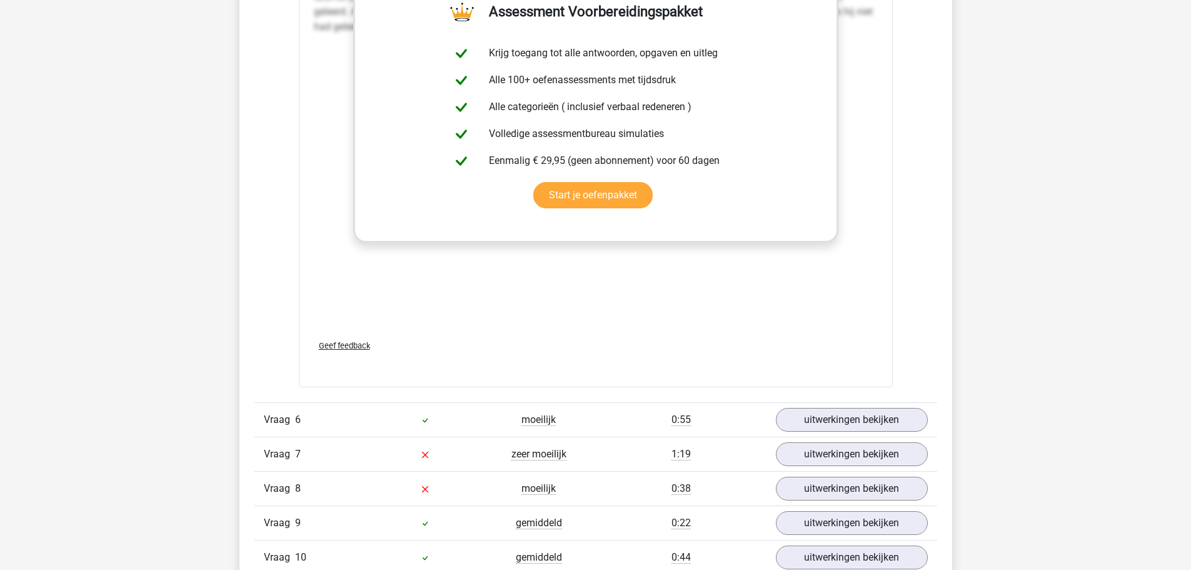
scroll to position [3377, 0]
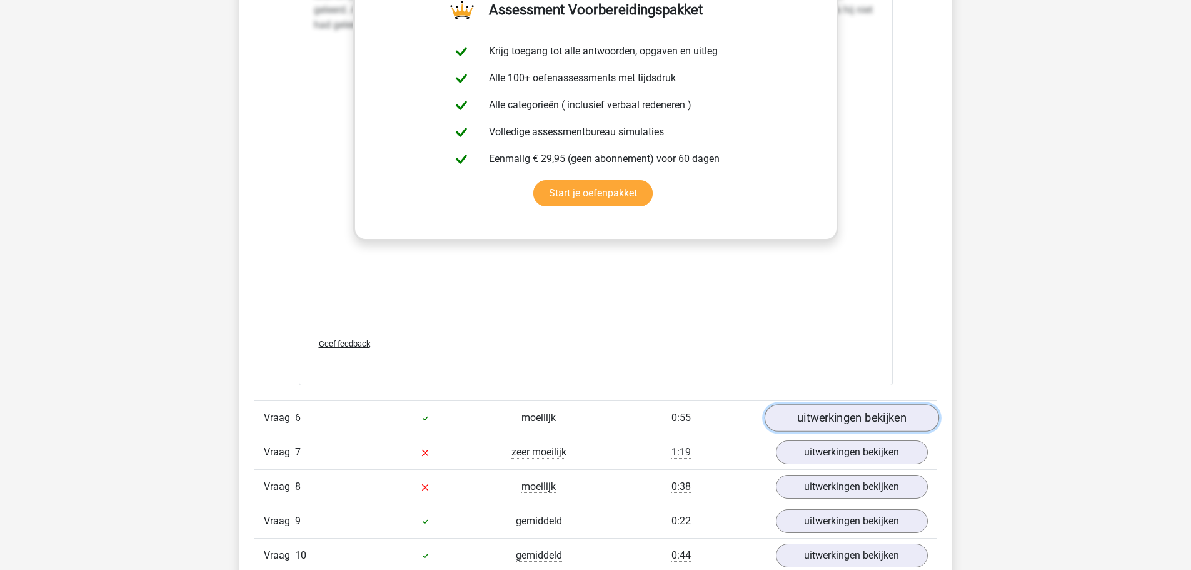
click at [820, 414] on link "uitwerkingen bekijken" at bounding box center [851, 419] width 174 height 28
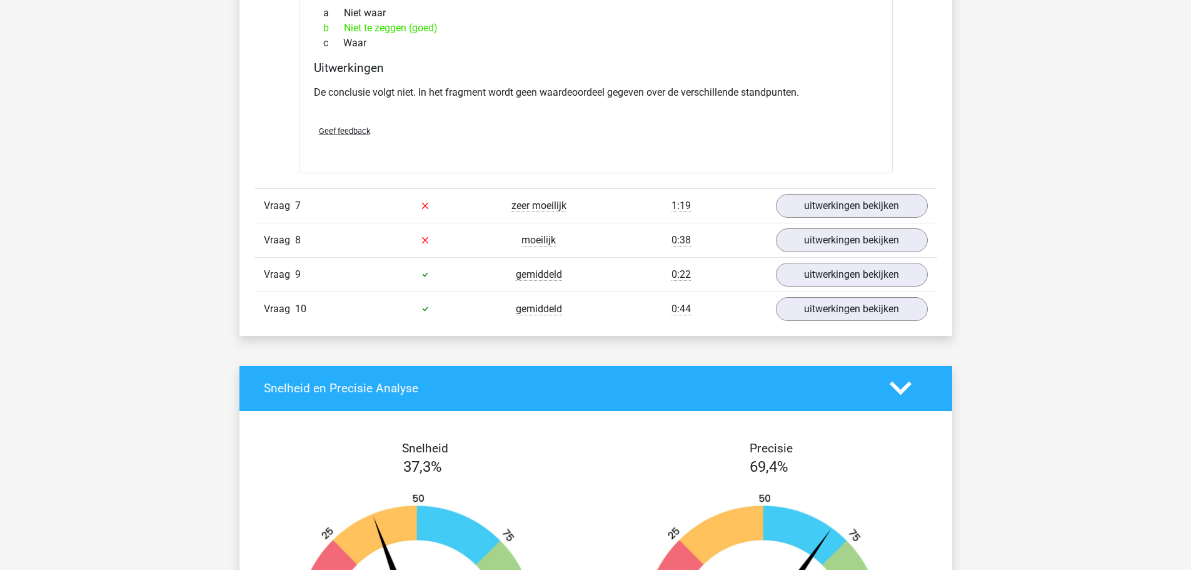
scroll to position [4002, 0]
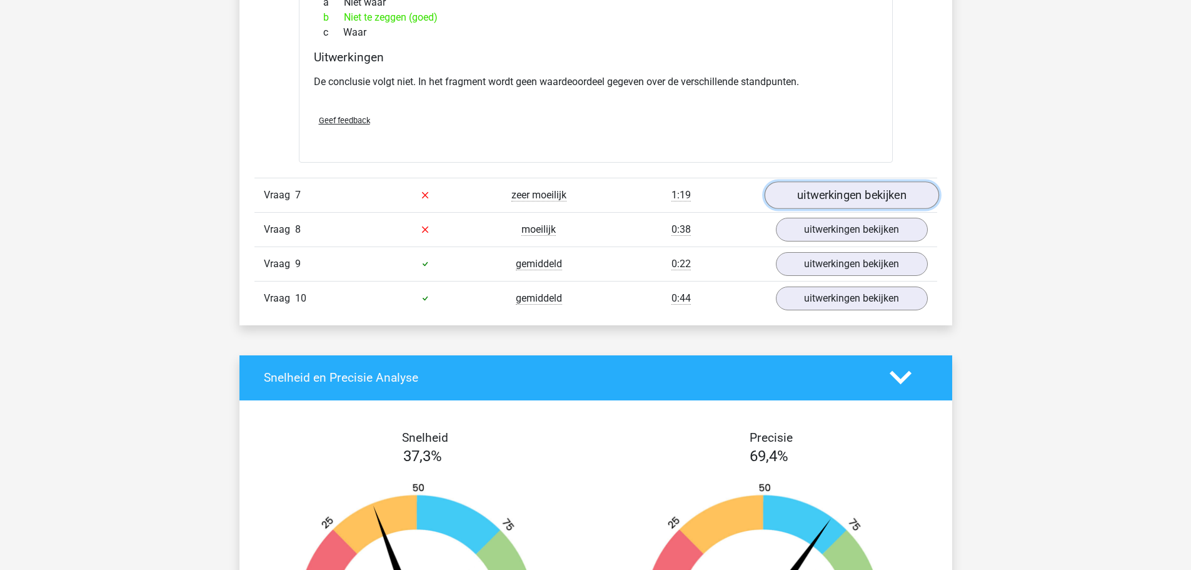
click at [825, 195] on link "uitwerkingen bekijken" at bounding box center [851, 195] width 174 height 28
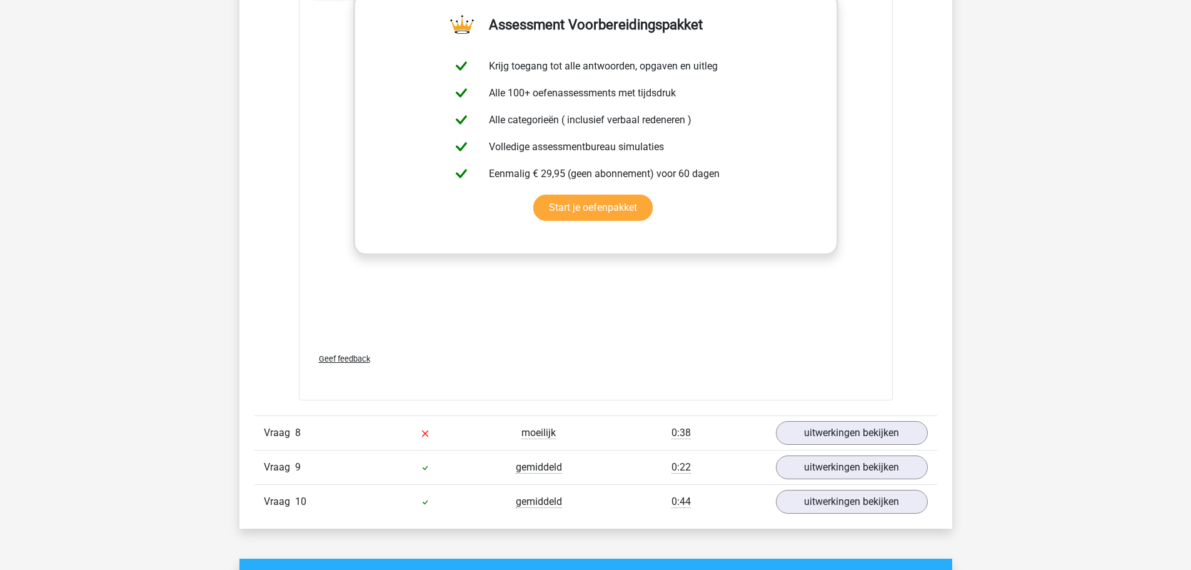
scroll to position [4502, 0]
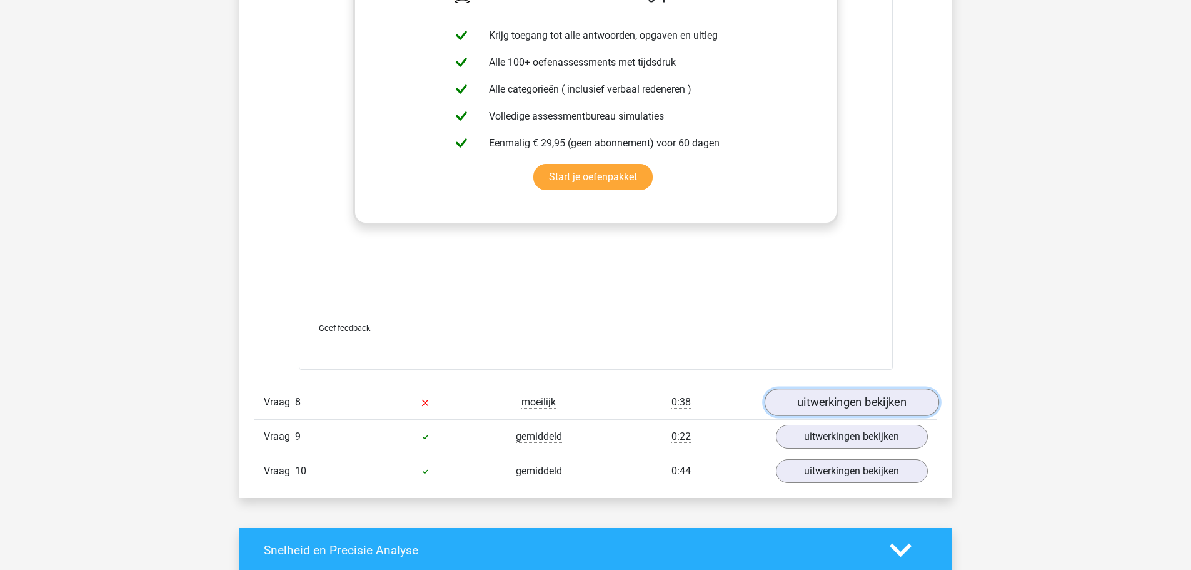
click at [844, 393] on link "uitwerkingen bekijken" at bounding box center [851, 402] width 174 height 28
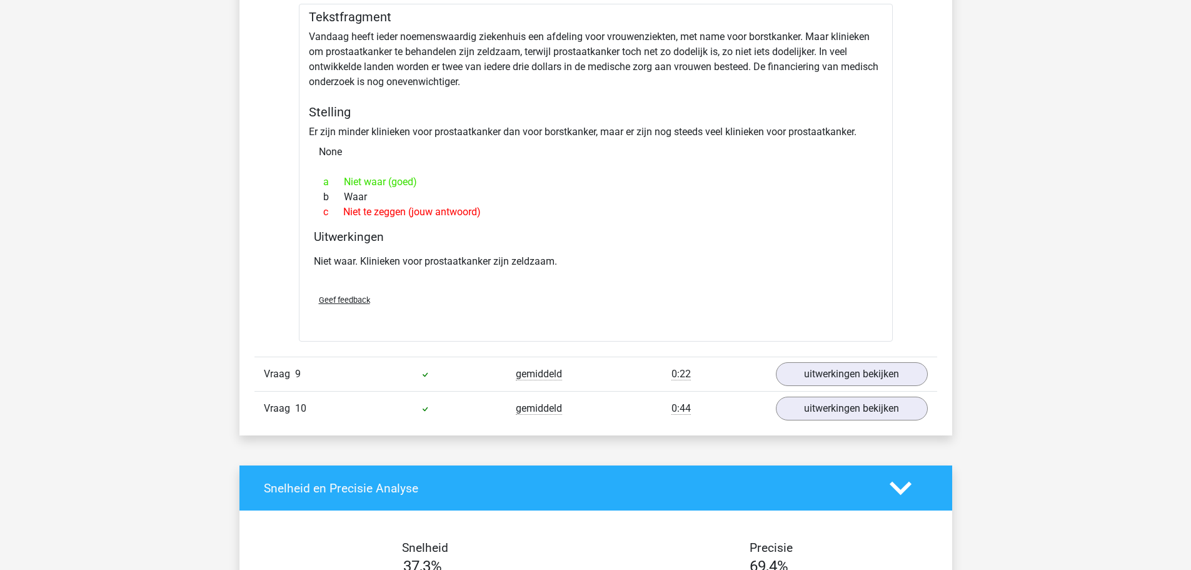
scroll to position [4940, 0]
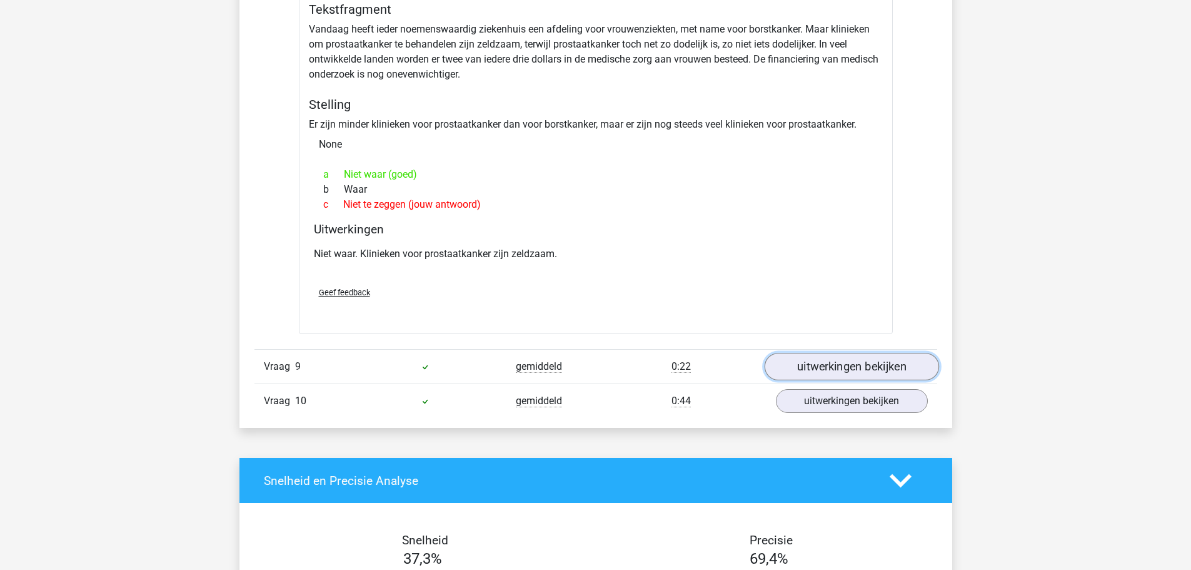
click at [844, 376] on link "uitwerkingen bekijken" at bounding box center [851, 367] width 174 height 28
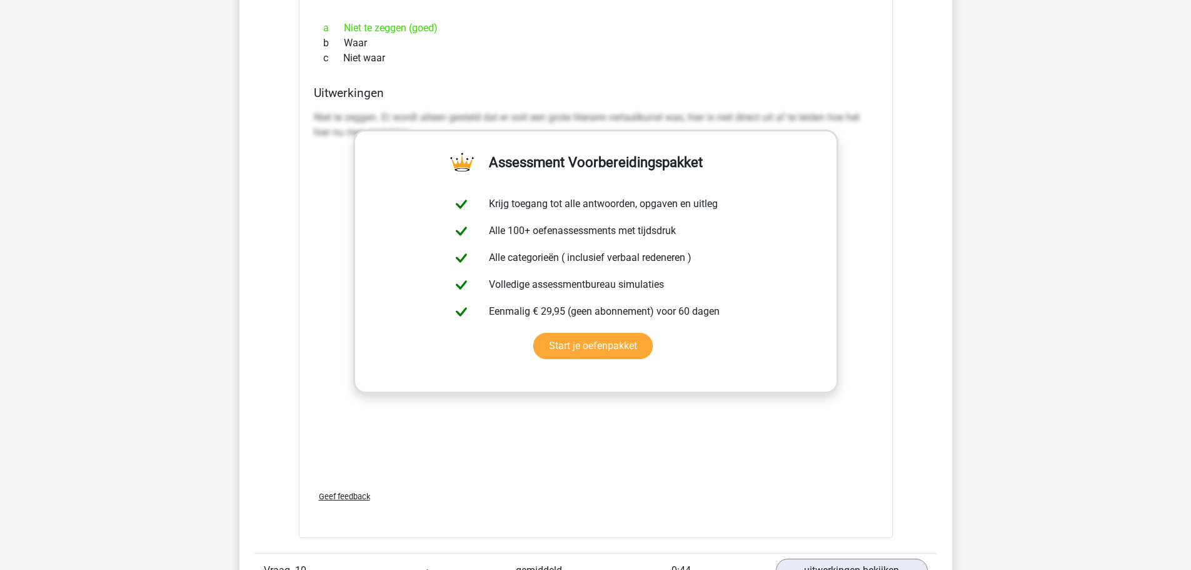
scroll to position [5503, 0]
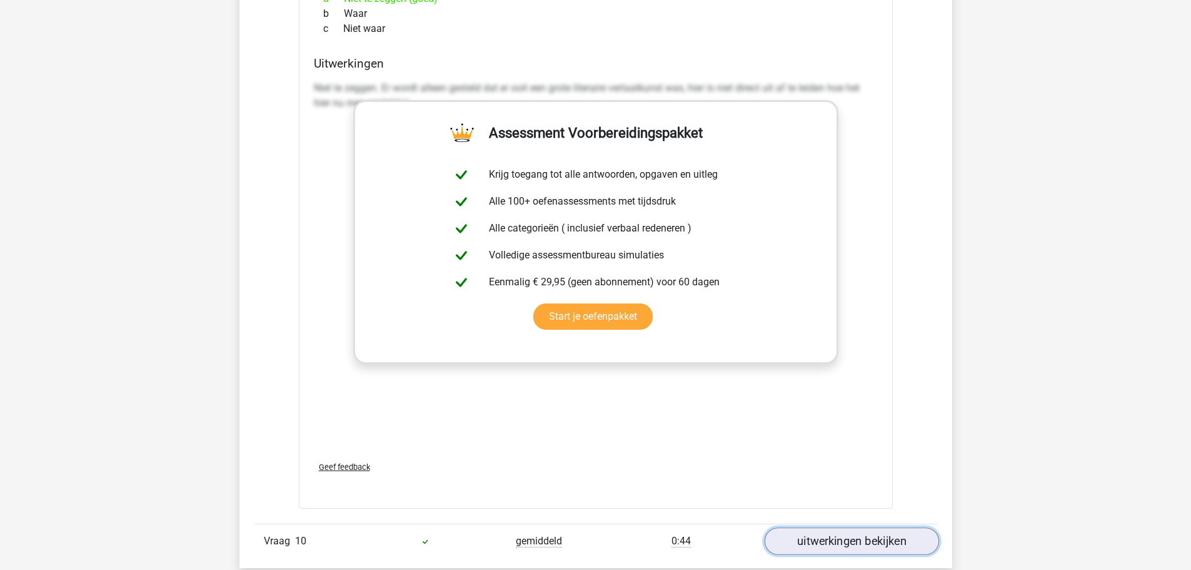
click at [809, 532] on link "uitwerkingen bekijken" at bounding box center [851, 541] width 174 height 28
